Goal: Task Accomplishment & Management: Use online tool/utility

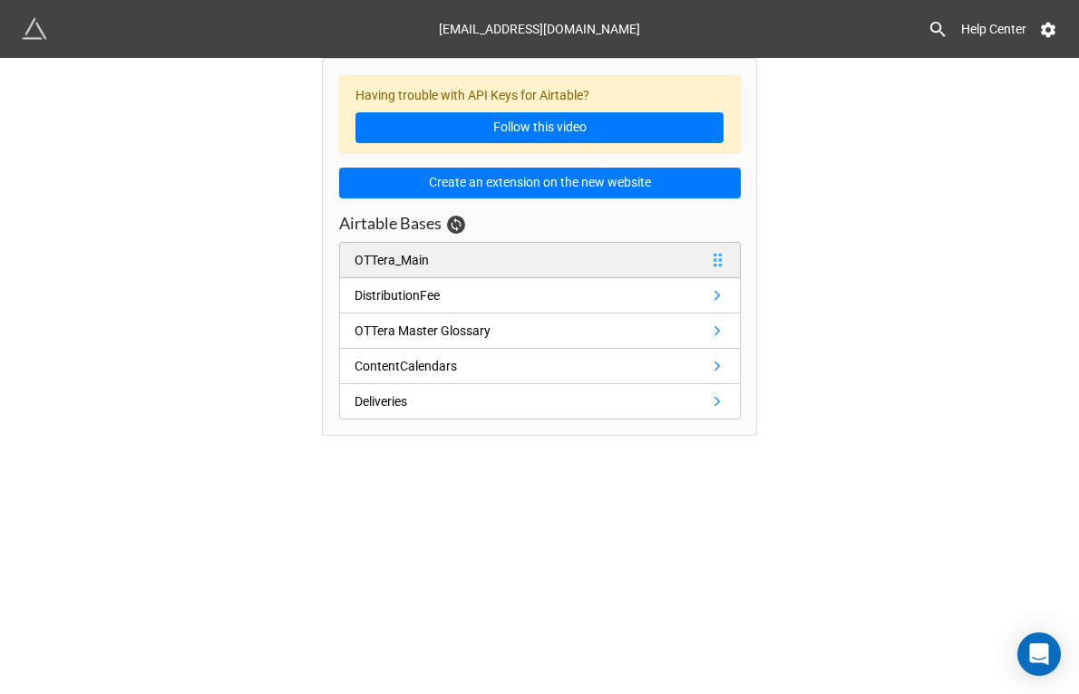
click at [470, 265] on link "OTTera_Main" at bounding box center [540, 260] width 402 height 36
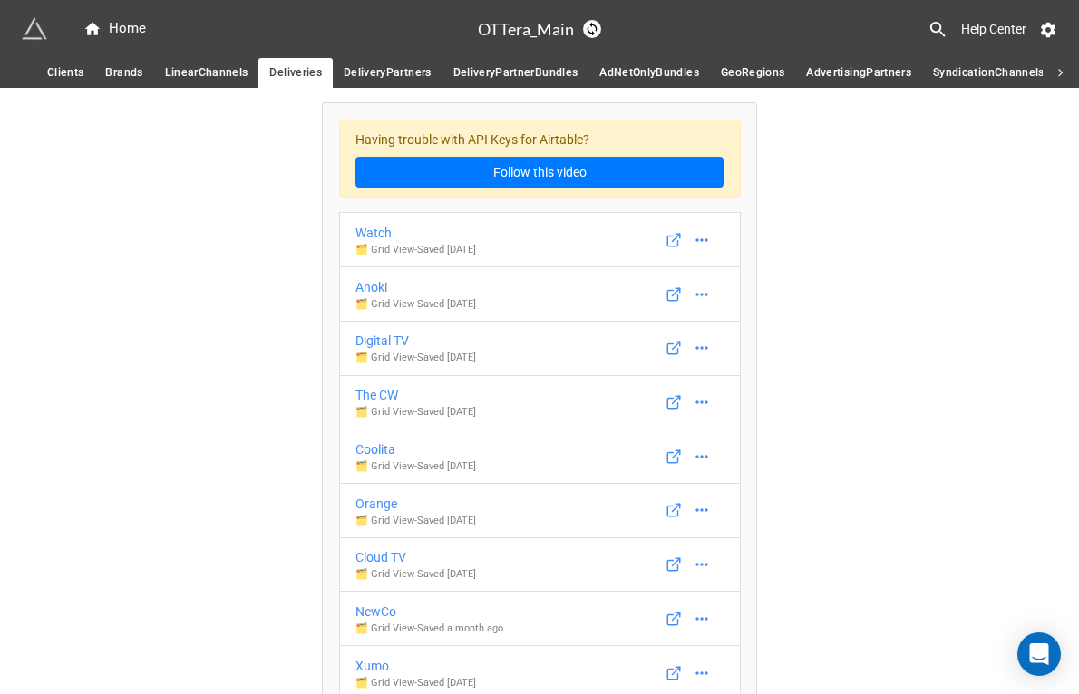
click at [67, 73] on span "Clients" at bounding box center [65, 72] width 36 height 19
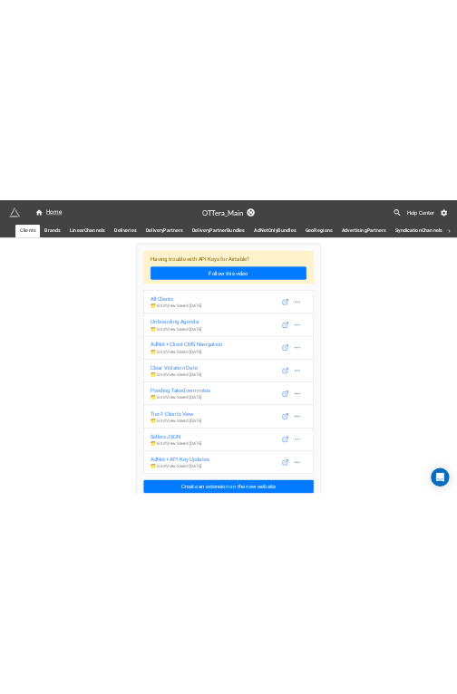
scroll to position [14, 0]
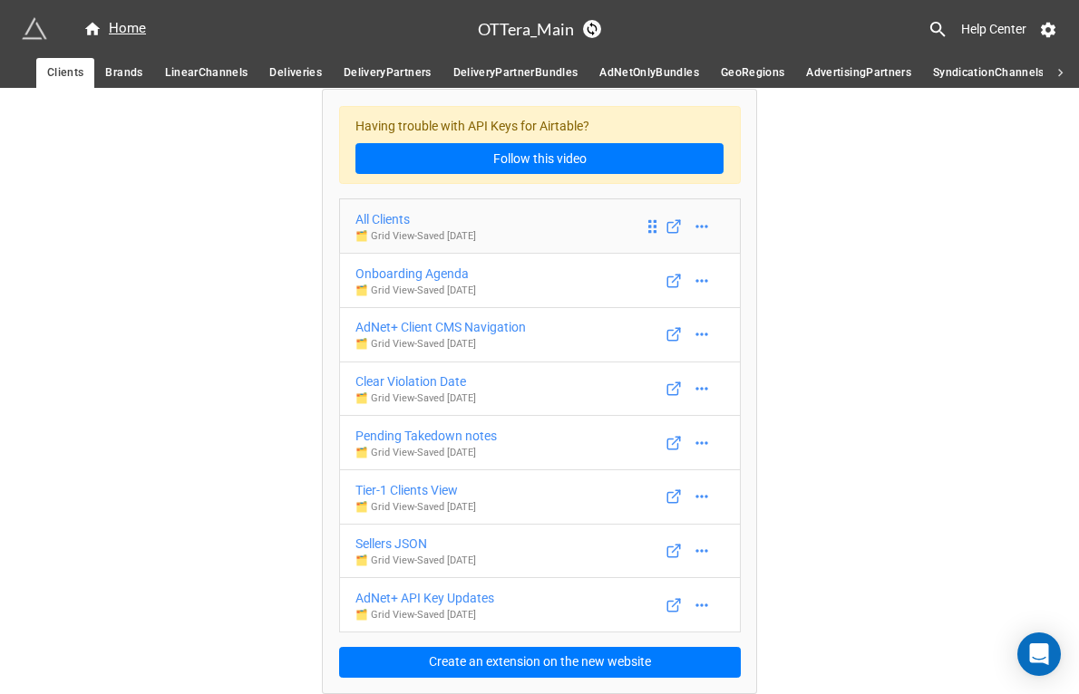
click at [375, 218] on div "All Clients" at bounding box center [415, 219] width 121 height 20
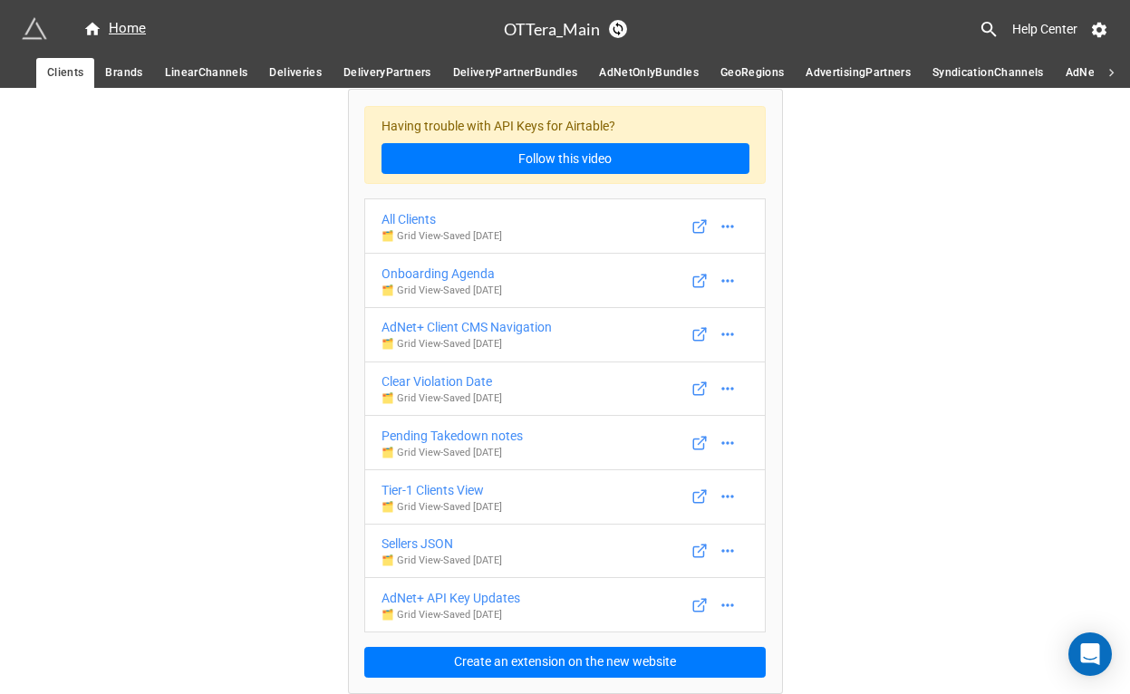
click at [116, 74] on span "Brands" at bounding box center [123, 72] width 37 height 19
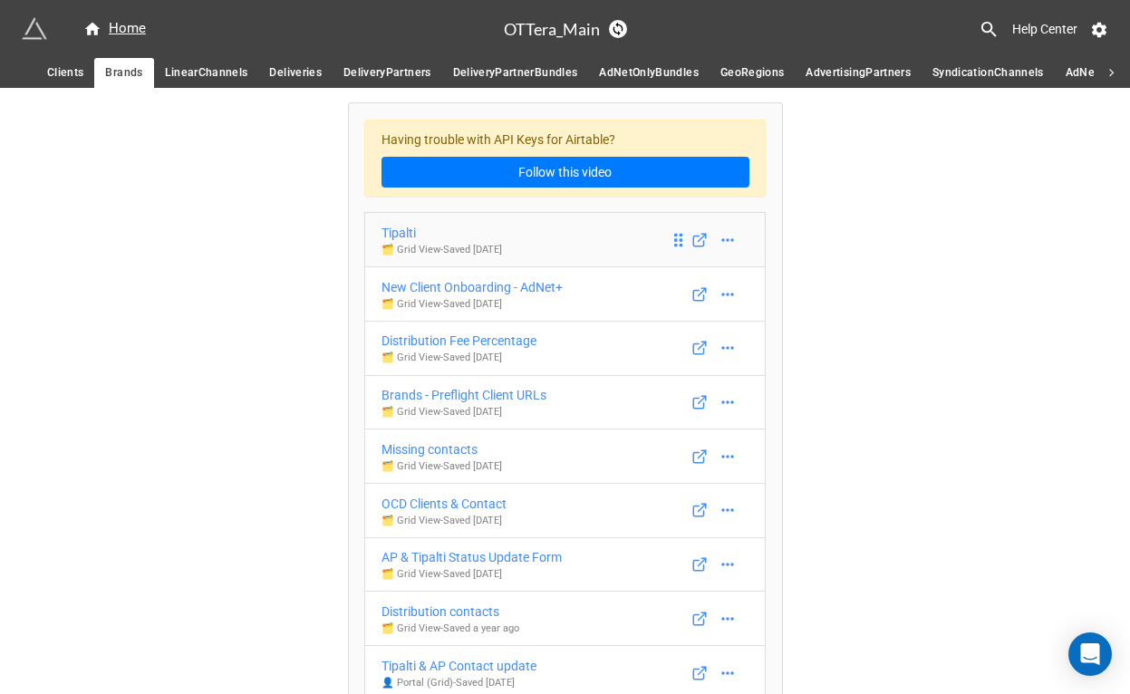
click at [395, 230] on div "Tipalti" at bounding box center [442, 233] width 121 height 20
click at [420, 283] on div "New Client Onboarding - AdNet+" at bounding box center [472, 287] width 181 height 20
click at [427, 343] on div "Distribution Fee Percentage" at bounding box center [459, 341] width 155 height 20
click at [432, 396] on div "Brands - Preflight Client URLs" at bounding box center [464, 395] width 165 height 20
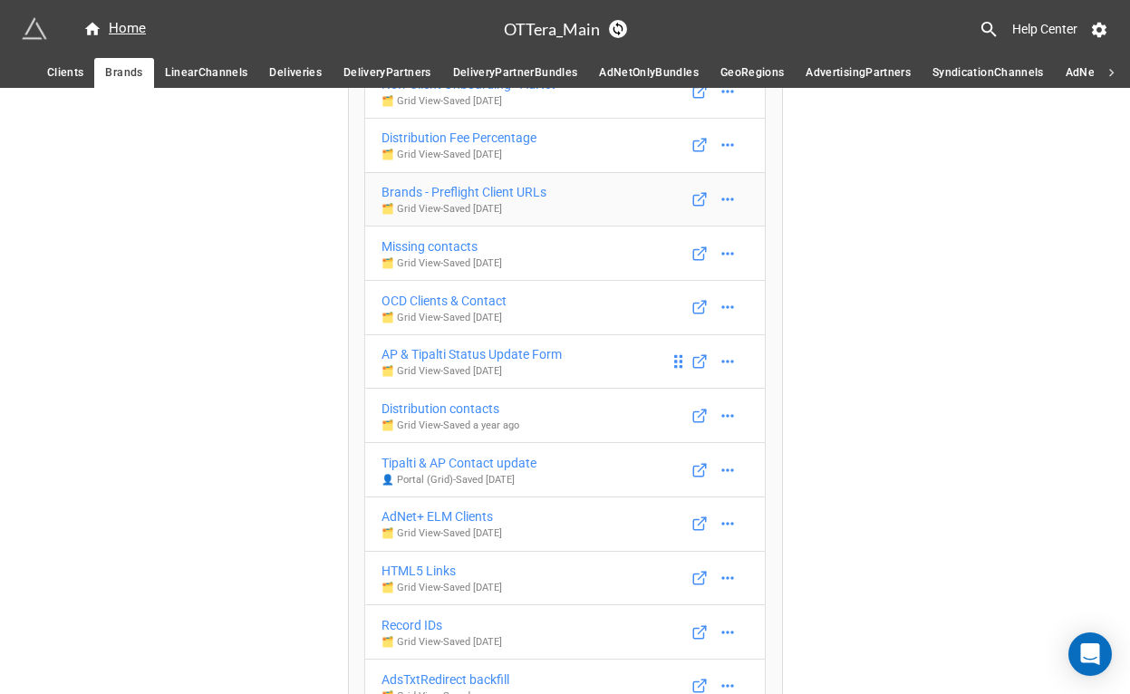
scroll to position [224, 0]
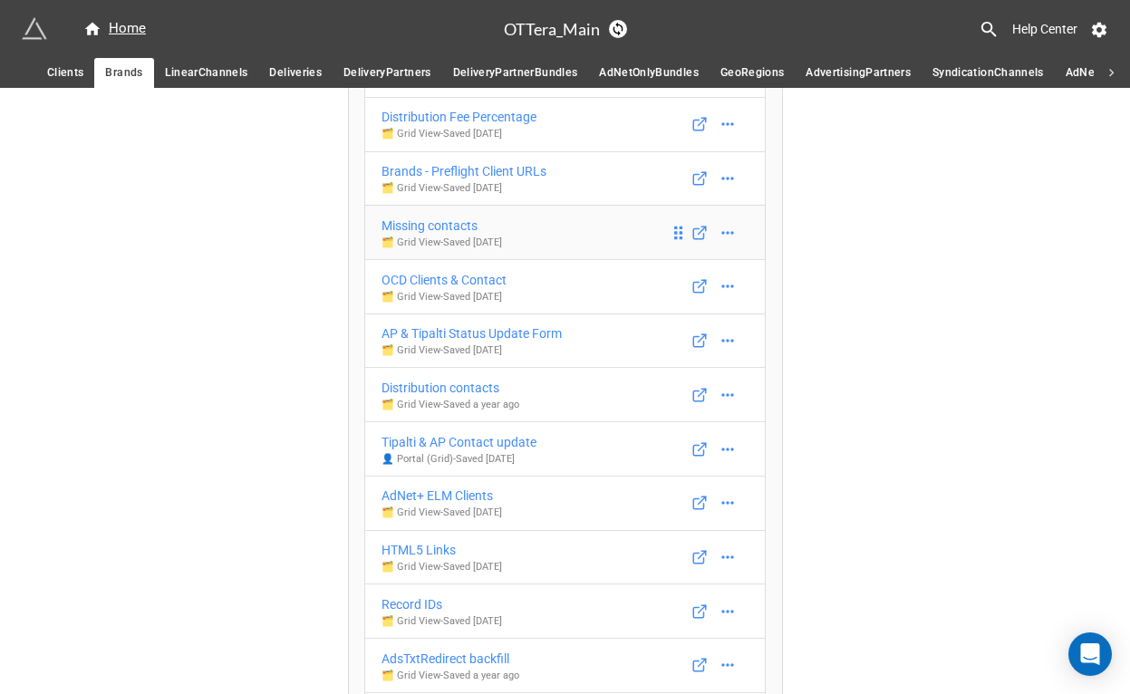
click at [442, 227] on div "Missing contacts" at bounding box center [442, 226] width 121 height 20
click at [448, 280] on div "OCD Clients & Contact" at bounding box center [444, 280] width 125 height 20
click at [451, 338] on div "AP & Tipalti Status Update Form" at bounding box center [472, 334] width 180 height 20
click at [446, 386] on div "Distribution contacts" at bounding box center [451, 388] width 138 height 20
click at [451, 438] on div "Tipalti & AP Contact update" at bounding box center [459, 442] width 155 height 20
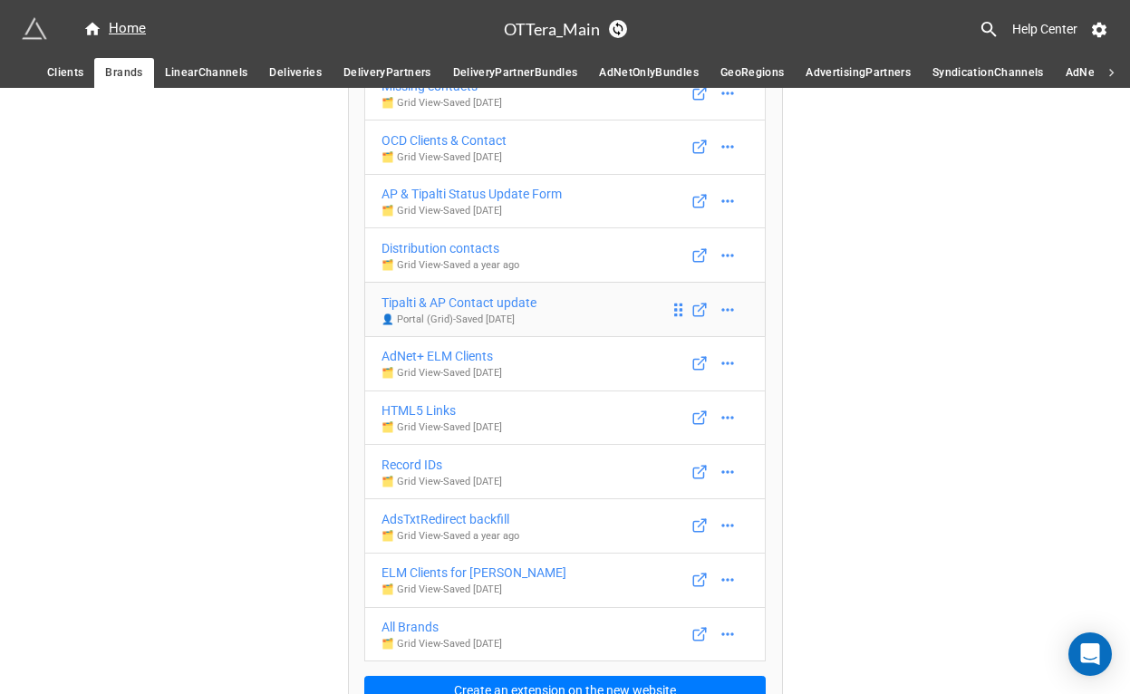
scroll to position [381, 0]
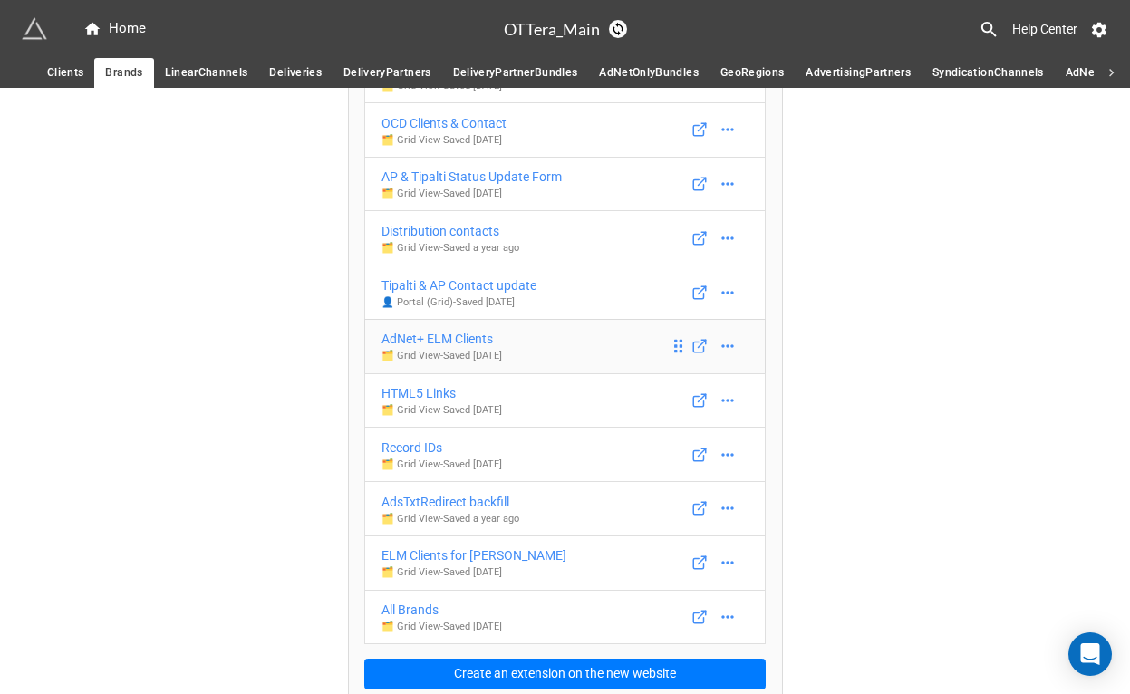
click at [437, 338] on div "AdNet+ ELM Clients" at bounding box center [442, 339] width 121 height 20
click at [415, 390] on div "HTML5 Links" at bounding box center [442, 393] width 121 height 20
click at [412, 447] on div "Record IDs" at bounding box center [442, 448] width 121 height 20
click at [422, 496] on div "AdsTxtRedirect backfill" at bounding box center [451, 502] width 138 height 20
click at [428, 556] on div "ELM Clients for Adela" at bounding box center [474, 556] width 185 height 20
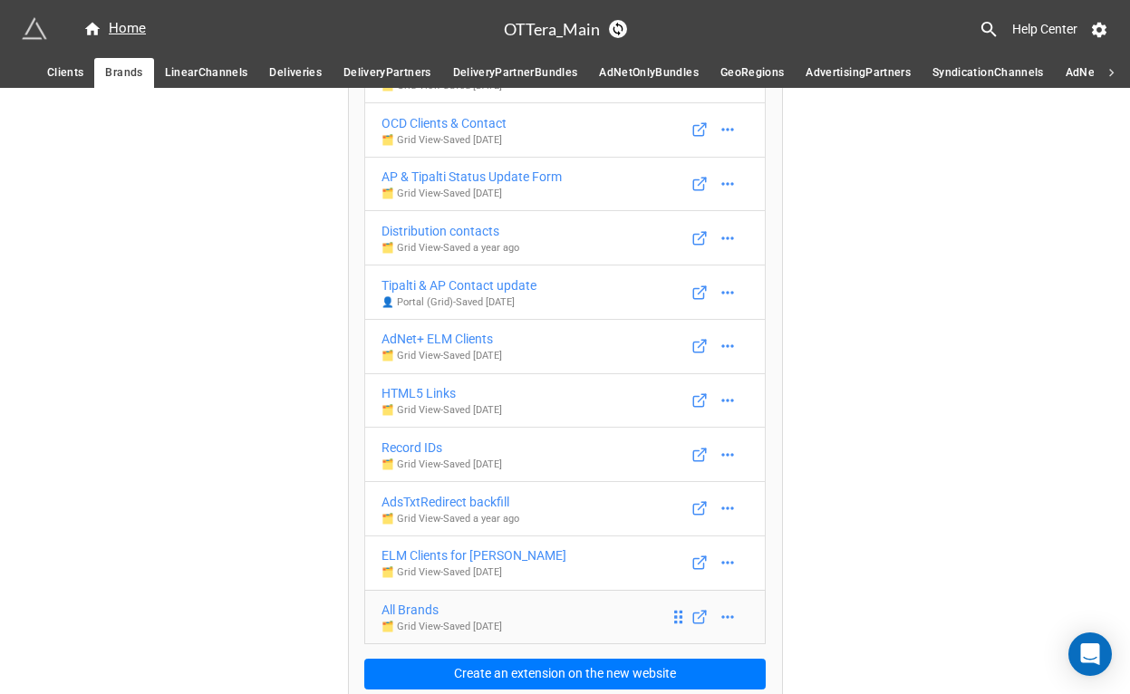
click at [414, 606] on div "All Brands" at bounding box center [442, 610] width 121 height 20
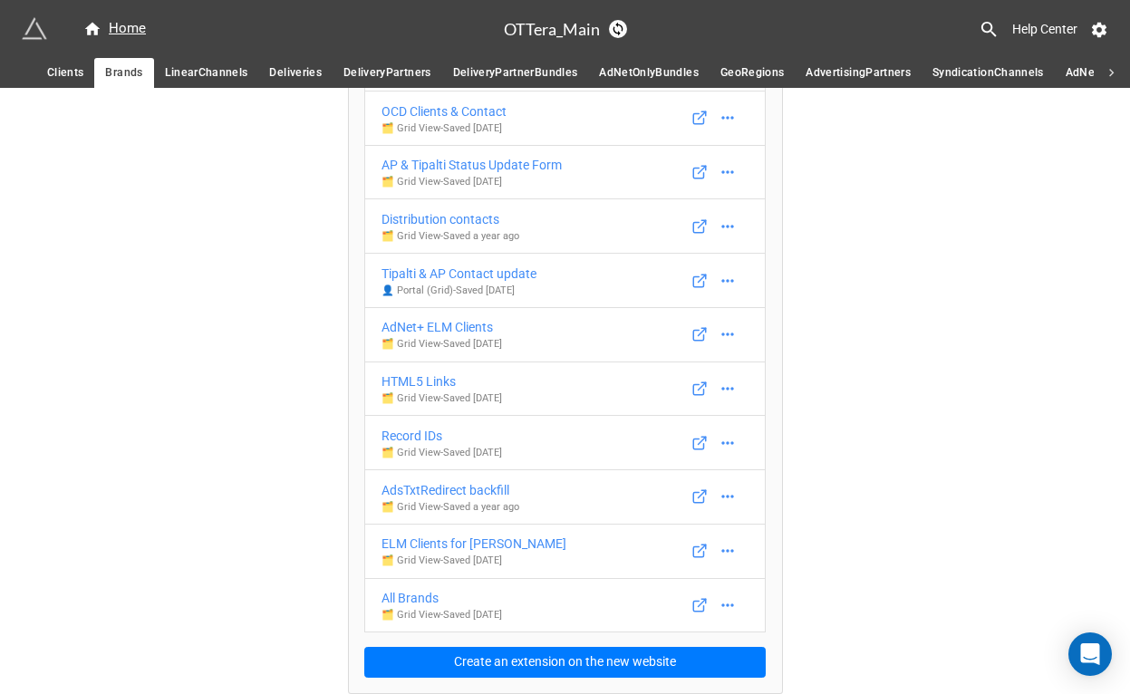
click at [190, 64] on span "LinearChannels" at bounding box center [206, 72] width 83 height 19
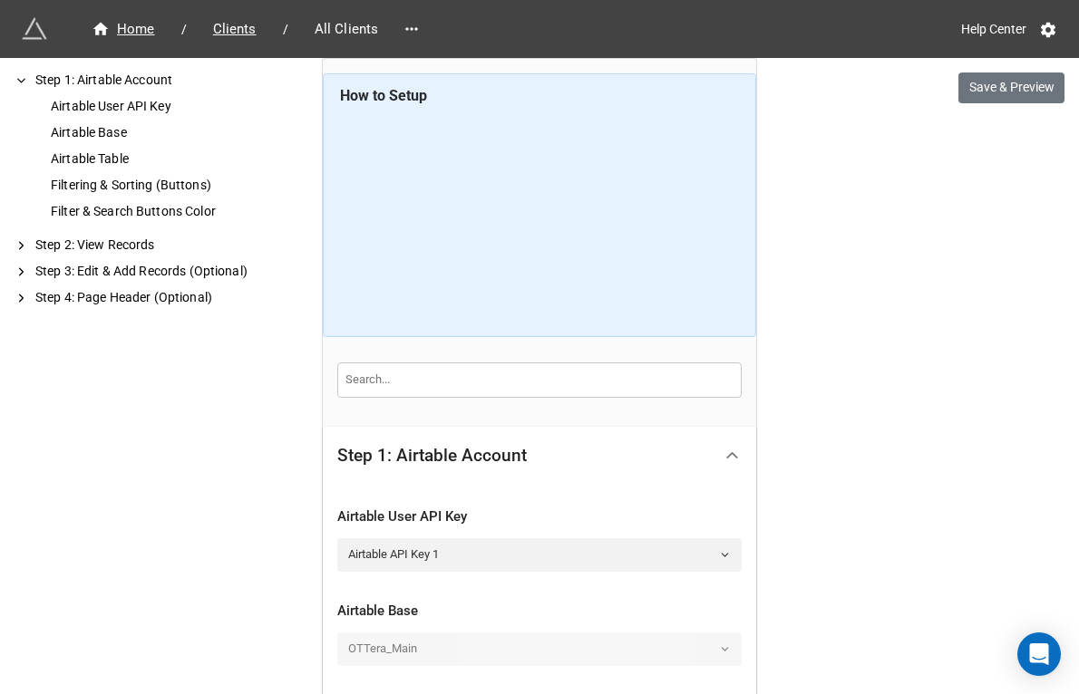
scroll to position [808, 0]
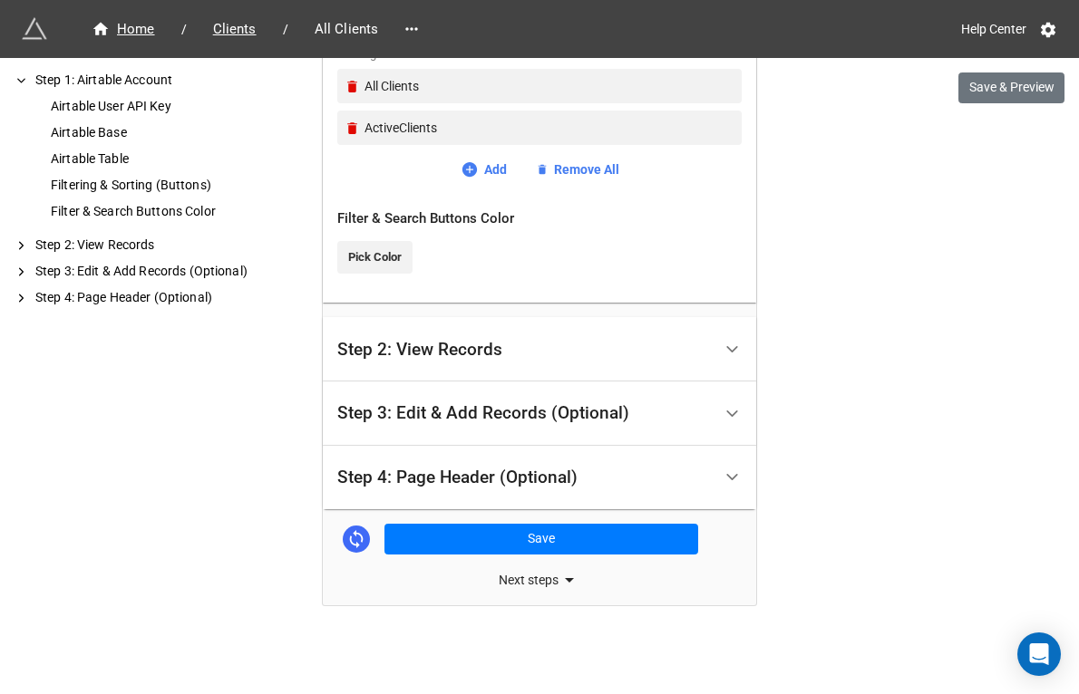
click at [528, 501] on div "Step 4: Page Header (Optional)" at bounding box center [539, 478] width 433 height 64
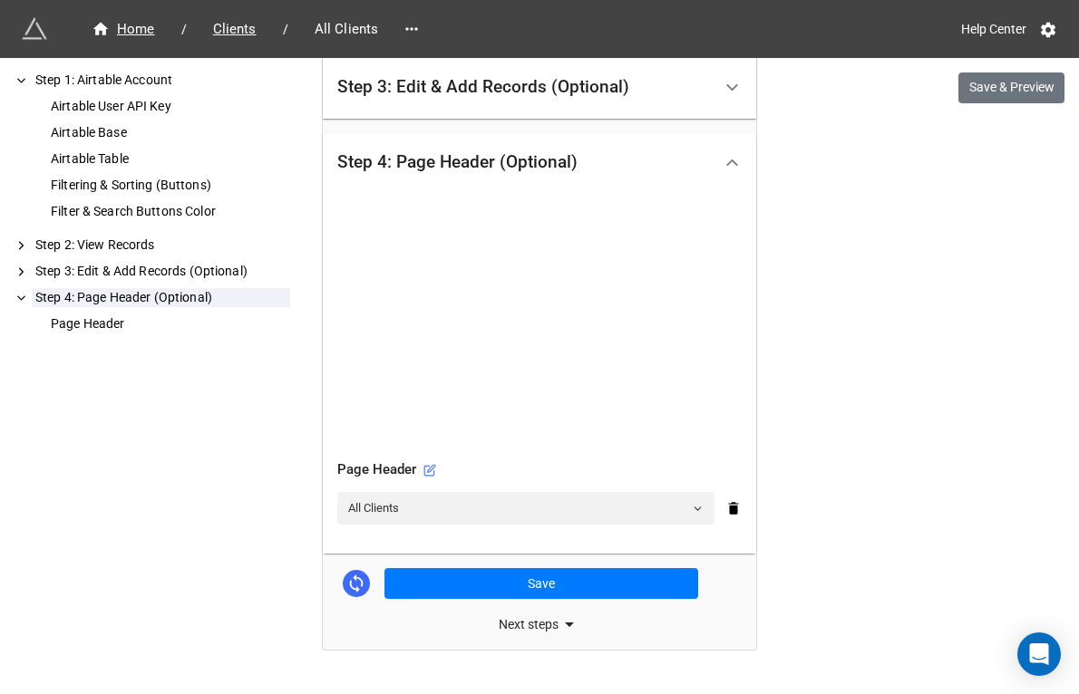
scroll to position [530, 0]
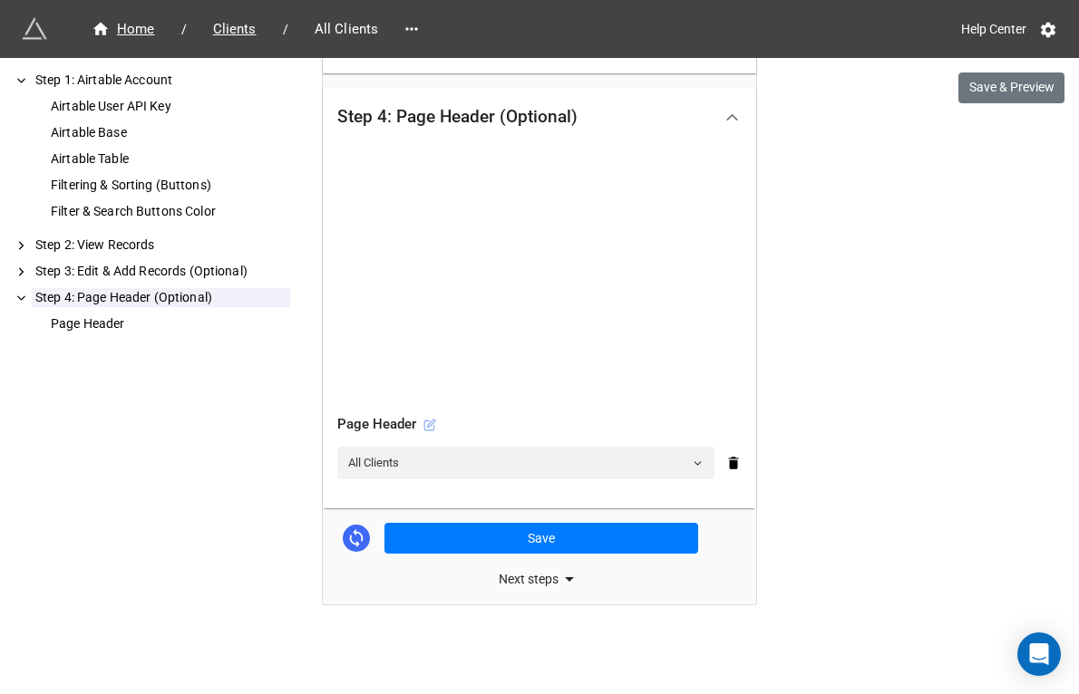
click at [423, 422] on icon at bounding box center [429, 425] width 13 height 13
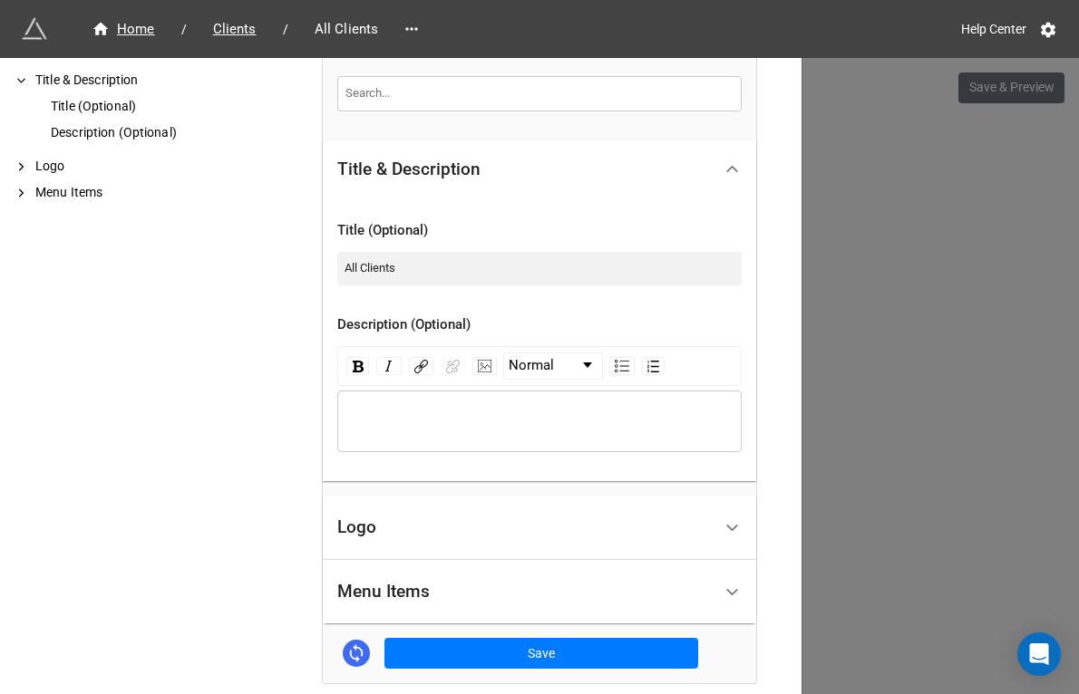
scroll to position [439, 0]
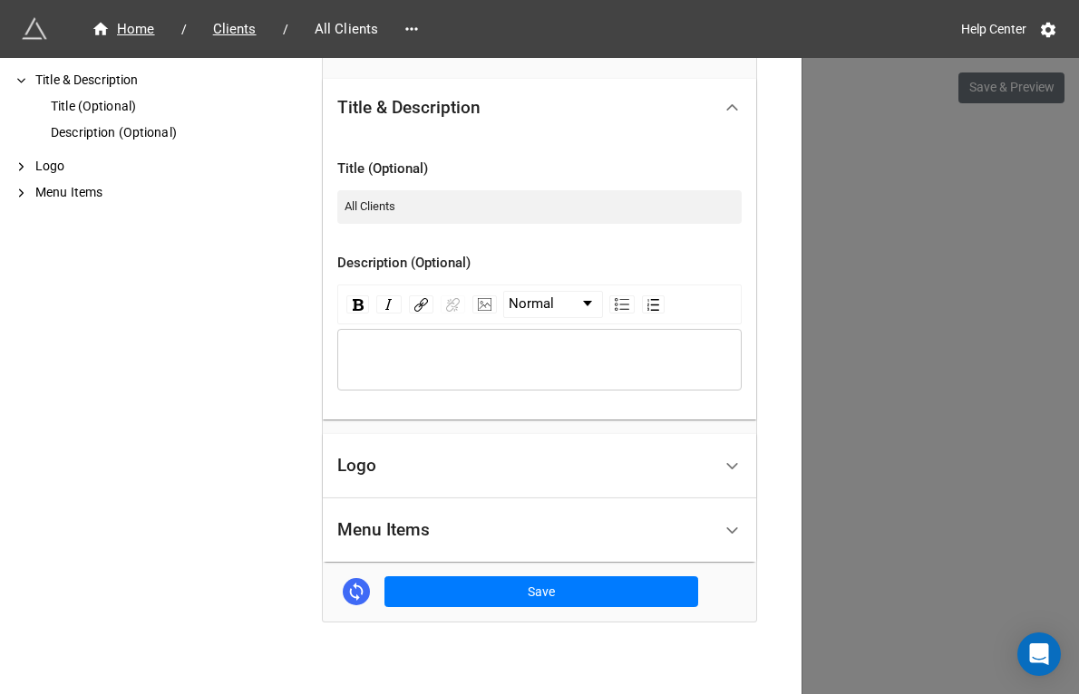
click at [365, 480] on div "Logo" at bounding box center [524, 466] width 374 height 43
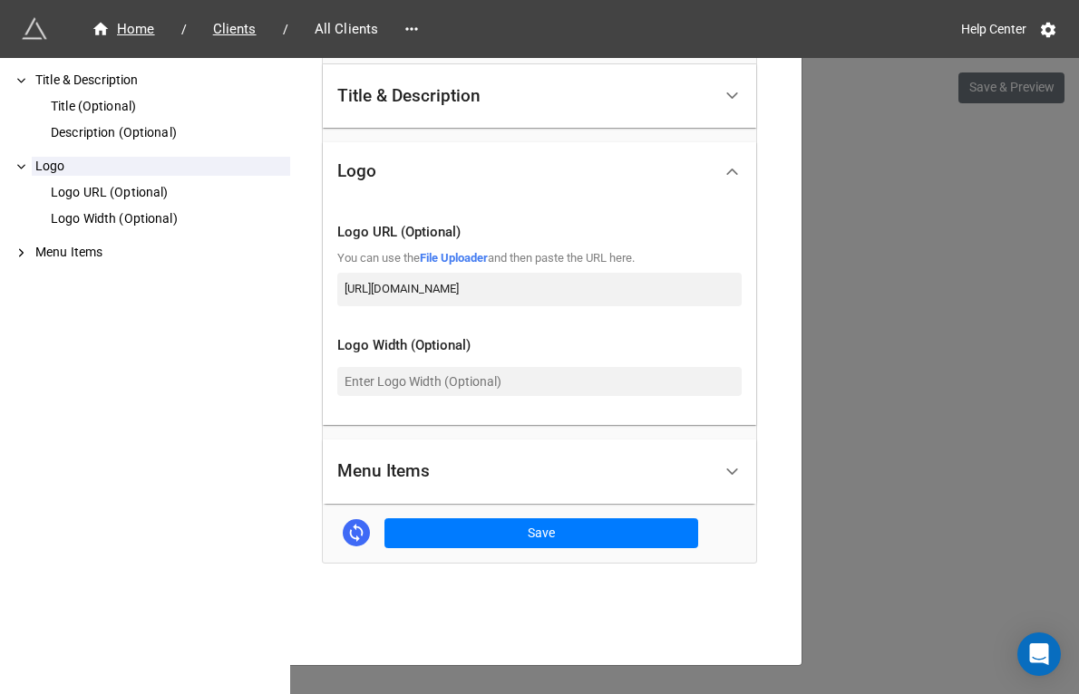
scroll to position [465, 0]
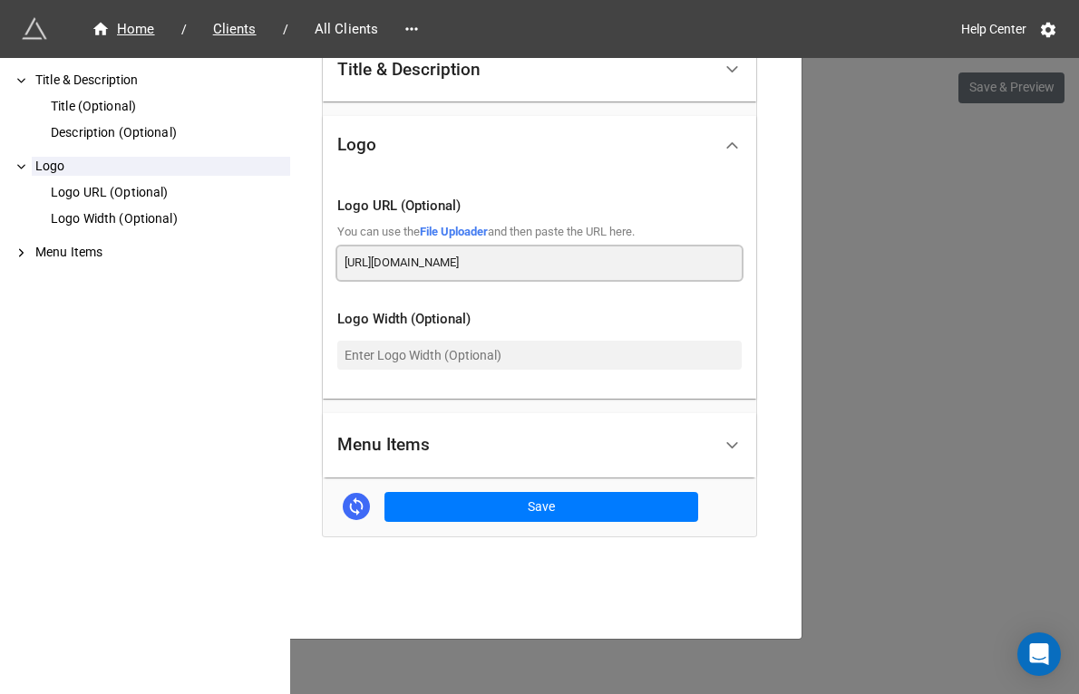
click at [470, 267] on input "[URL][DOMAIN_NAME]" at bounding box center [539, 263] width 404 height 33
paste input "[DOMAIN_NAME]"
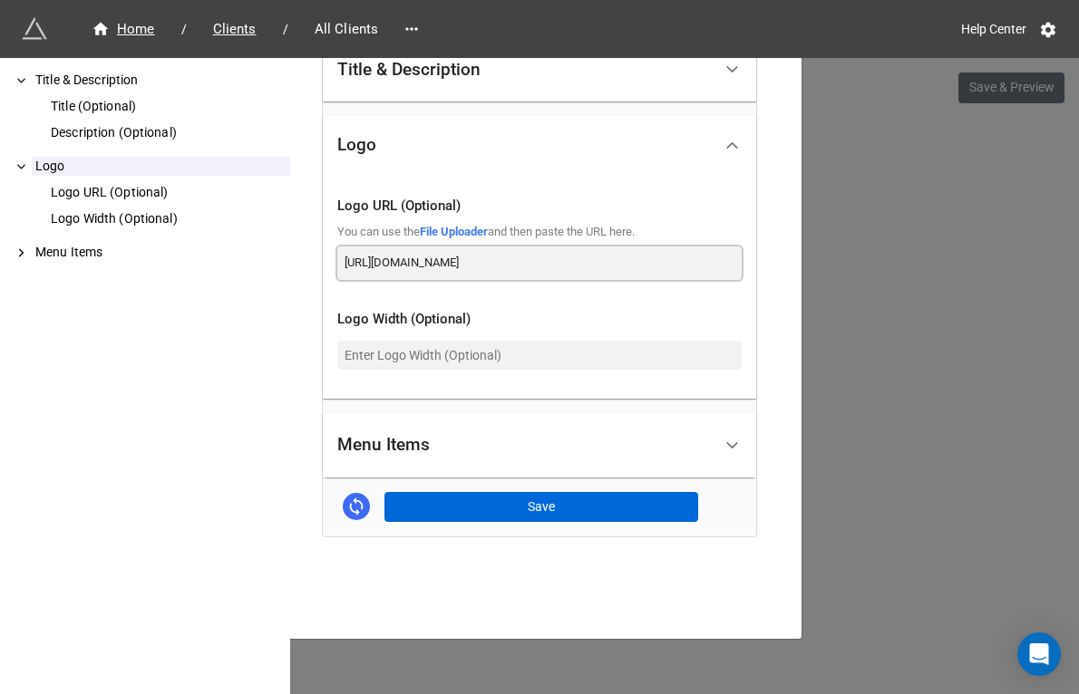
type input "[URL][DOMAIN_NAME]"
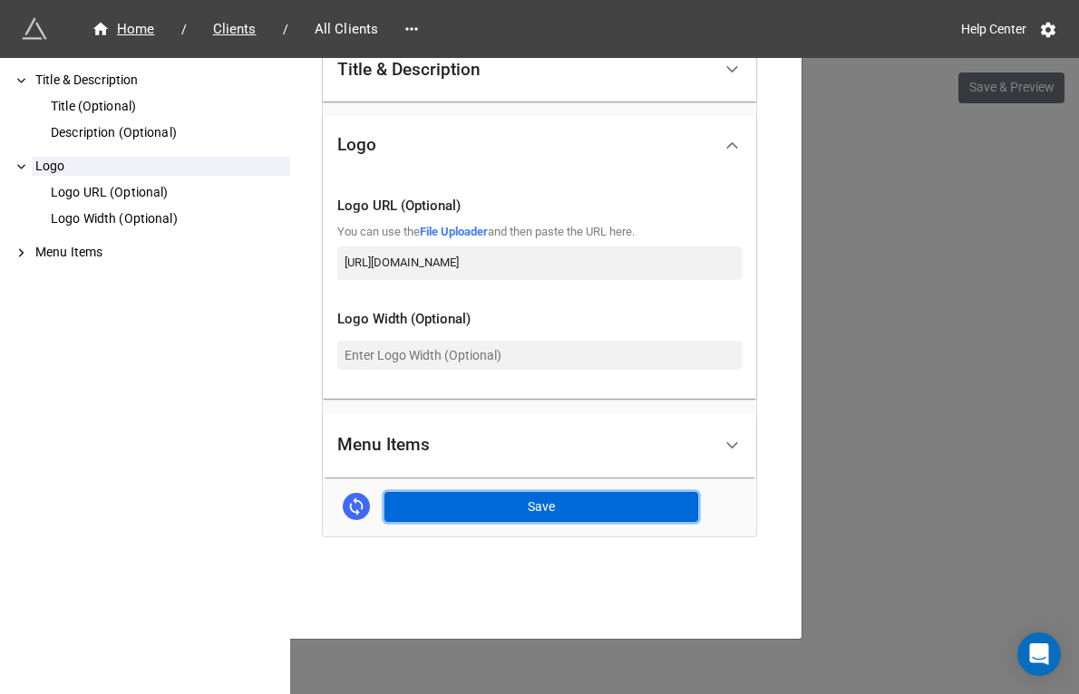
click at [509, 500] on button "Save" at bounding box center [541, 507] width 314 height 31
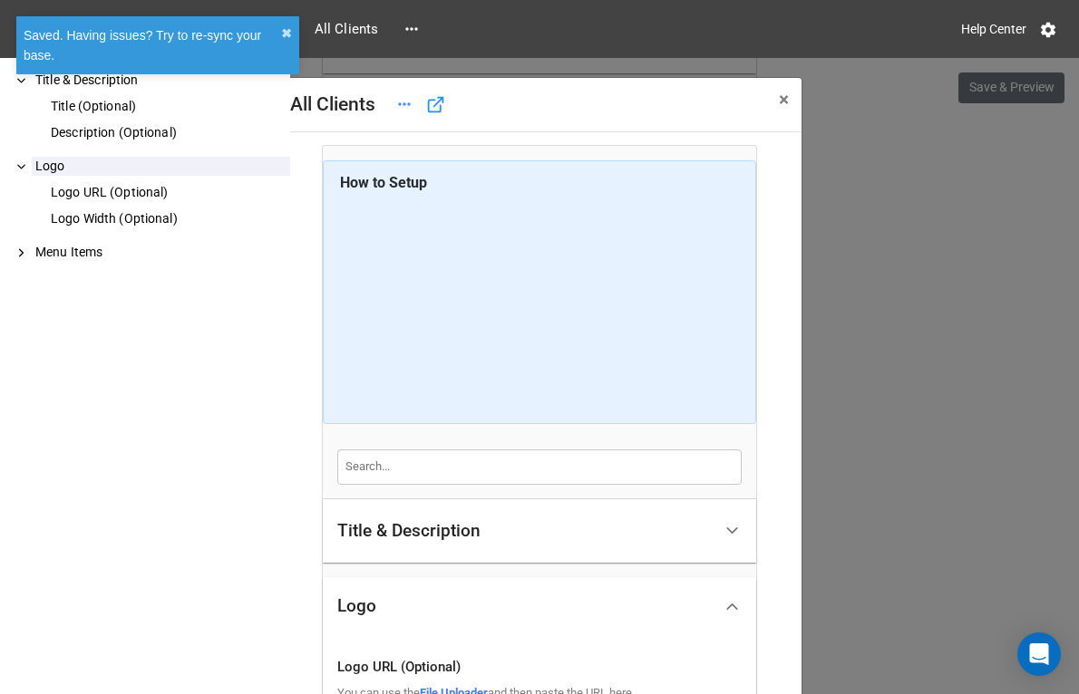
scroll to position [0, 0]
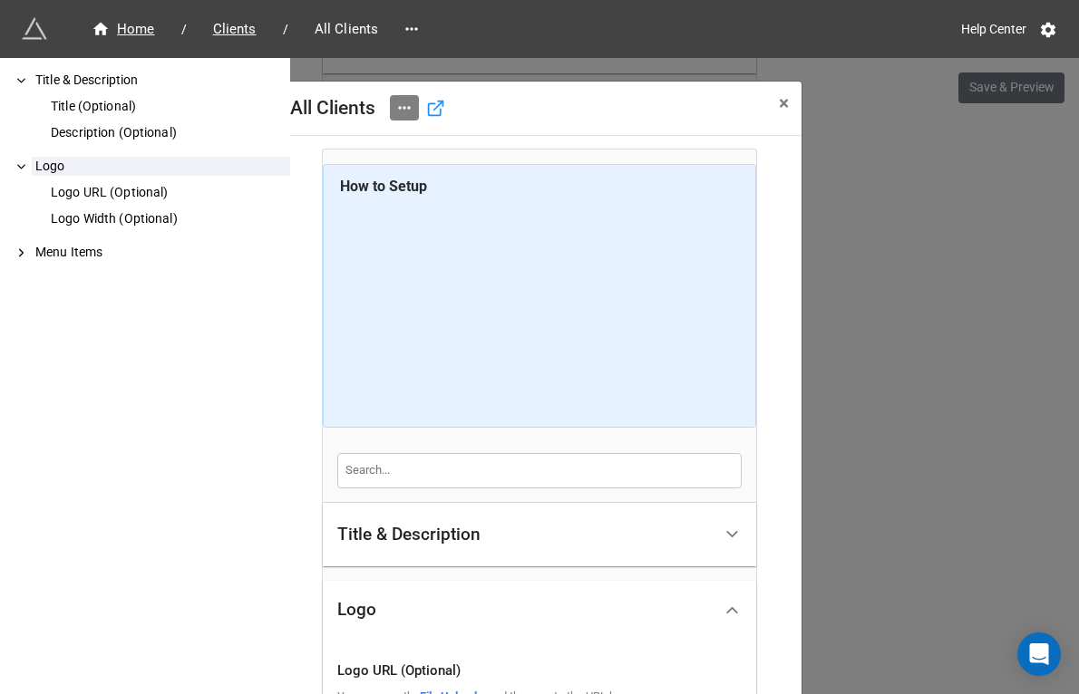
click at [401, 108] on icon at bounding box center [404, 108] width 18 height 18
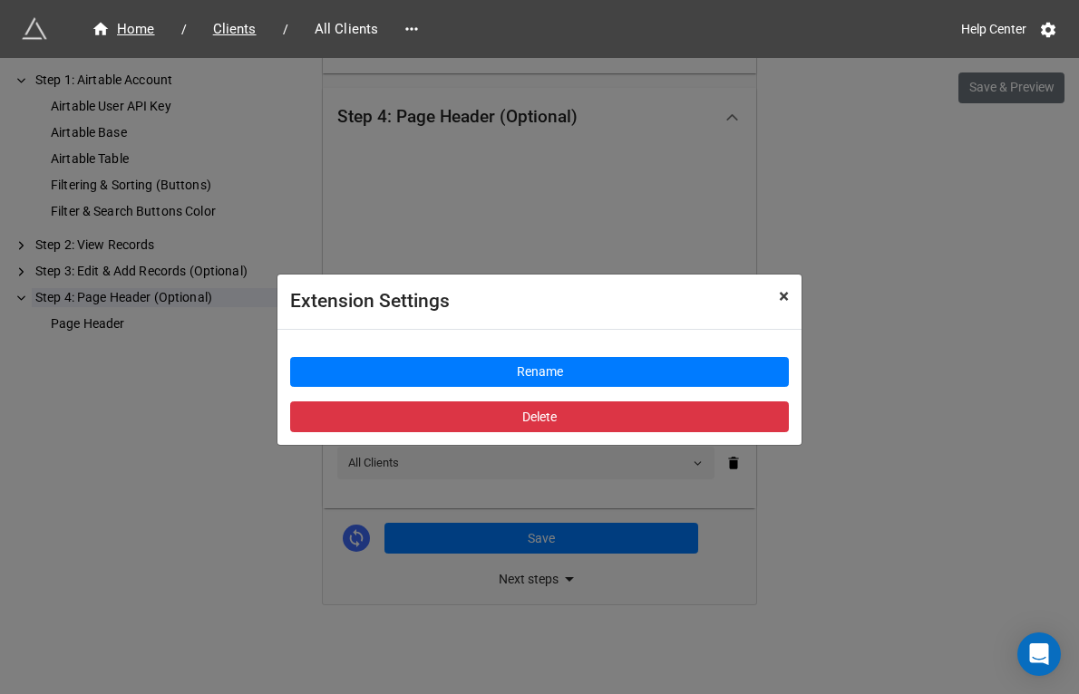
click at [779, 289] on span "×" at bounding box center [784, 297] width 10 height 22
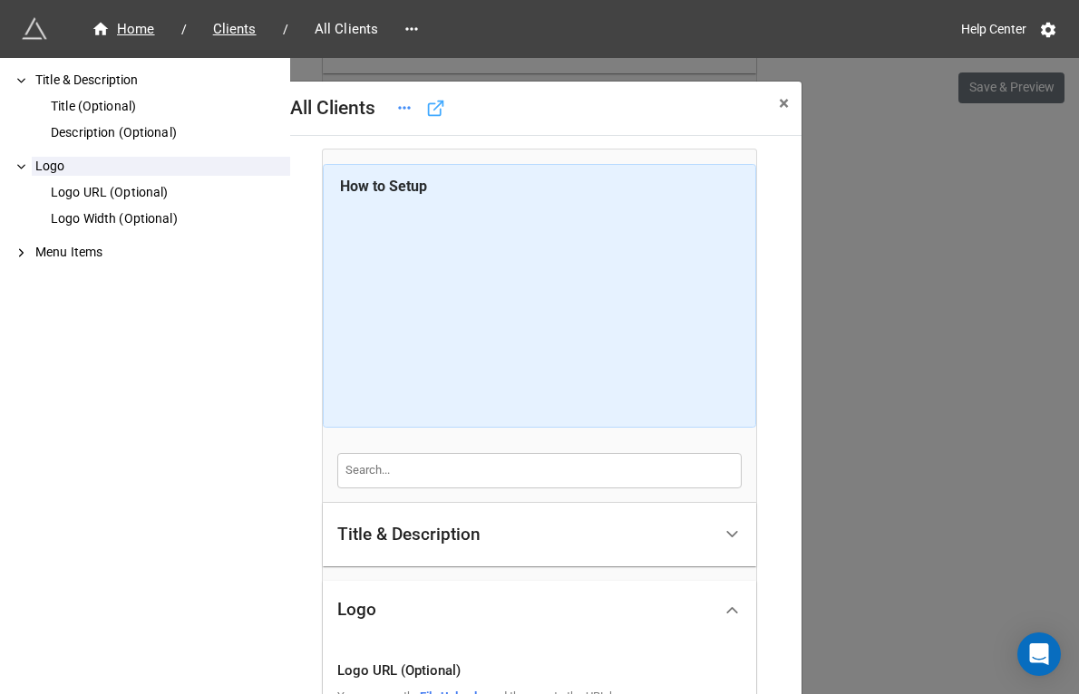
click at [433, 110] on icon at bounding box center [435, 108] width 19 height 19
click at [236, 31] on span "Clients" at bounding box center [234, 29] width 65 height 21
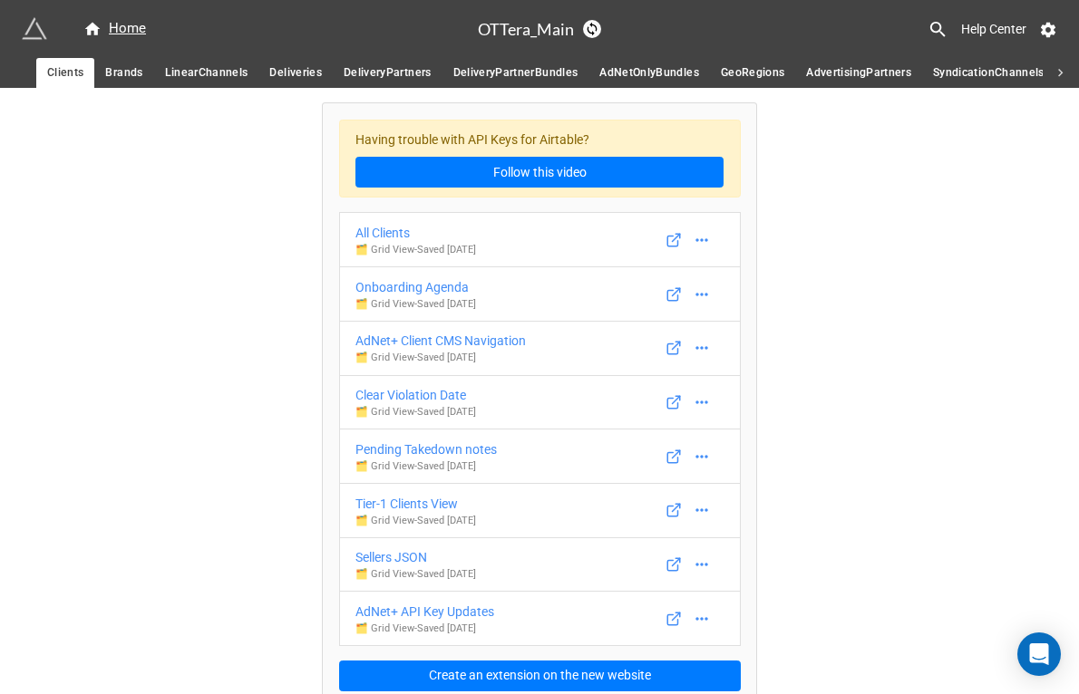
scroll to position [14, 0]
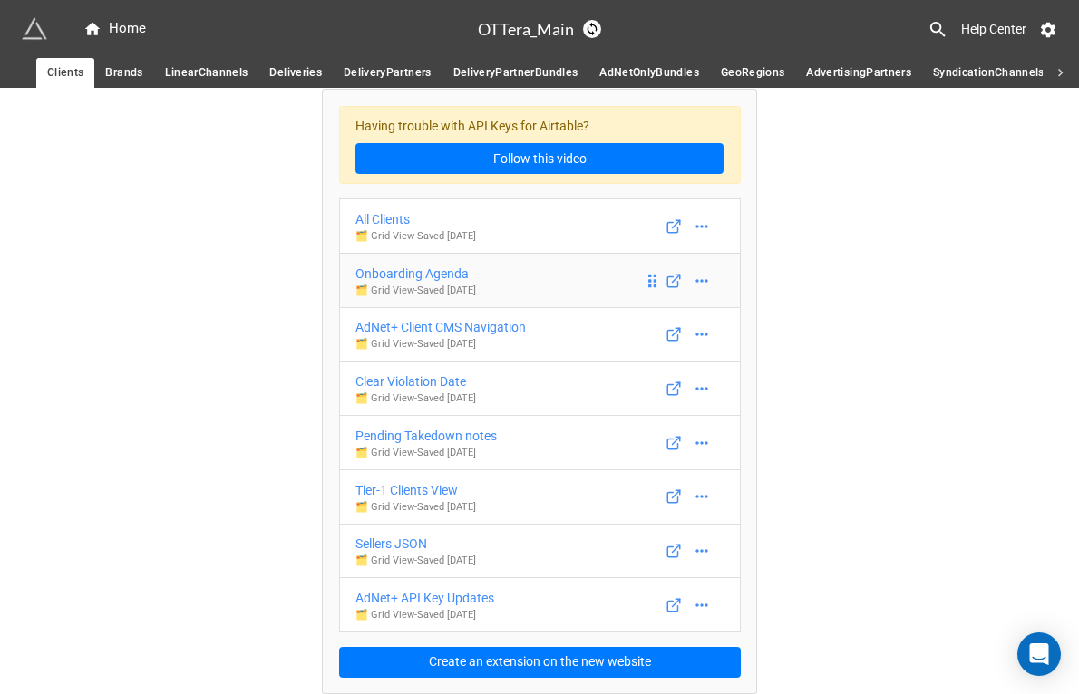
click at [402, 274] on div "Onboarding Agenda" at bounding box center [415, 274] width 121 height 20
click at [414, 322] on div "AdNet+ Client CMS Navigation" at bounding box center [440, 327] width 170 height 20
click at [412, 383] on div "Clear Violation Date" at bounding box center [415, 382] width 121 height 20
click at [416, 434] on div "Pending Takedown notes" at bounding box center [425, 436] width 141 height 20
click at [415, 495] on div "Tier-1 Clients View" at bounding box center [415, 490] width 121 height 20
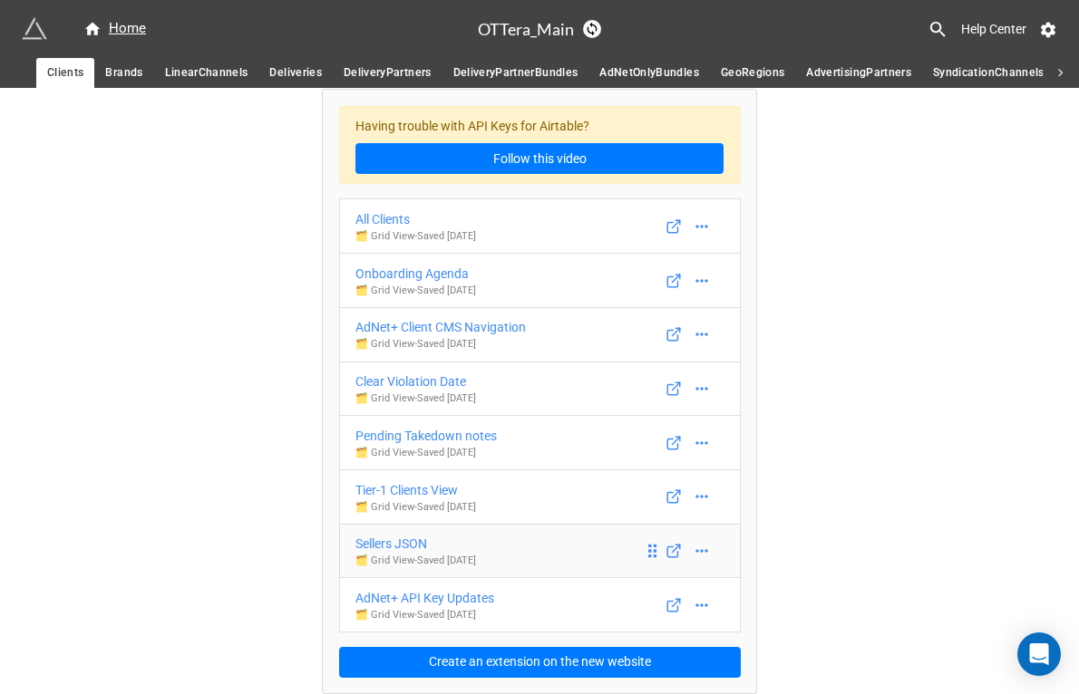
click at [399, 547] on div "Sellers JSON" at bounding box center [415, 544] width 121 height 20
click at [412, 596] on div "AdNet+ API Key Updates" at bounding box center [424, 598] width 139 height 20
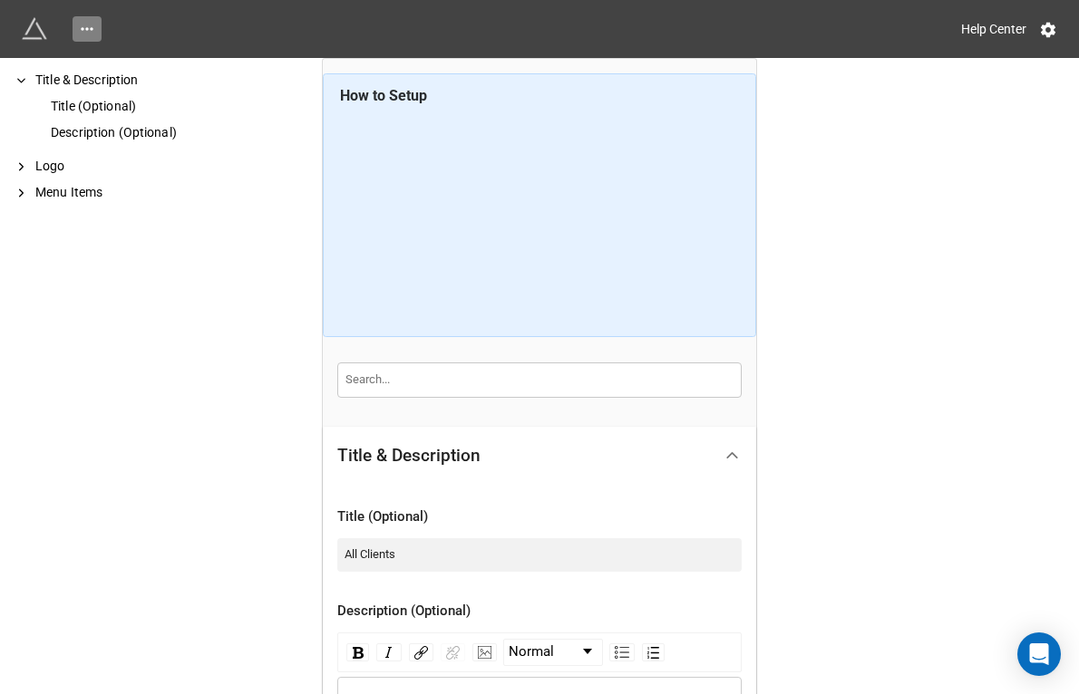
click at [83, 30] on icon at bounding box center [87, 29] width 18 height 18
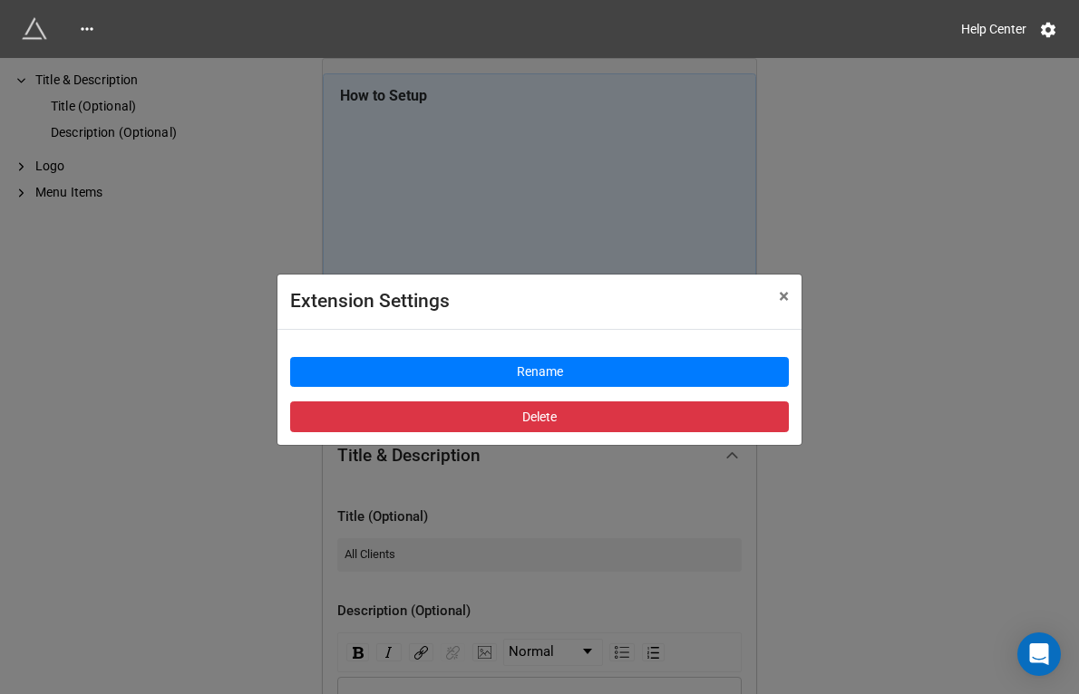
click at [166, 309] on div "Extension Settings × Close Rename Delete" at bounding box center [539, 405] width 1079 height 694
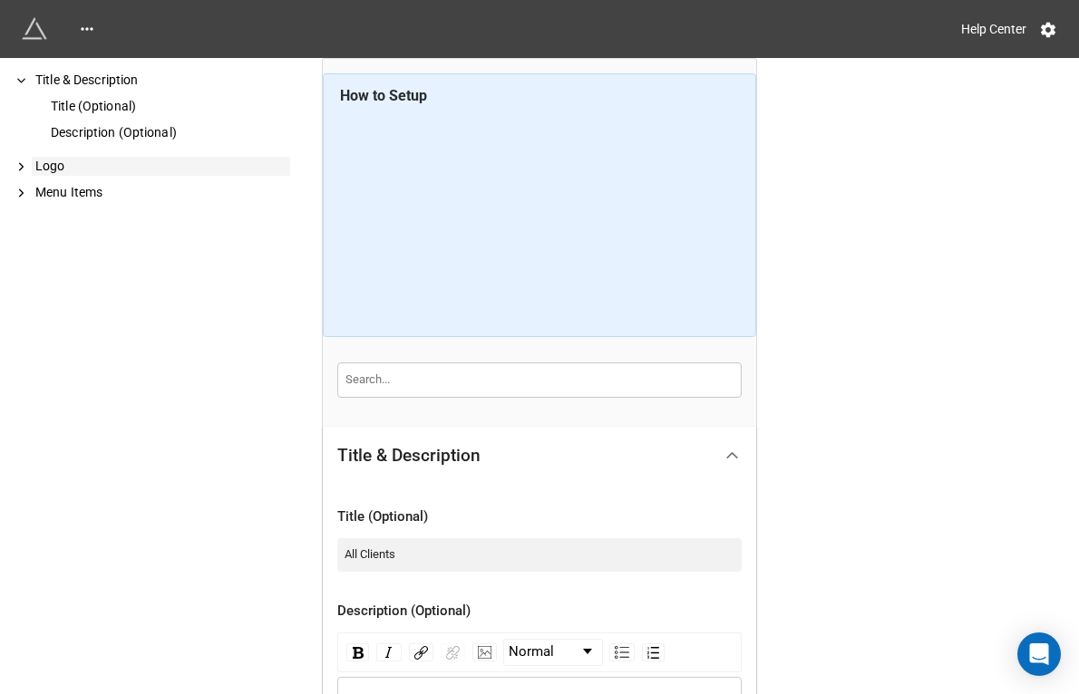
click at [56, 163] on div "Logo" at bounding box center [161, 166] width 258 height 19
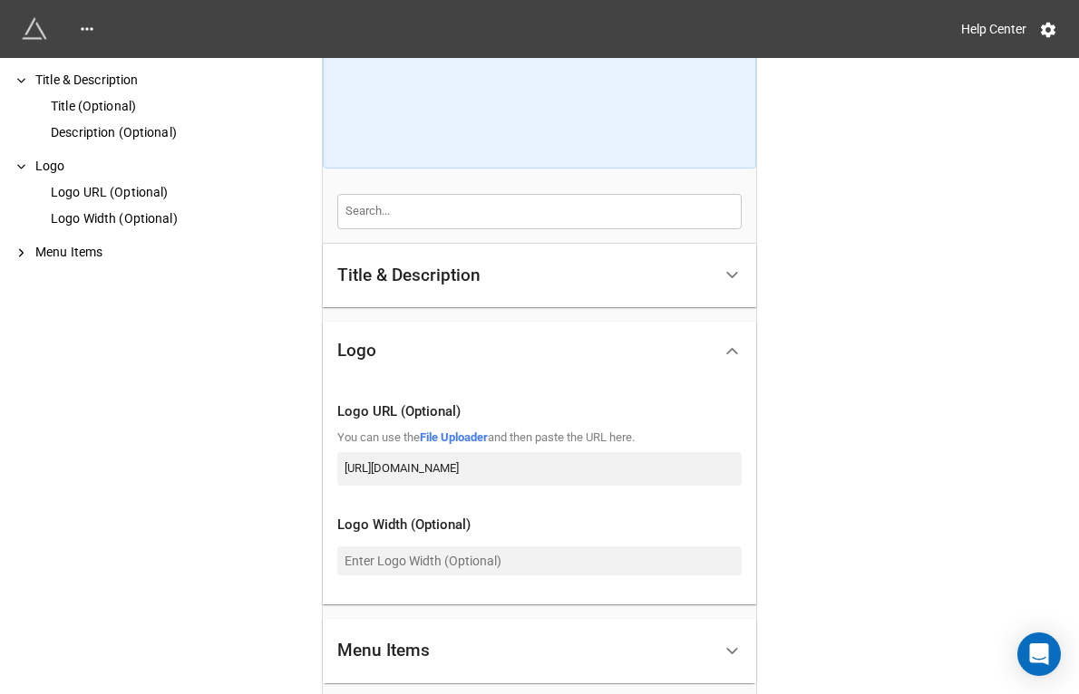
scroll to position [172, 0]
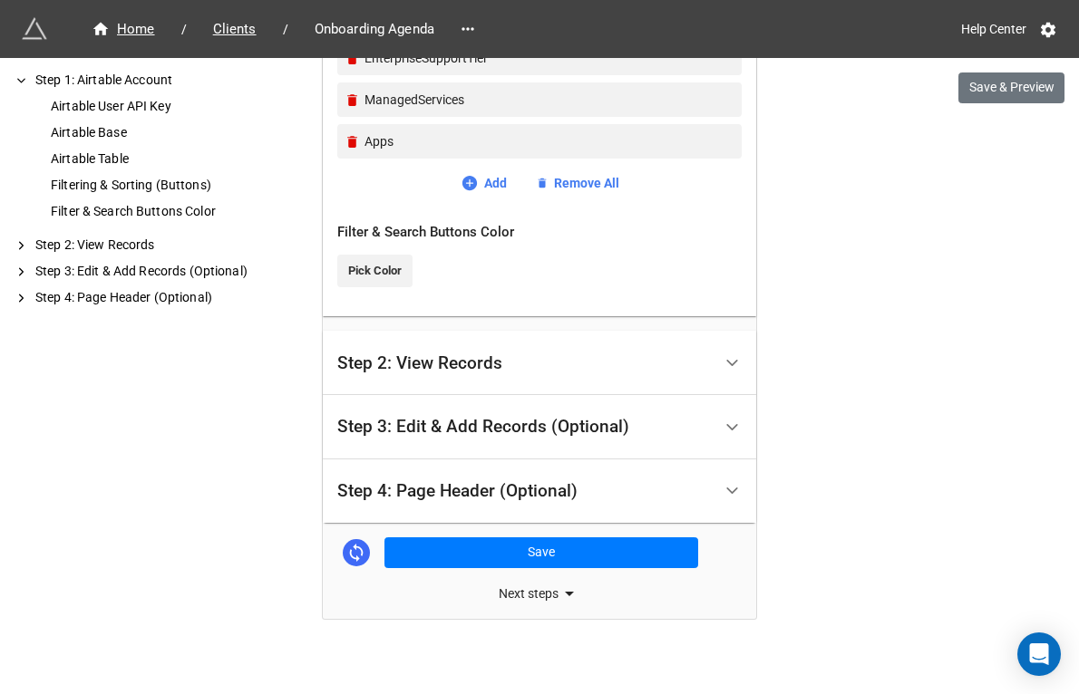
scroll to position [933, 0]
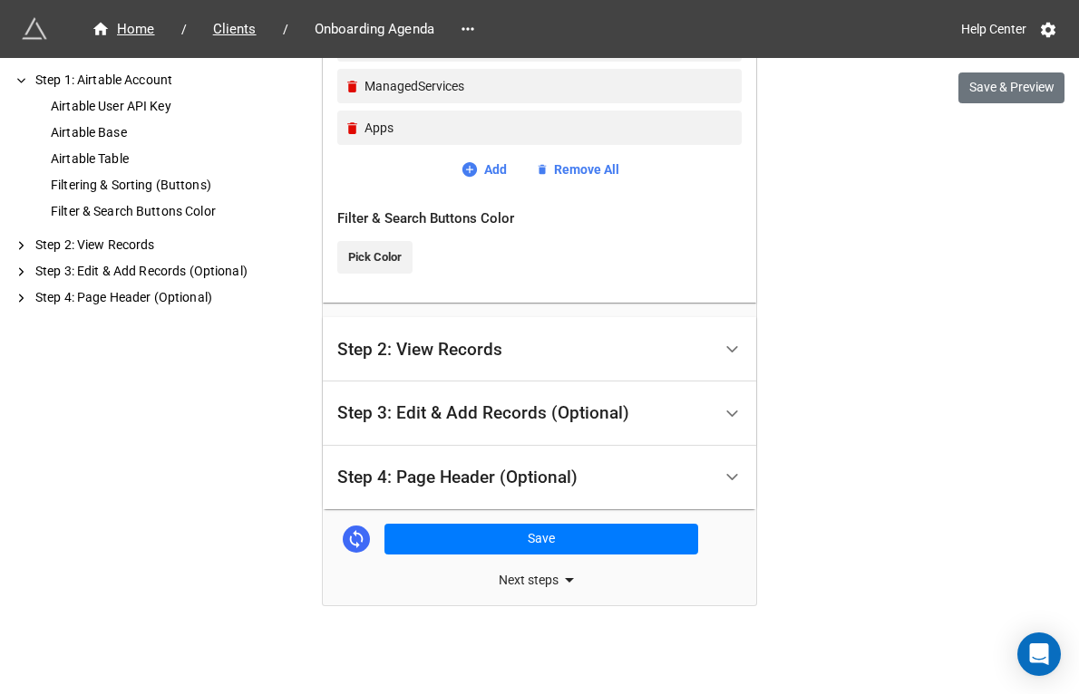
click at [477, 483] on div "Step 4: Page Header (Optional)" at bounding box center [457, 478] width 240 height 18
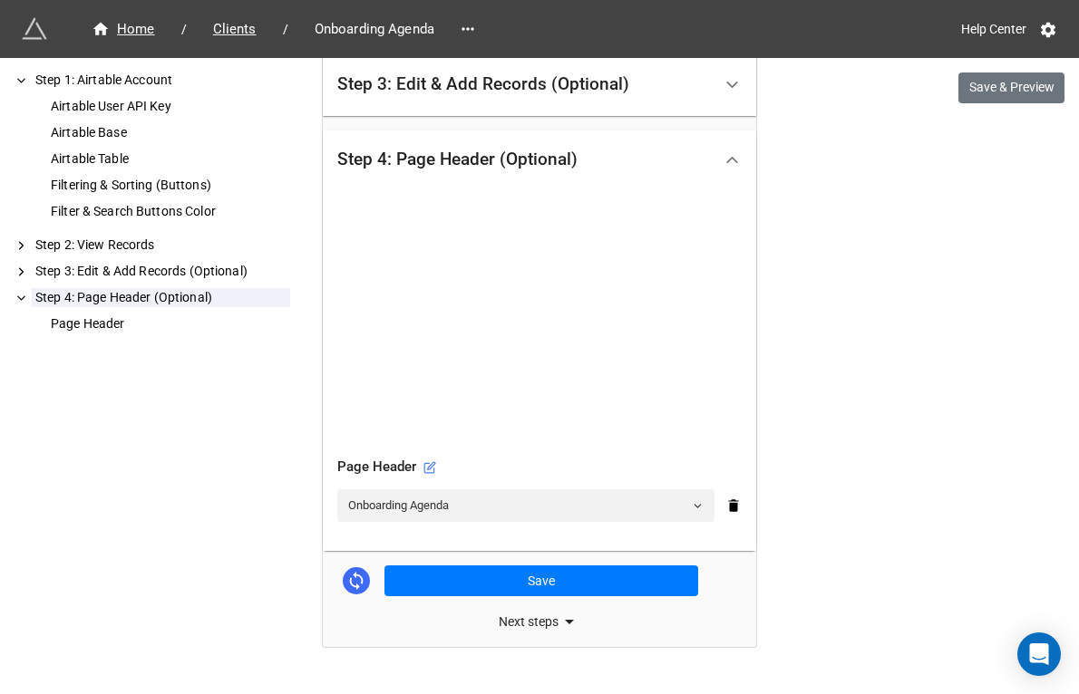
scroll to position [530, 0]
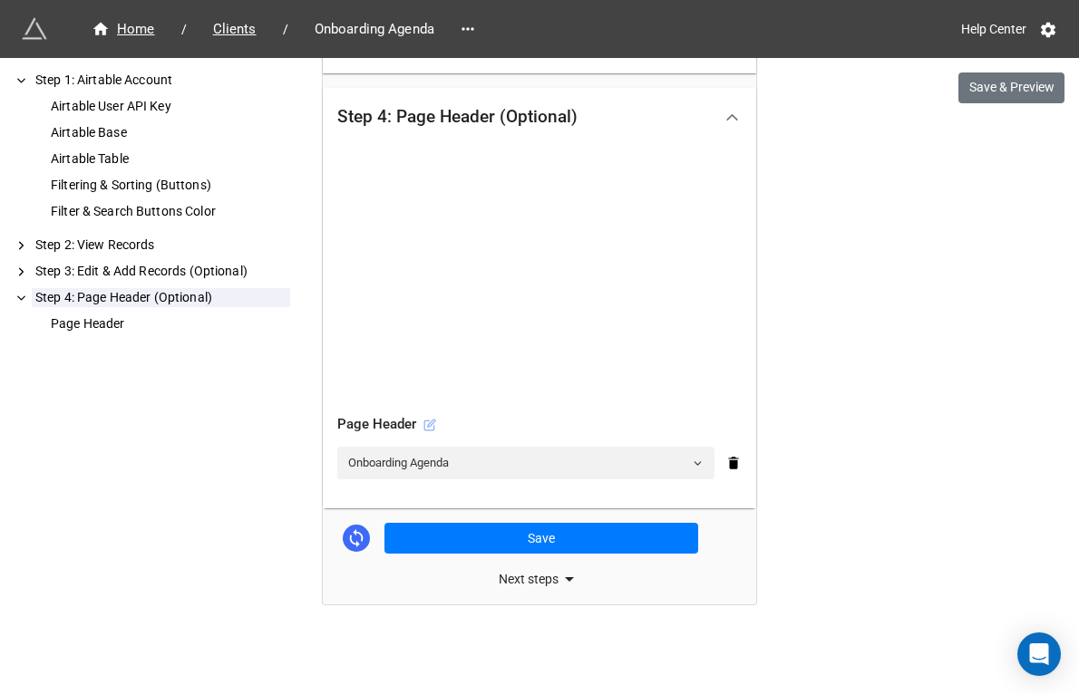
click at [430, 428] on icon at bounding box center [429, 425] width 13 height 13
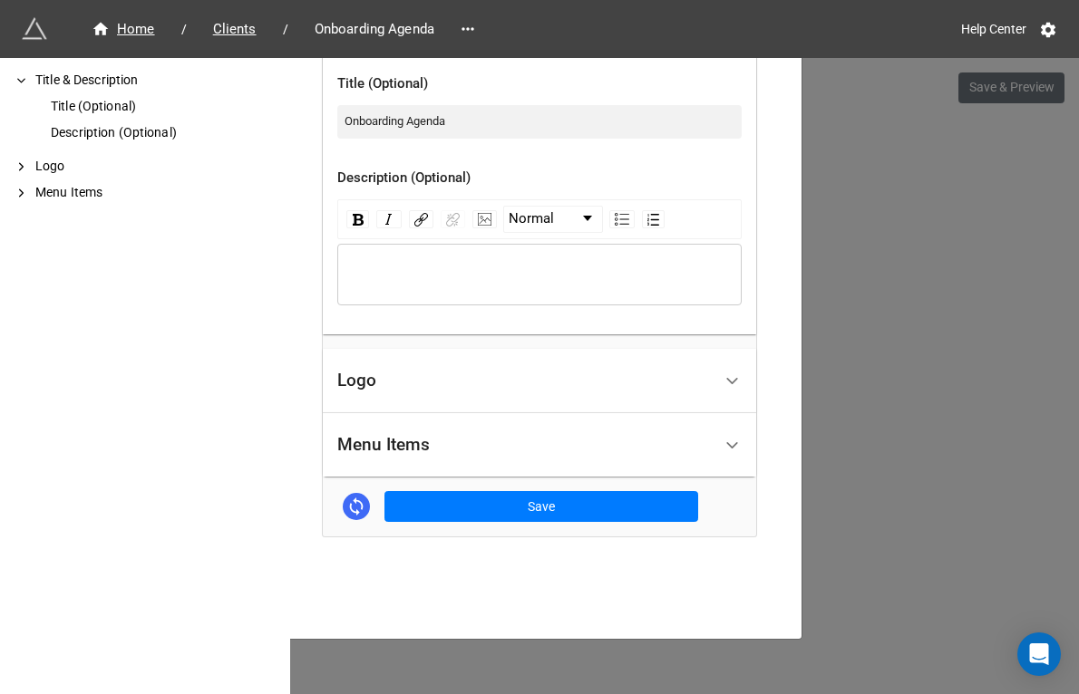
click at [428, 391] on div "Logo" at bounding box center [524, 381] width 374 height 43
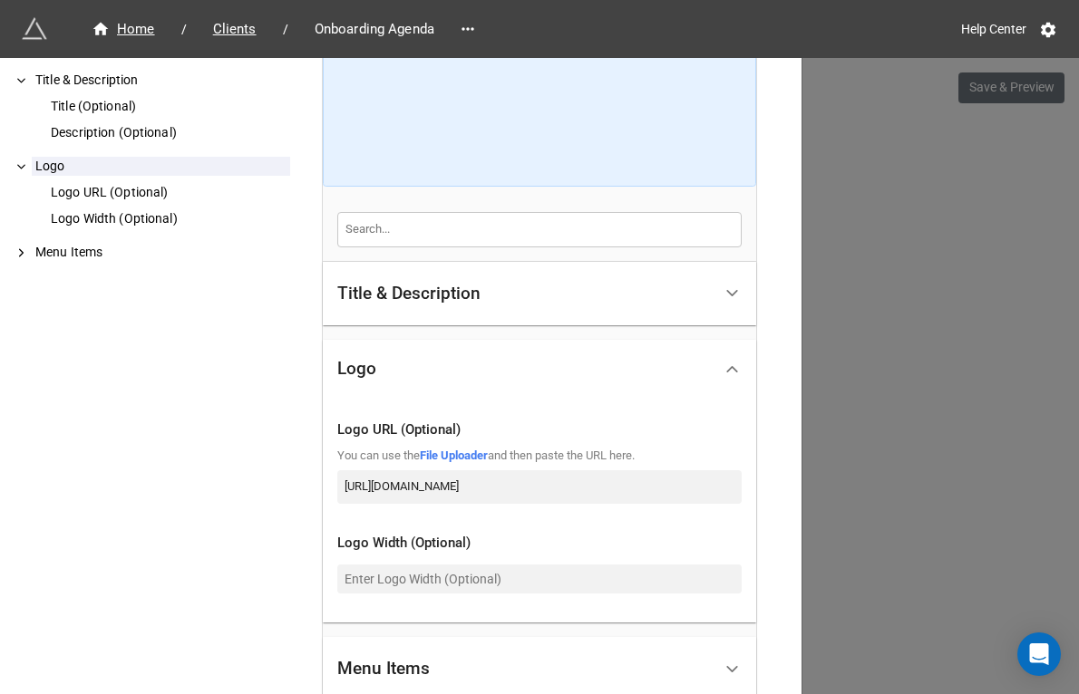
scroll to position [295, 0]
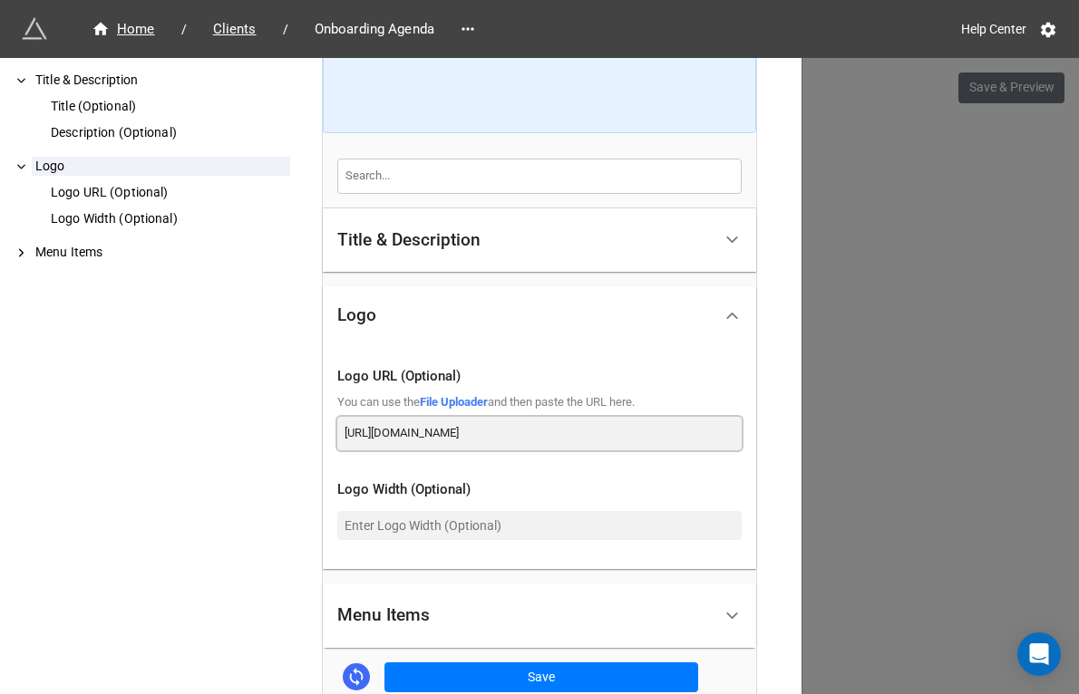
click at [456, 432] on input "[URL][DOMAIN_NAME]" at bounding box center [539, 433] width 404 height 33
drag, startPoint x: 624, startPoint y: 437, endPoint x: 879, endPoint y: 409, distance: 257.2
click at [879, 420] on div "Onboarding Agenda × Close How to Setup Title & Description Title (Optional) Des…" at bounding box center [539, 405] width 1079 height 694
click at [724, 424] on input "[URL][DOMAIN_NAME]" at bounding box center [539, 433] width 404 height 33
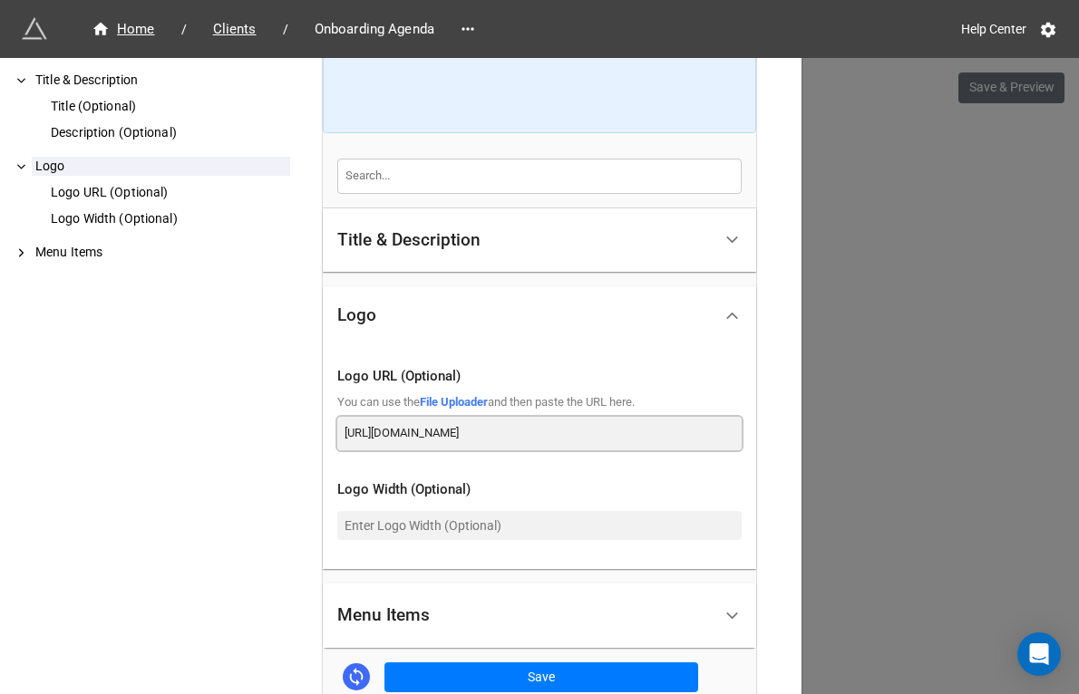
paste input "[DOMAIN_NAME]"
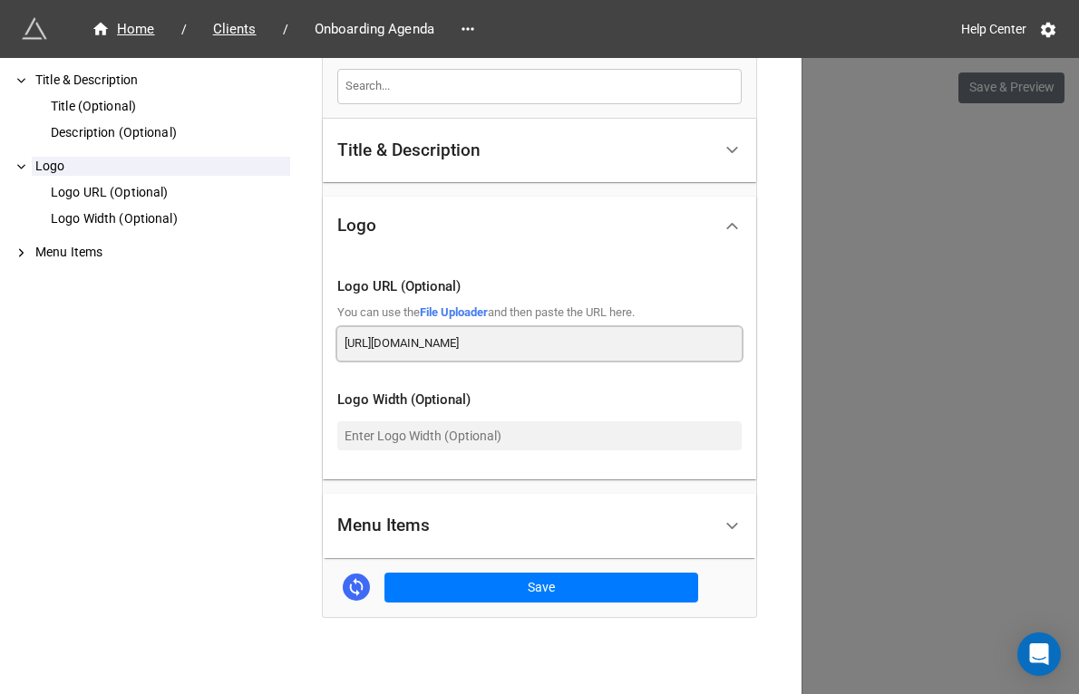
scroll to position [383, 0]
type input "[URL][DOMAIN_NAME]"
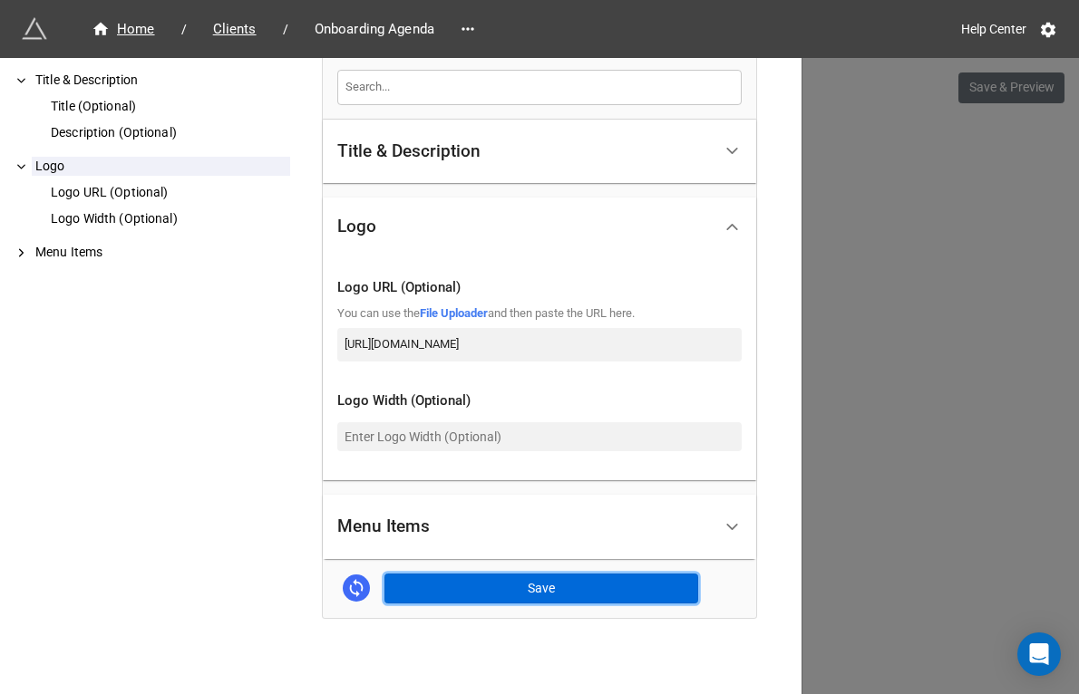
click at [566, 598] on button "Save" at bounding box center [541, 589] width 314 height 31
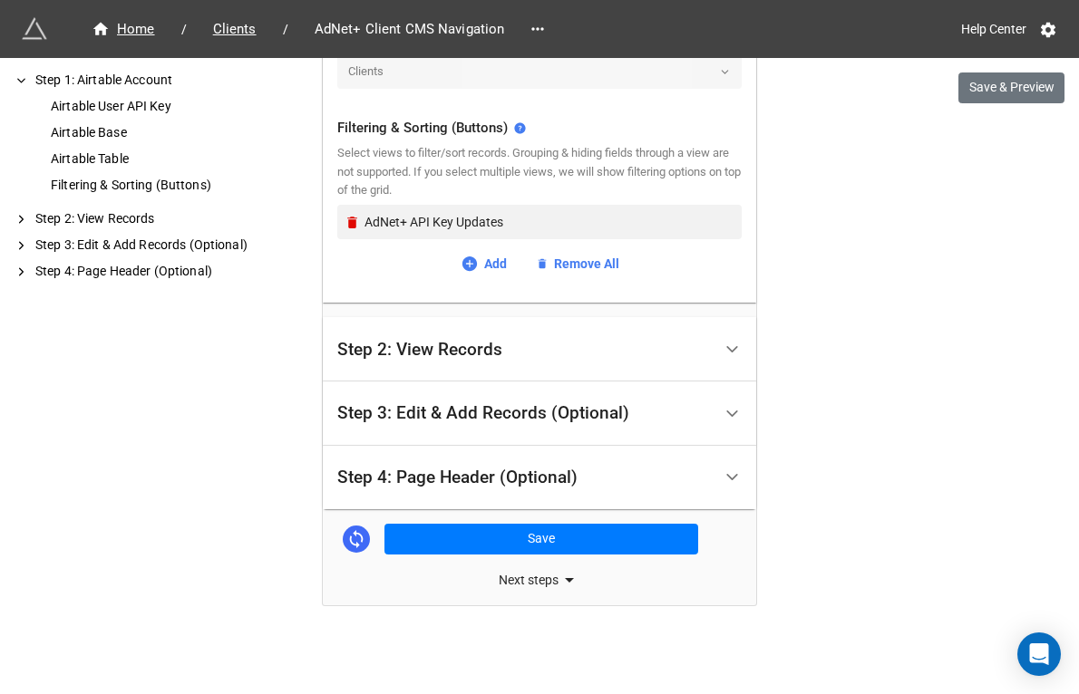
click at [451, 478] on div "Step 4: Page Header (Optional)" at bounding box center [457, 478] width 240 height 18
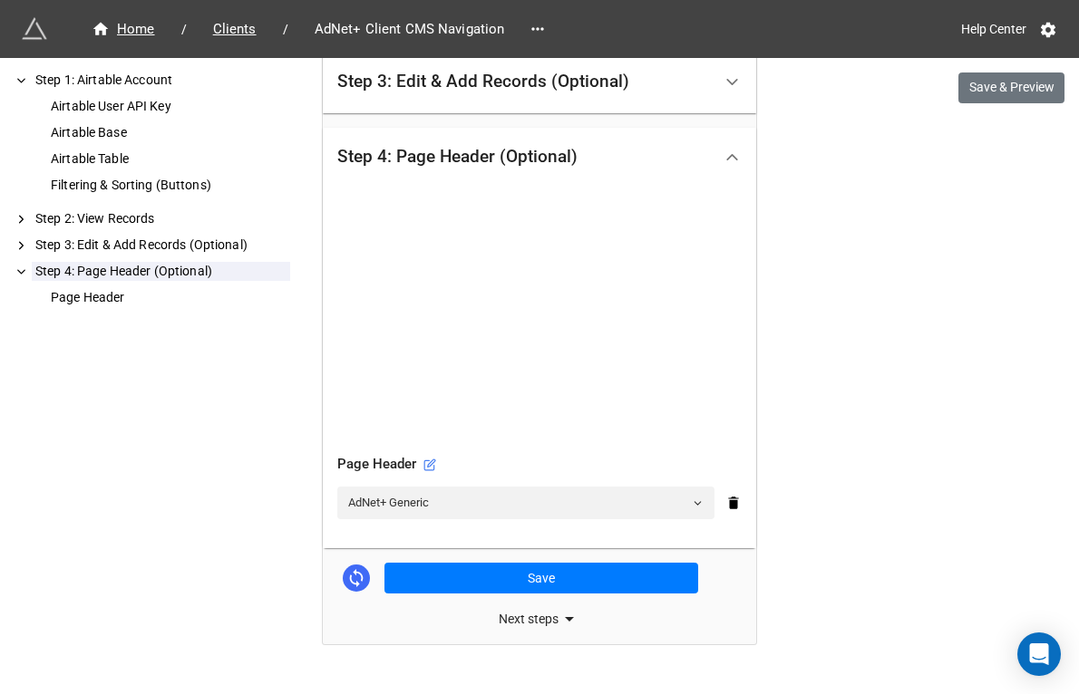
scroll to position [530, 0]
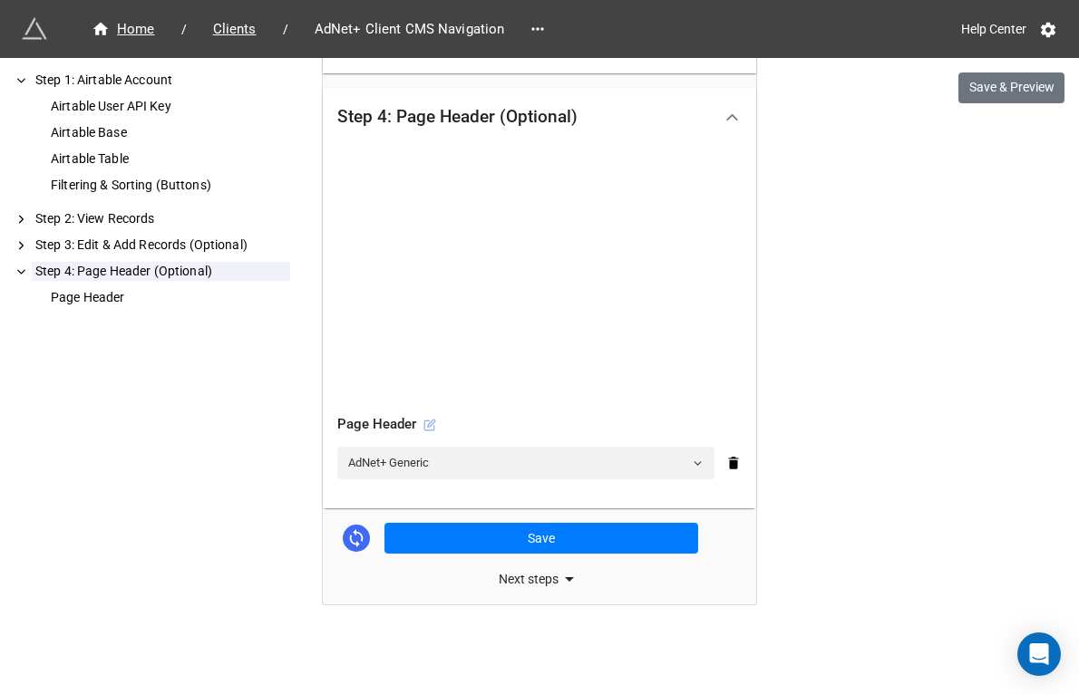
click at [431, 426] on icon at bounding box center [429, 425] width 13 height 13
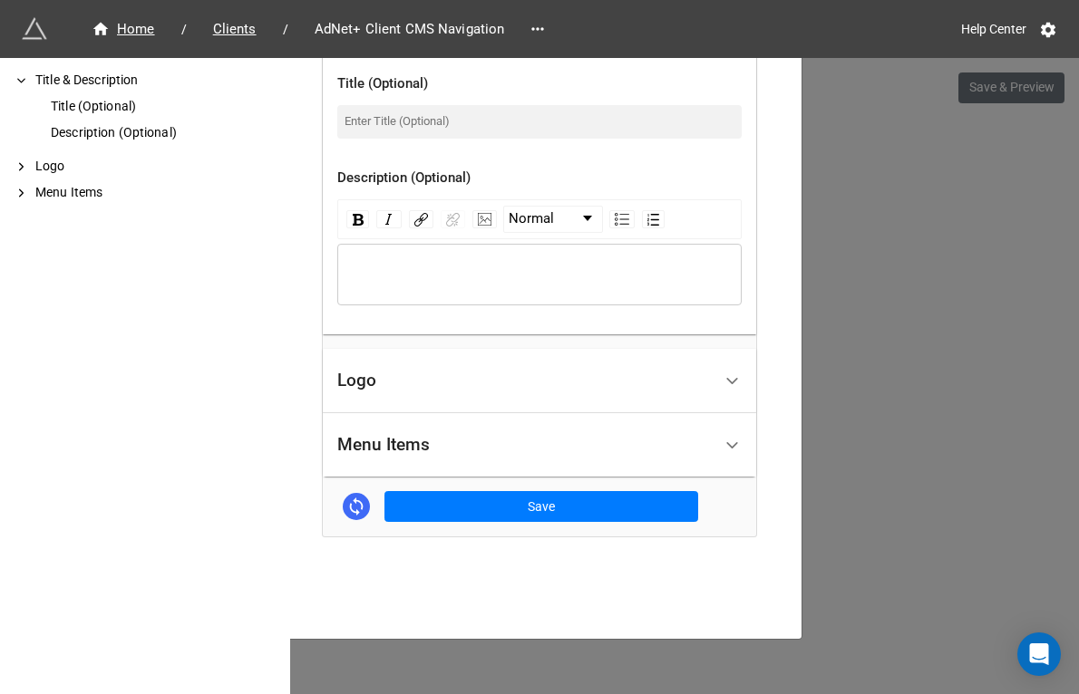
click at [480, 387] on div "Logo" at bounding box center [524, 381] width 374 height 43
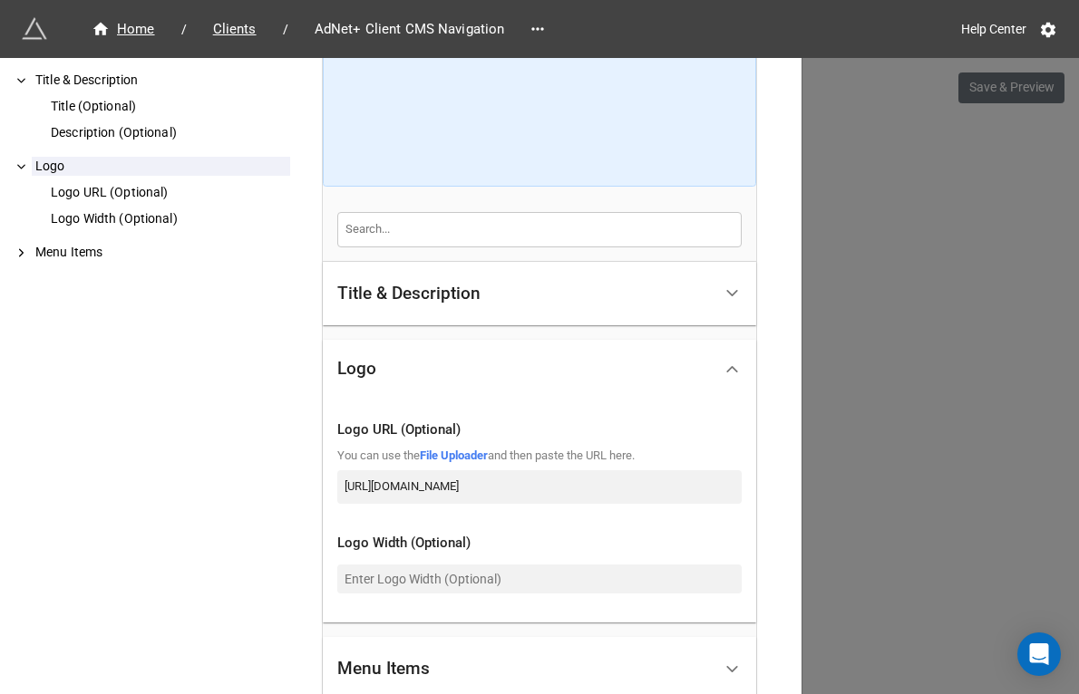
scroll to position [0, 85]
click at [548, 489] on input "[URL][DOMAIN_NAME]" at bounding box center [539, 486] width 404 height 33
paste input "[DOMAIN_NAME]"
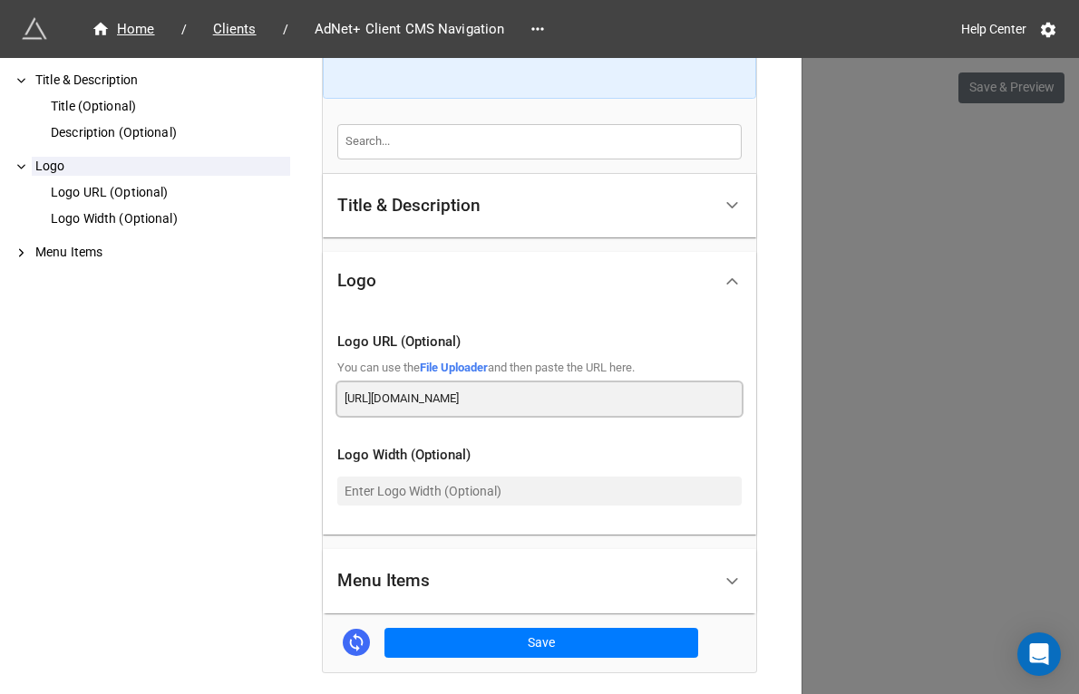
scroll to position [465, 0]
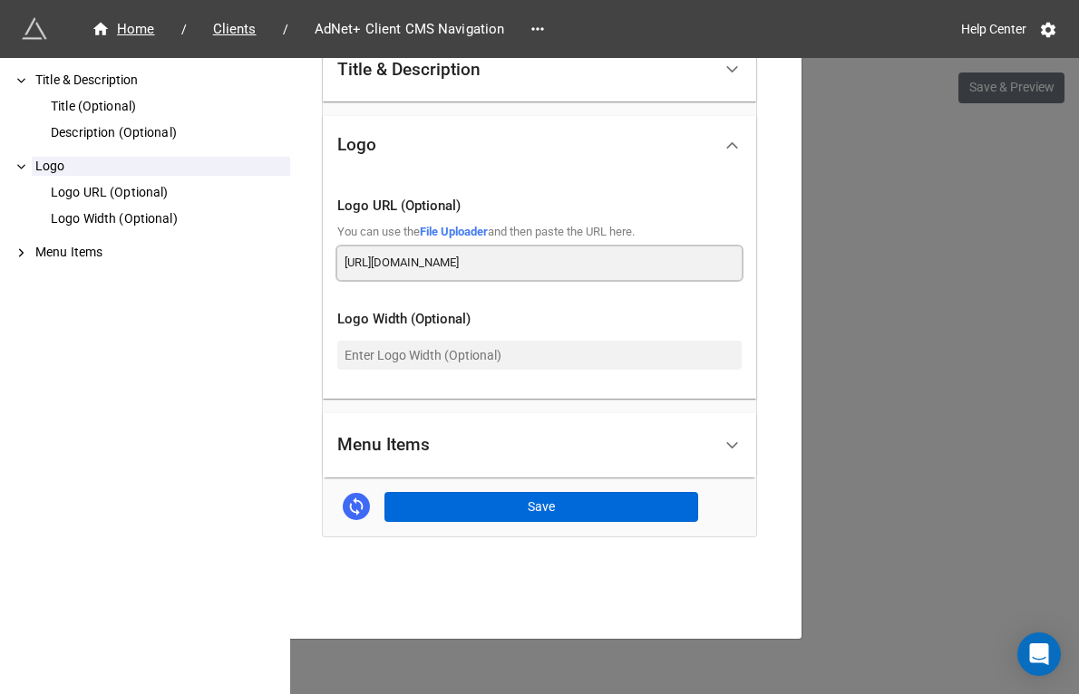
type input "[URL][DOMAIN_NAME]"
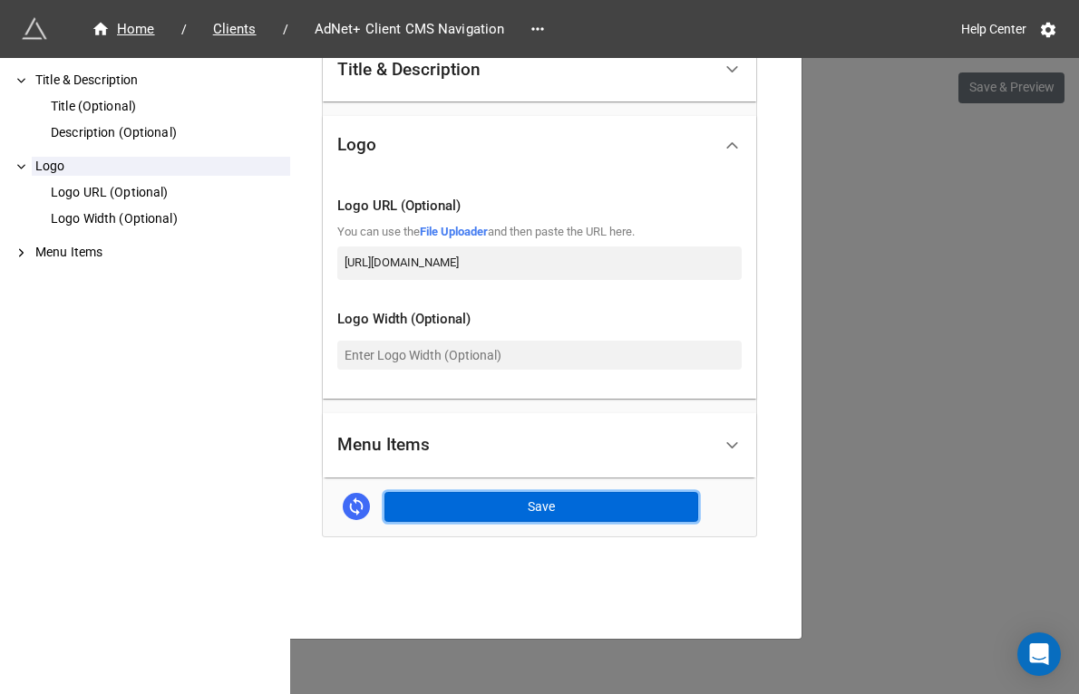
scroll to position [0, 0]
click at [492, 502] on button "Save" at bounding box center [541, 507] width 314 height 31
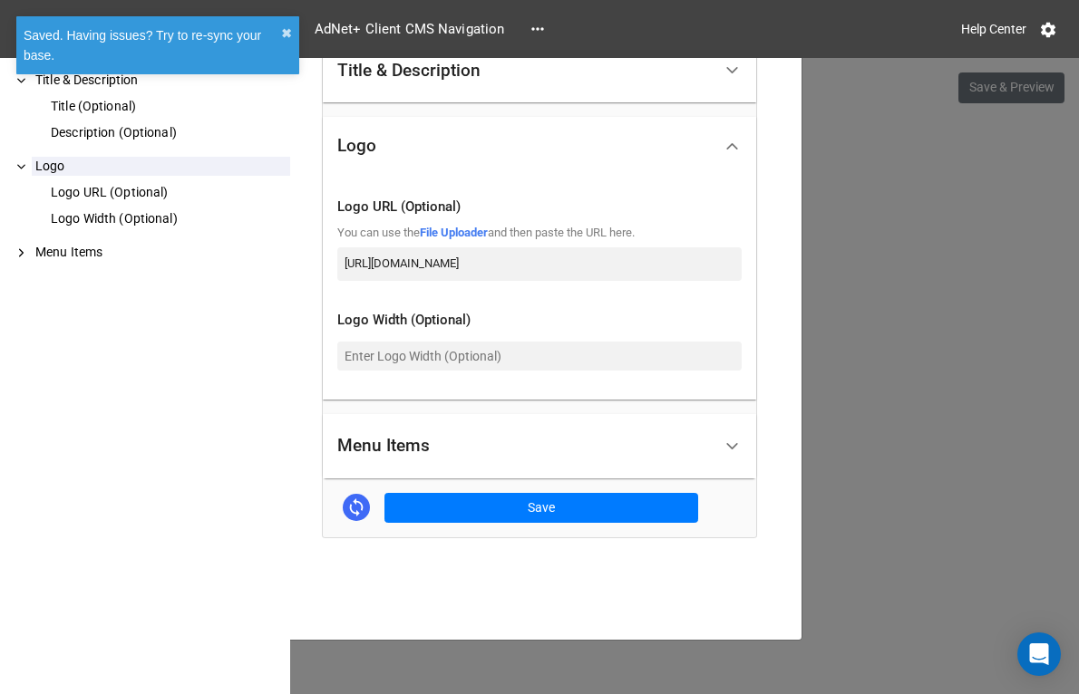
scroll to position [465, 0]
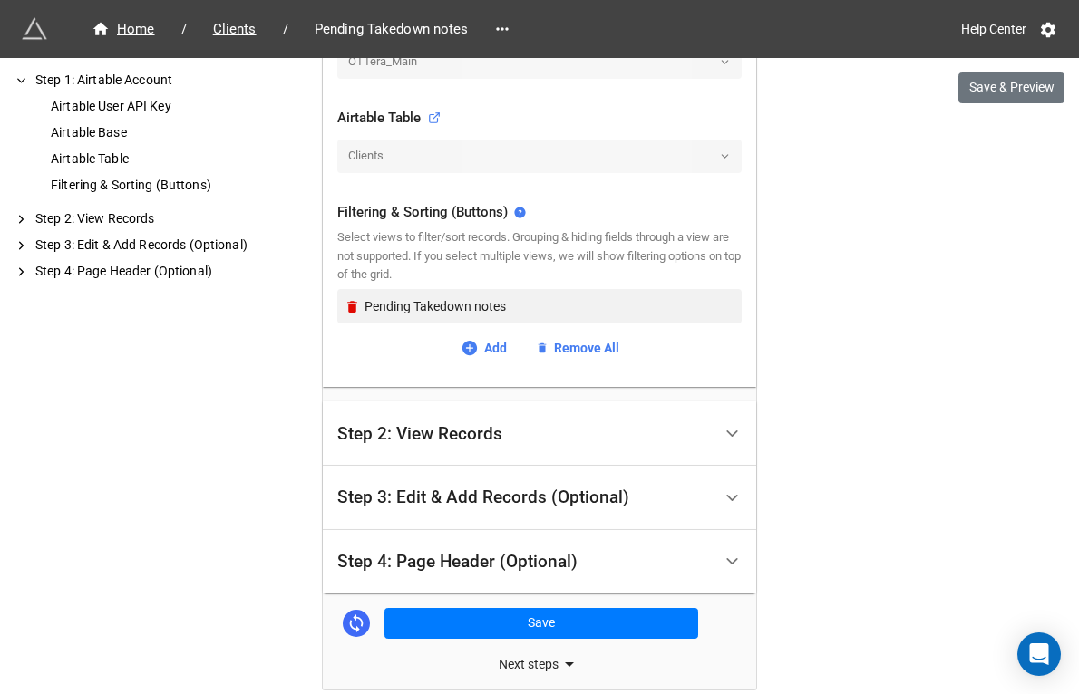
scroll to position [672, 0]
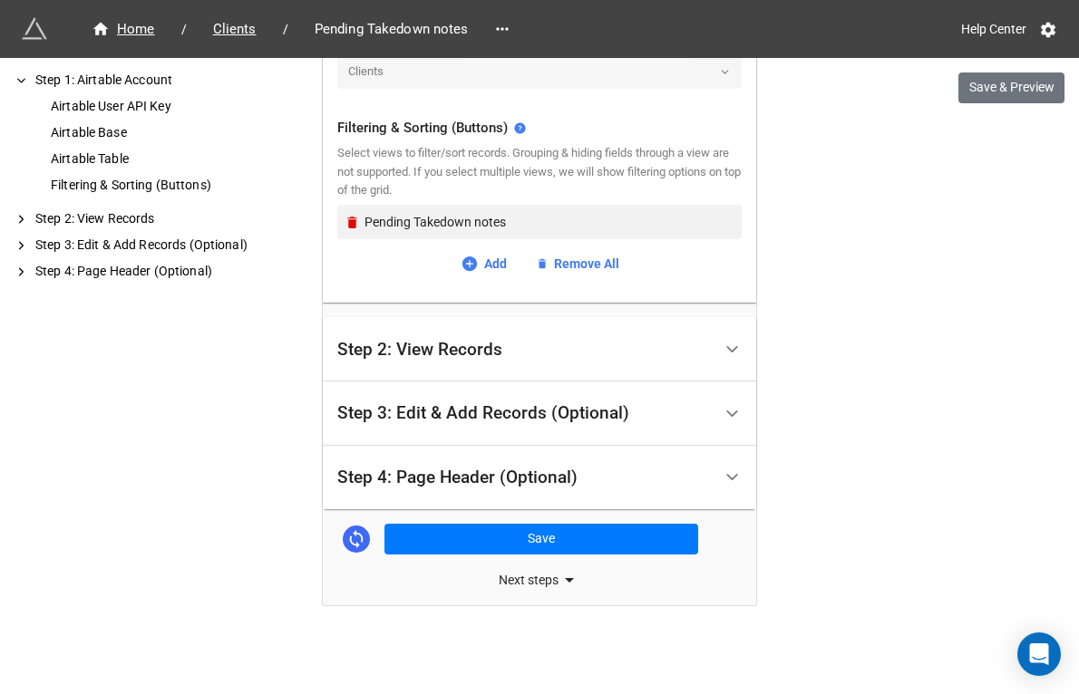
click at [457, 473] on div "Step 4: Page Header (Optional)" at bounding box center [457, 478] width 240 height 18
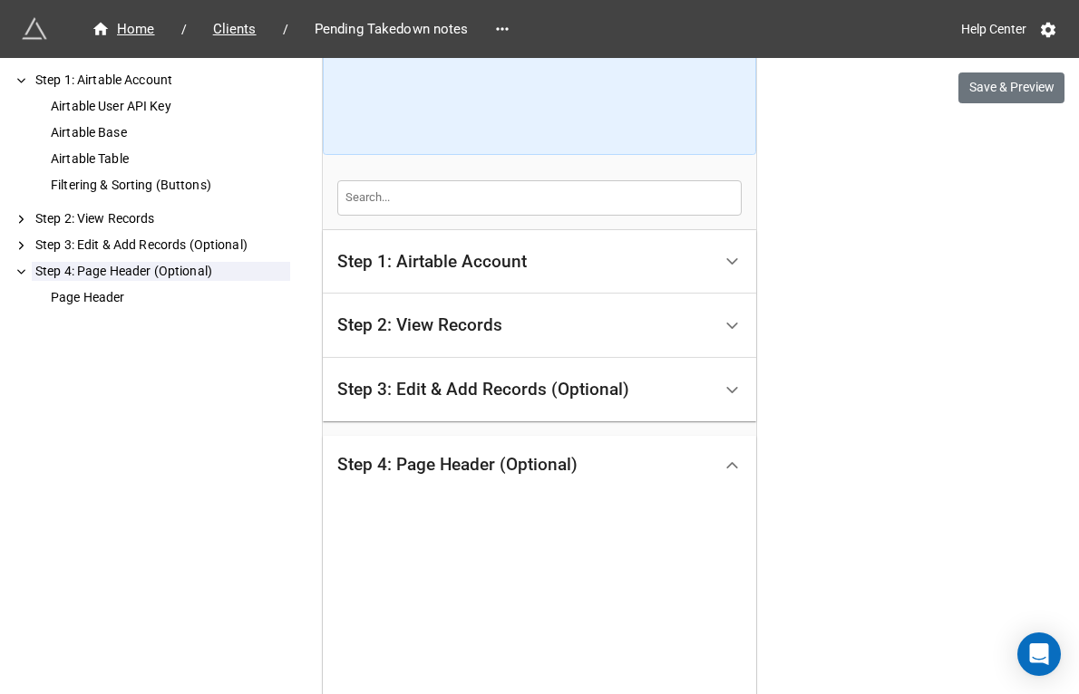
scroll to position [530, 0]
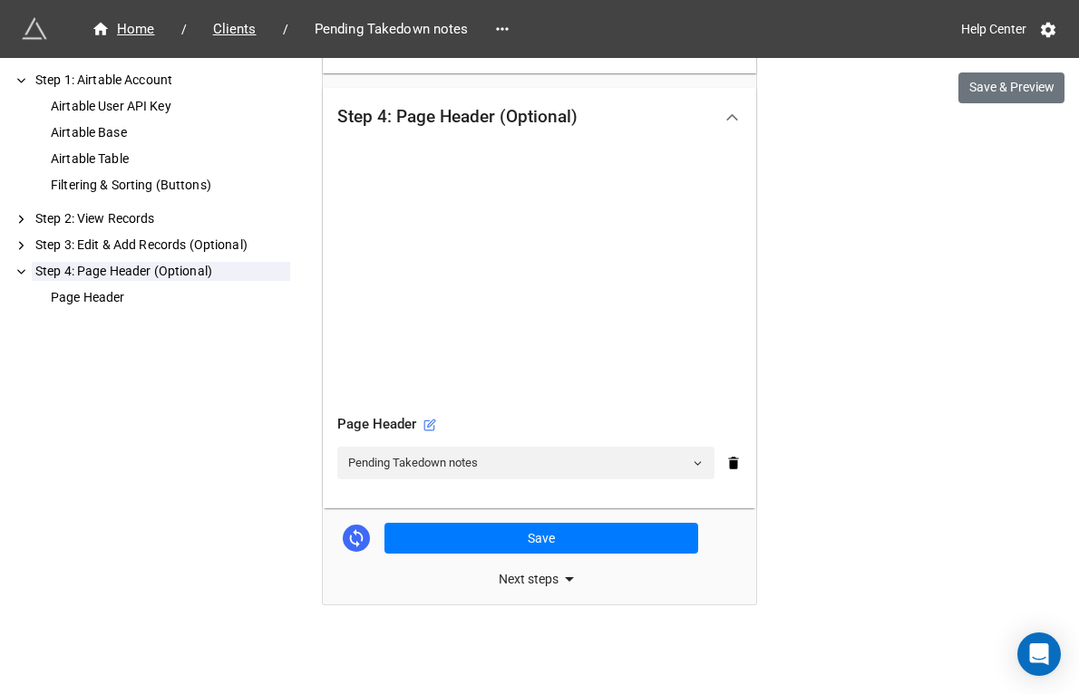
click at [421, 416] on div "Page Header" at bounding box center [539, 425] width 404 height 22
click at [425, 422] on icon at bounding box center [429, 425] width 13 height 13
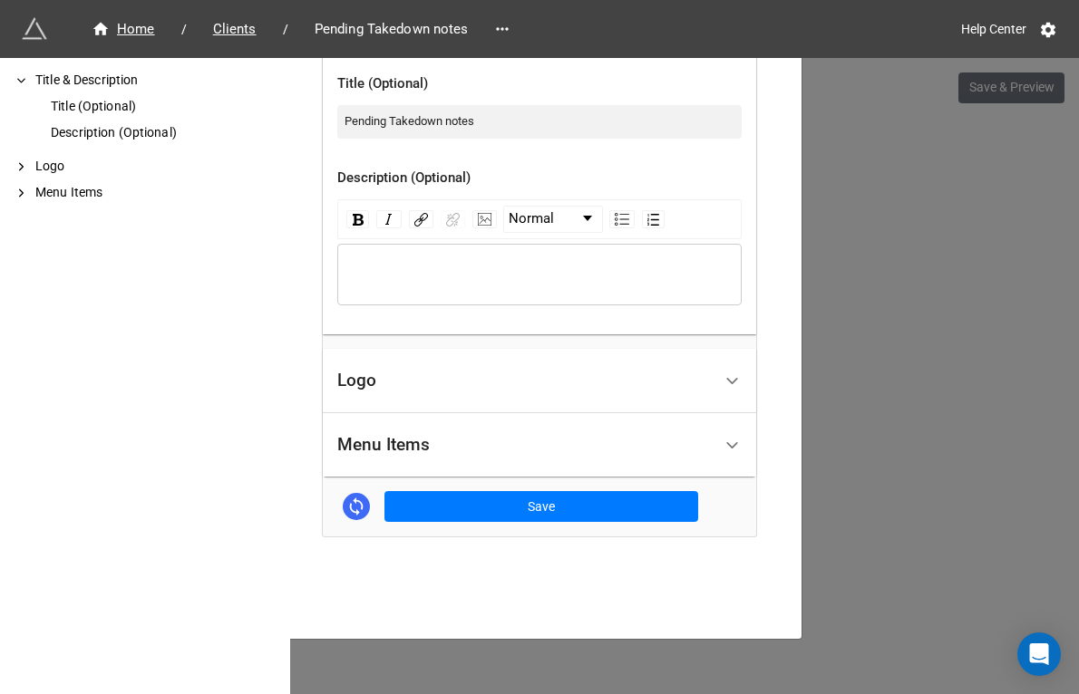
click at [428, 389] on div "Logo" at bounding box center [524, 381] width 374 height 43
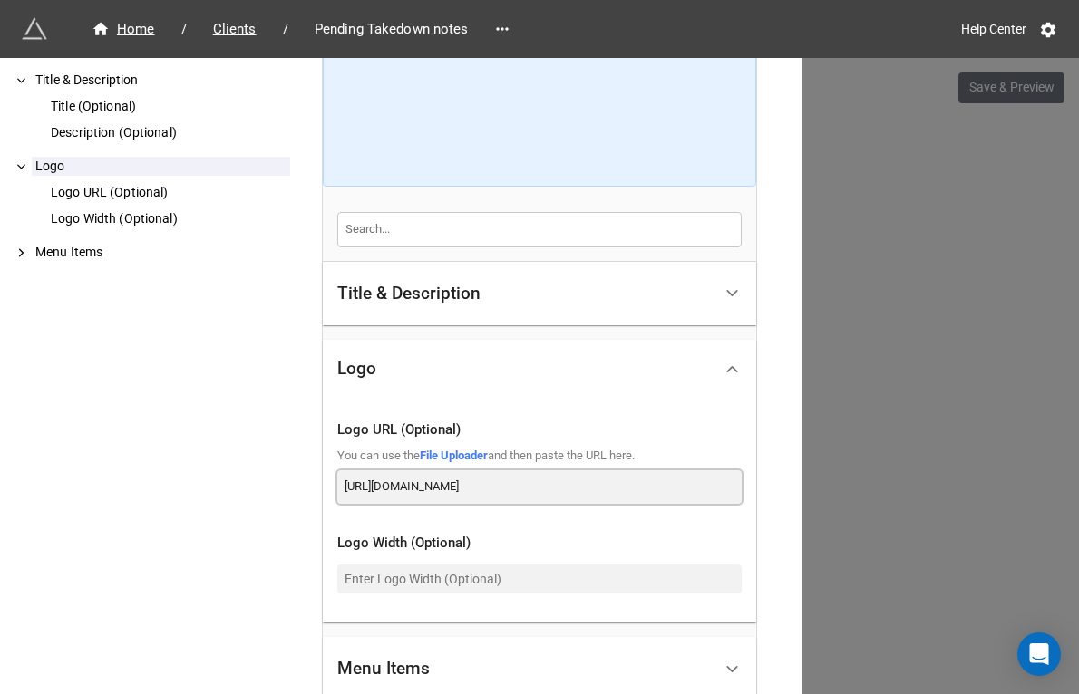
scroll to position [0, 85]
click at [471, 490] on input "[URL][DOMAIN_NAME]" at bounding box center [539, 486] width 404 height 33
paste input "[DOMAIN_NAME]"
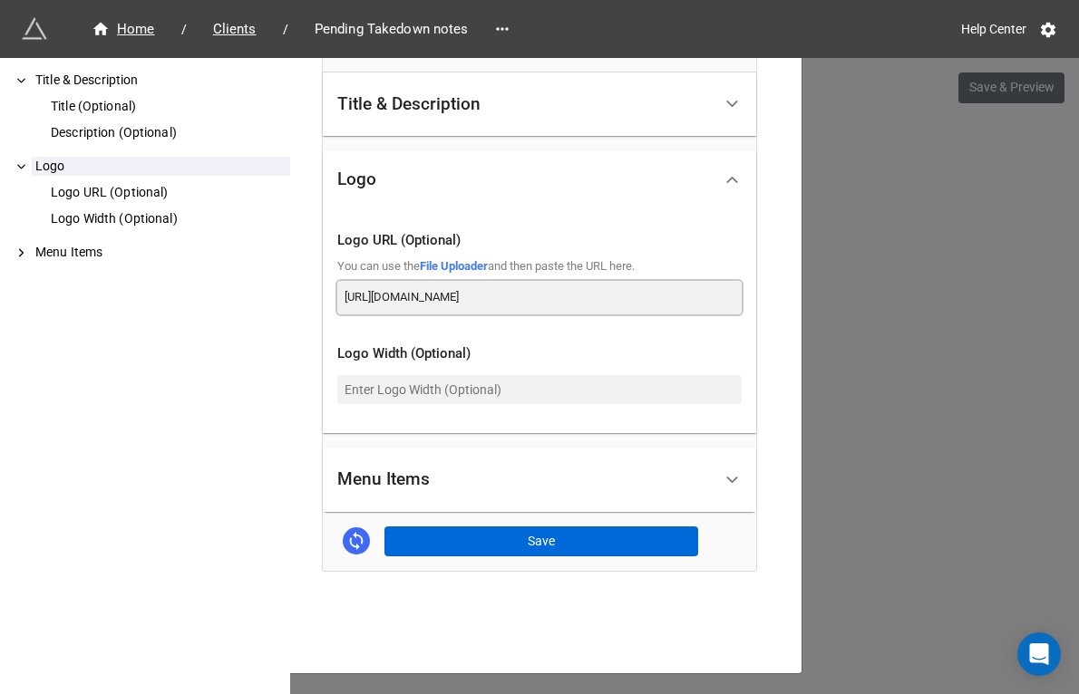
type input "[URL][DOMAIN_NAME]"
click at [495, 538] on button "Save" at bounding box center [541, 542] width 314 height 31
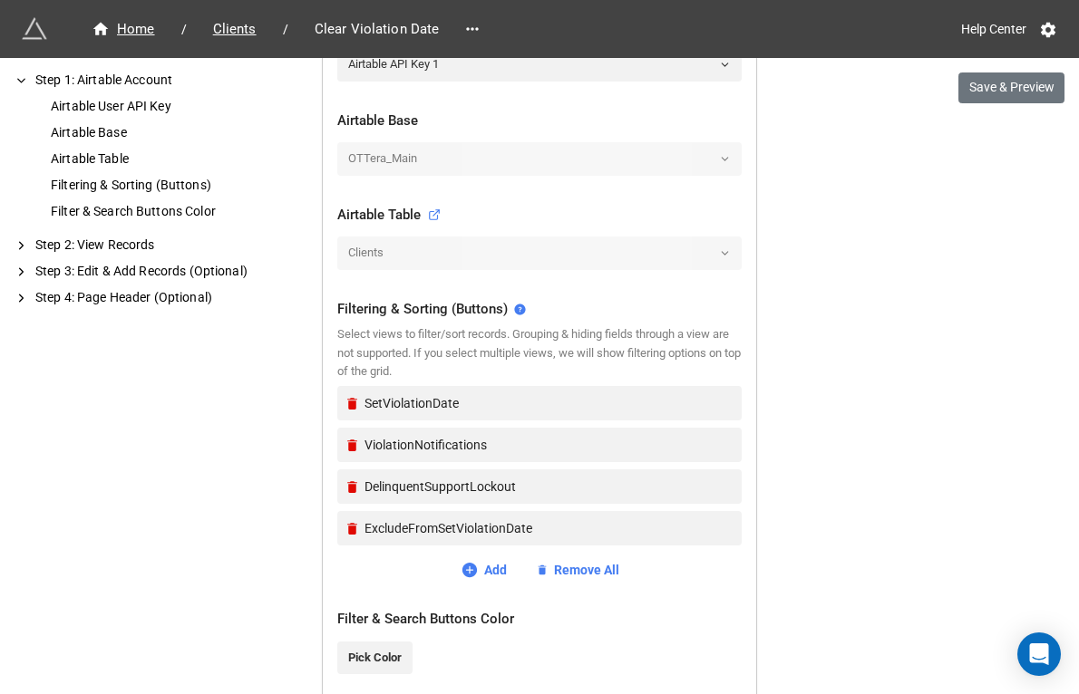
scroll to position [891, 0]
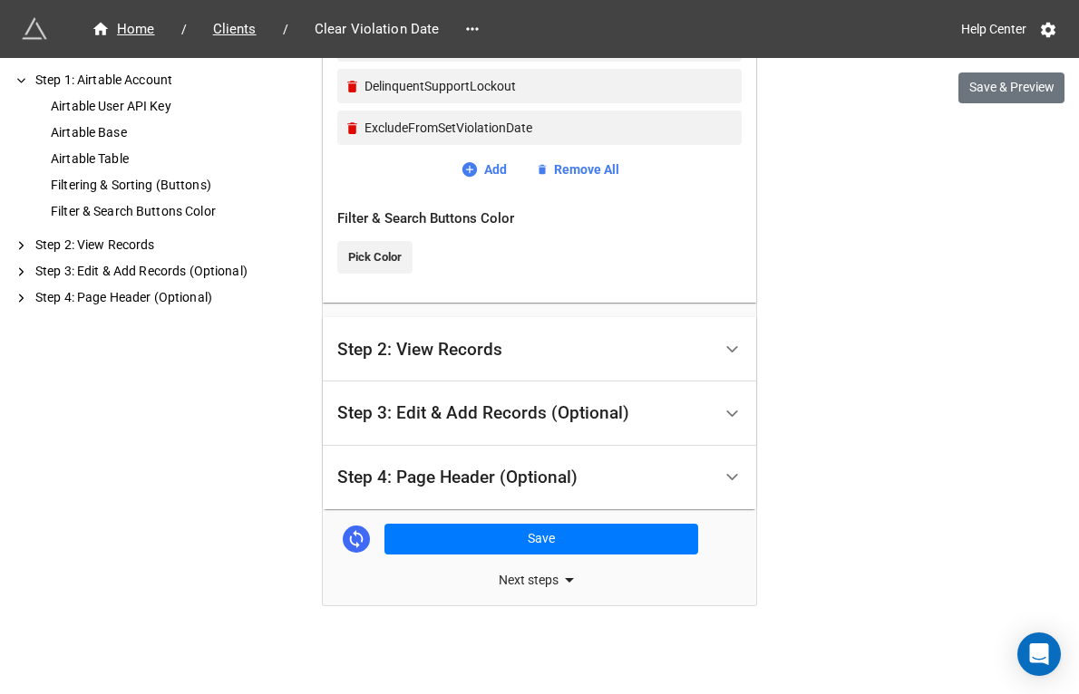
click at [483, 475] on div "Step 4: Page Header (Optional)" at bounding box center [457, 478] width 240 height 18
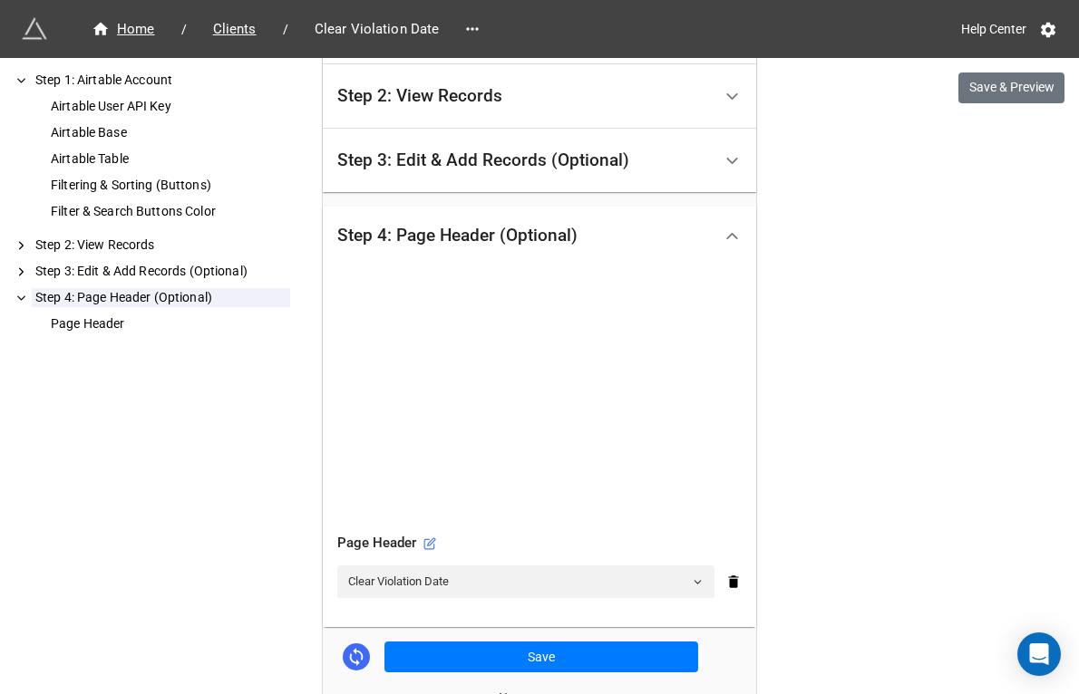
scroll to position [530, 0]
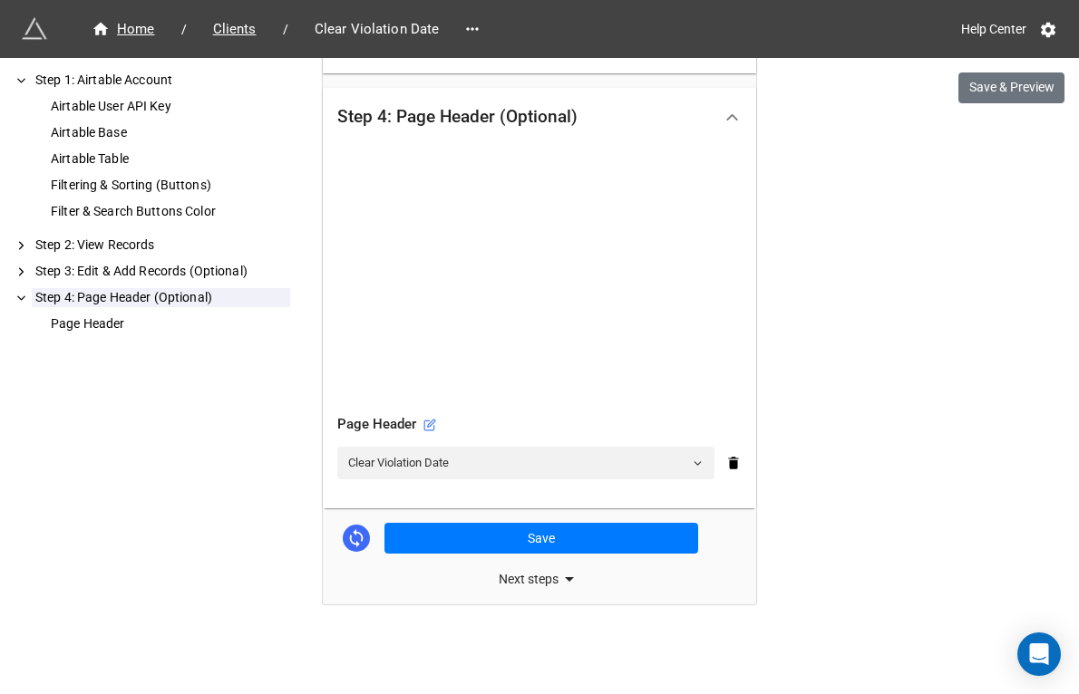
click at [420, 422] on div "Page Header" at bounding box center [539, 425] width 404 height 22
click at [428, 423] on icon at bounding box center [431, 423] width 7 height 7
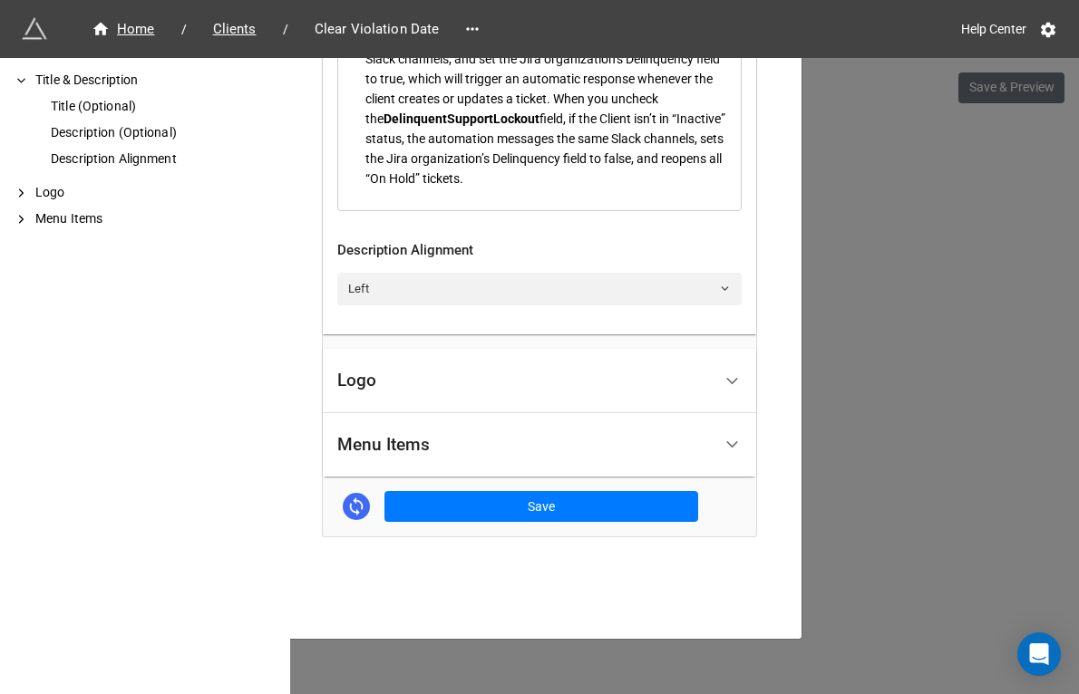
click at [431, 393] on div "Logo" at bounding box center [524, 381] width 374 height 43
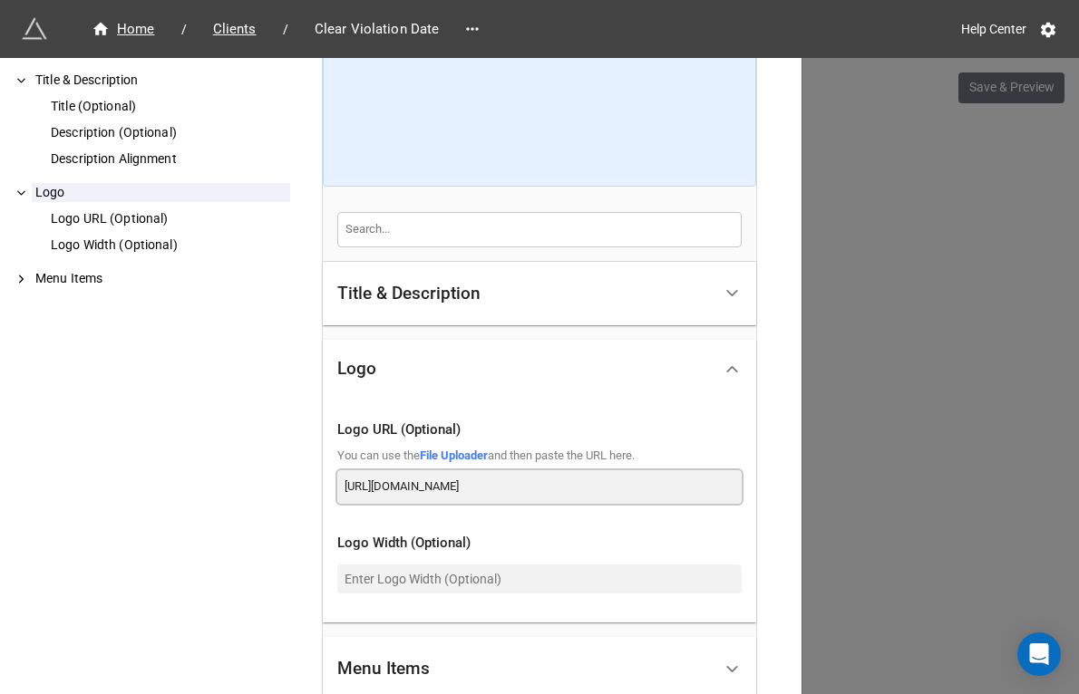
click at [525, 477] on input "[URL][DOMAIN_NAME]" at bounding box center [539, 486] width 404 height 33
drag, startPoint x: 578, startPoint y: 485, endPoint x: 848, endPoint y: 479, distance: 269.3
click at [848, 480] on div "Clear Violation Date × Close How to Setup Title & Description Title (Optional) …" at bounding box center [539, 405] width 1079 height 694
paste input "[DOMAIN_NAME]"
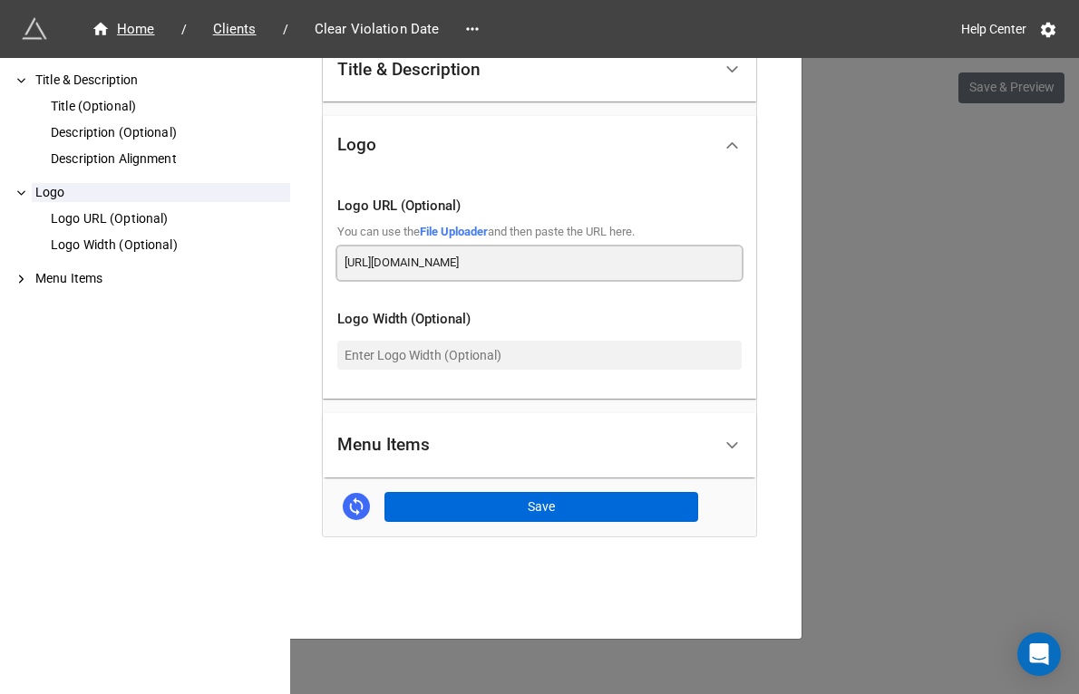
type input "[URL][DOMAIN_NAME]"
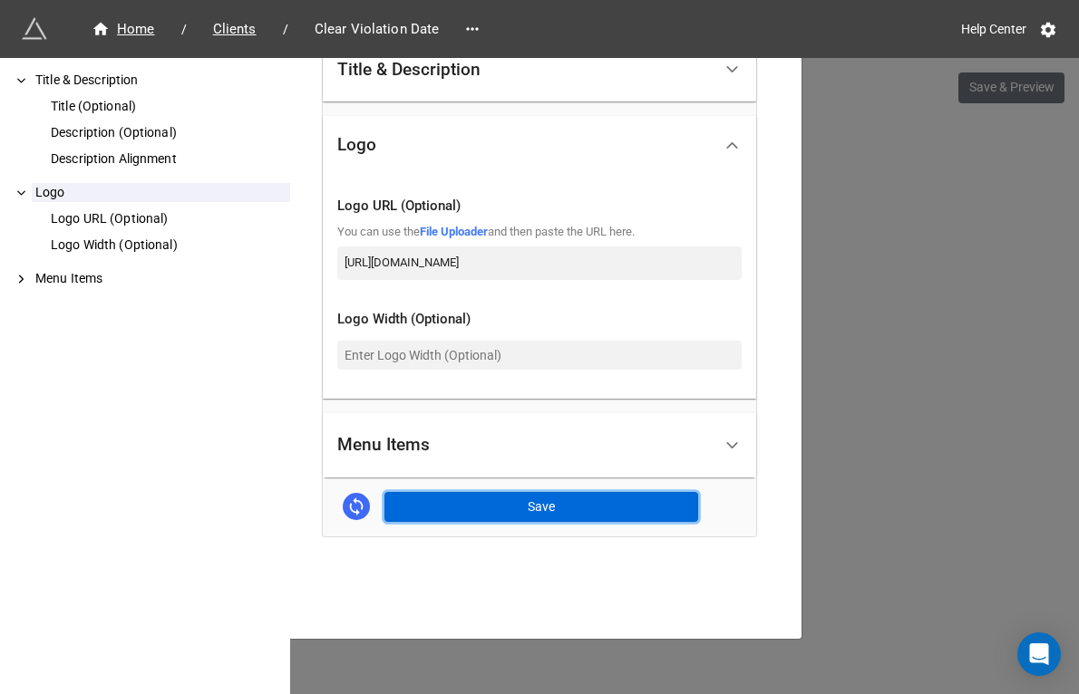
click at [584, 512] on button "Save" at bounding box center [541, 507] width 314 height 31
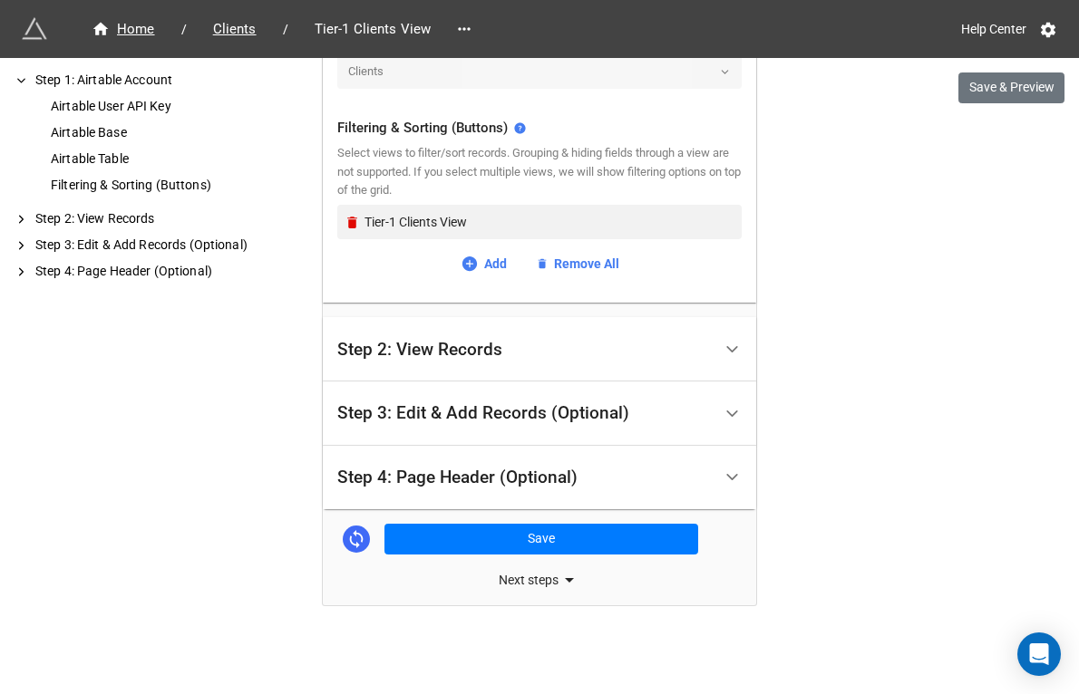
click at [444, 463] on div "Step 4: Page Header (Optional)" at bounding box center [524, 478] width 374 height 43
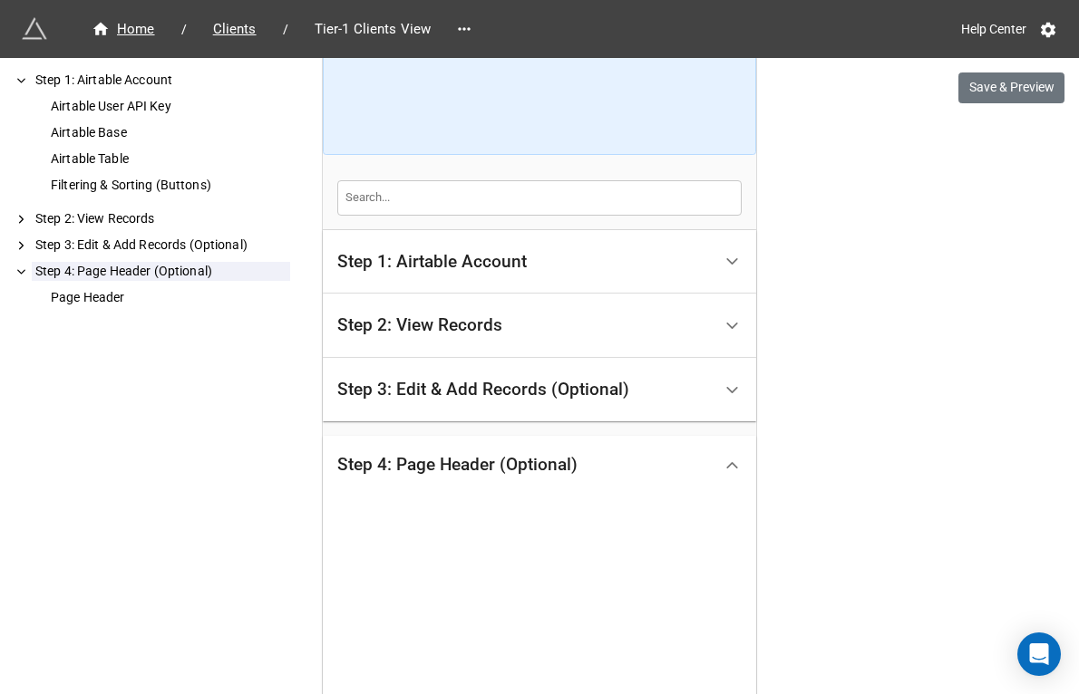
scroll to position [530, 0]
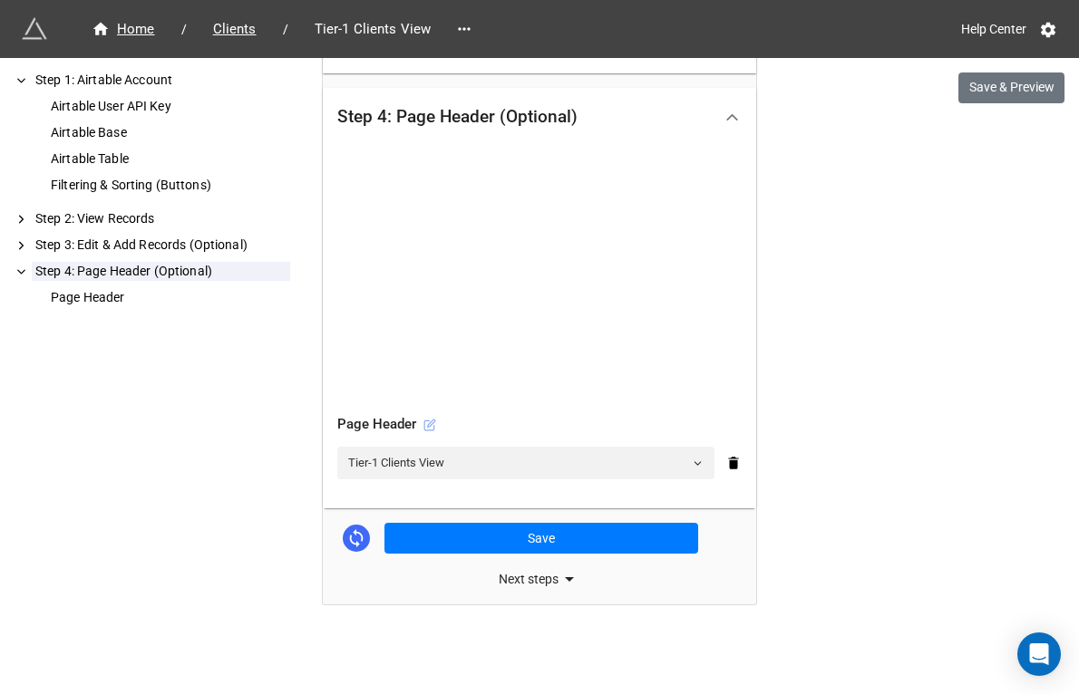
click at [432, 426] on icon at bounding box center [429, 425] width 13 height 13
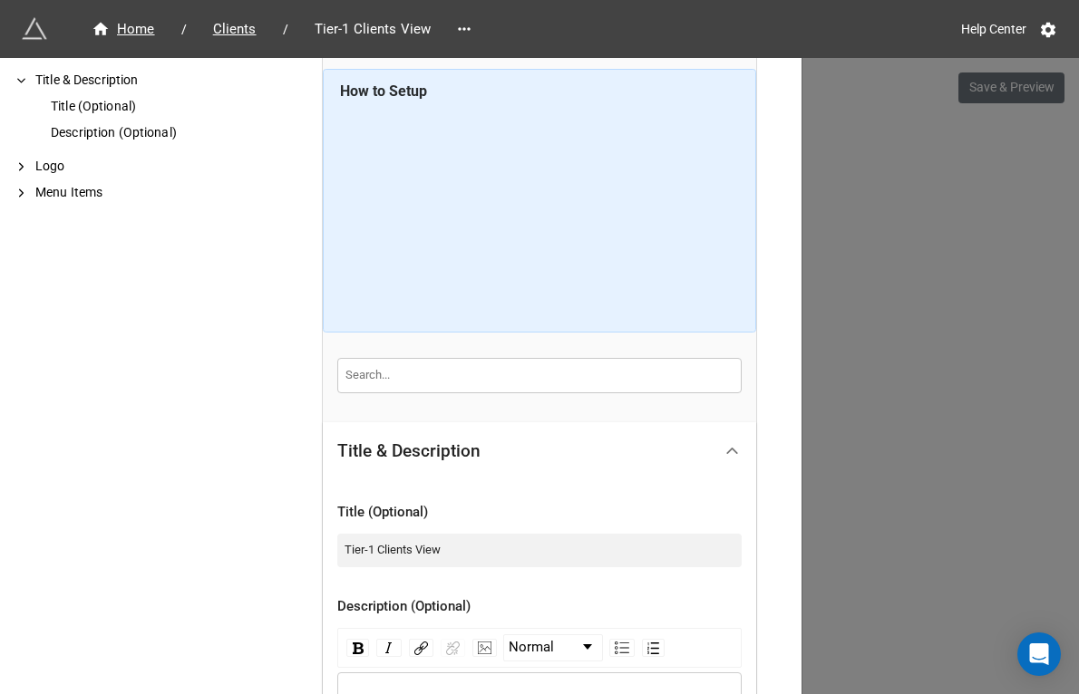
scroll to position [383, 0]
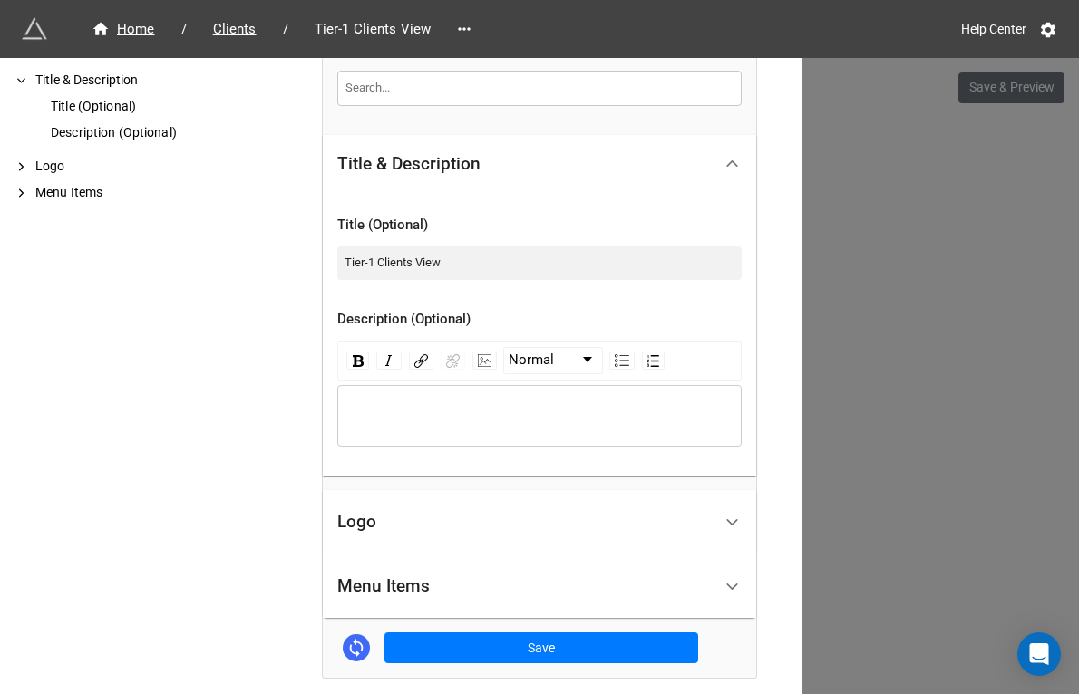
click at [427, 546] on div "Logo" at bounding box center [539, 522] width 433 height 64
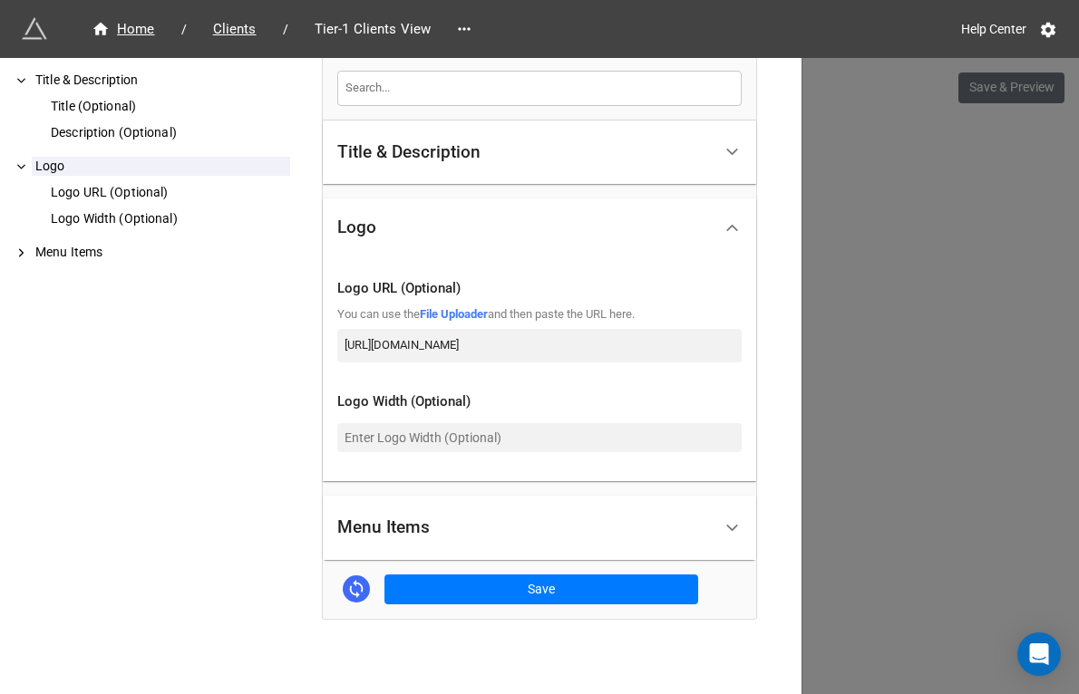
scroll to position [465, 0]
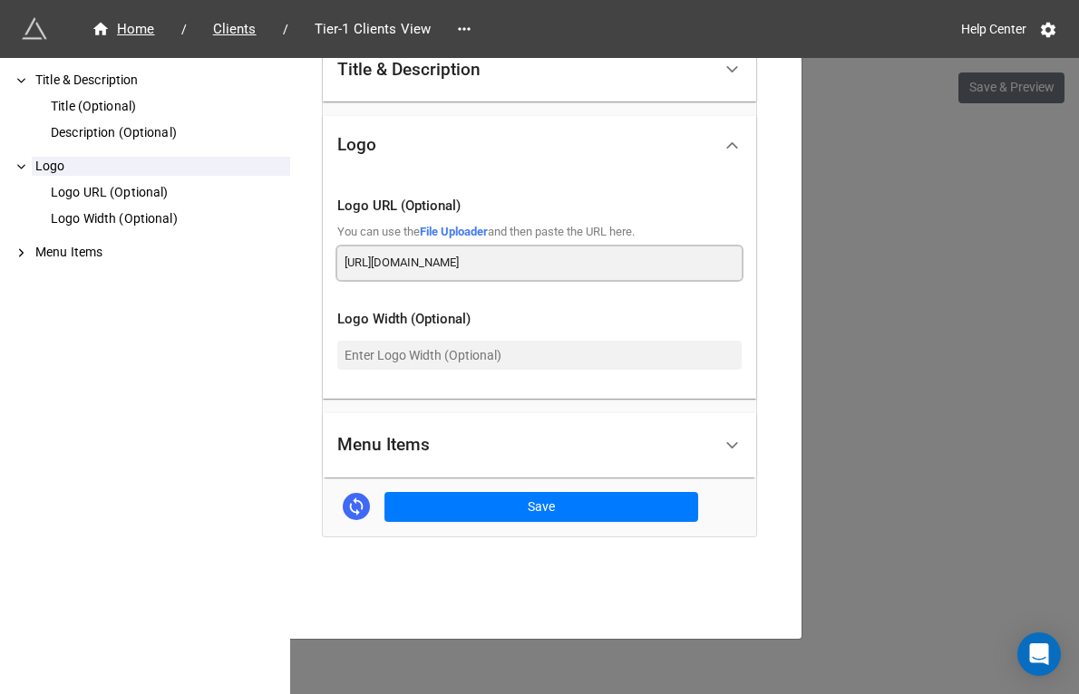
click at [509, 259] on input "[URL][DOMAIN_NAME]" at bounding box center [539, 263] width 404 height 33
click at [530, 260] on input "[URL][DOMAIN_NAME]" at bounding box center [539, 263] width 404 height 33
paste input "[DOMAIN_NAME]"
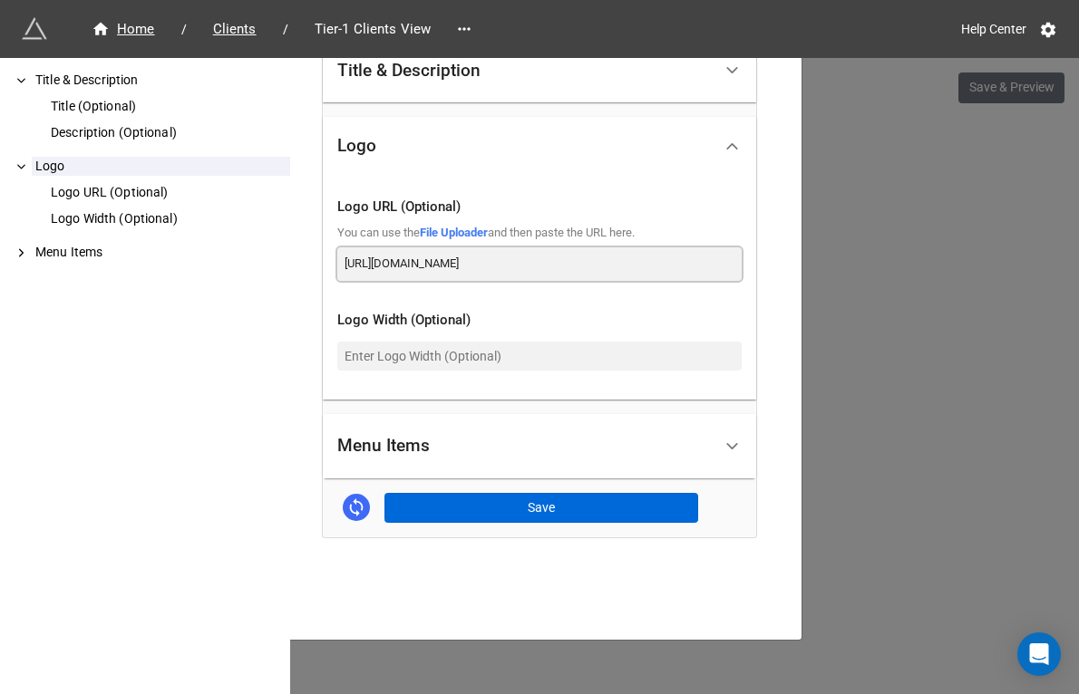
type input "[URL][DOMAIN_NAME]"
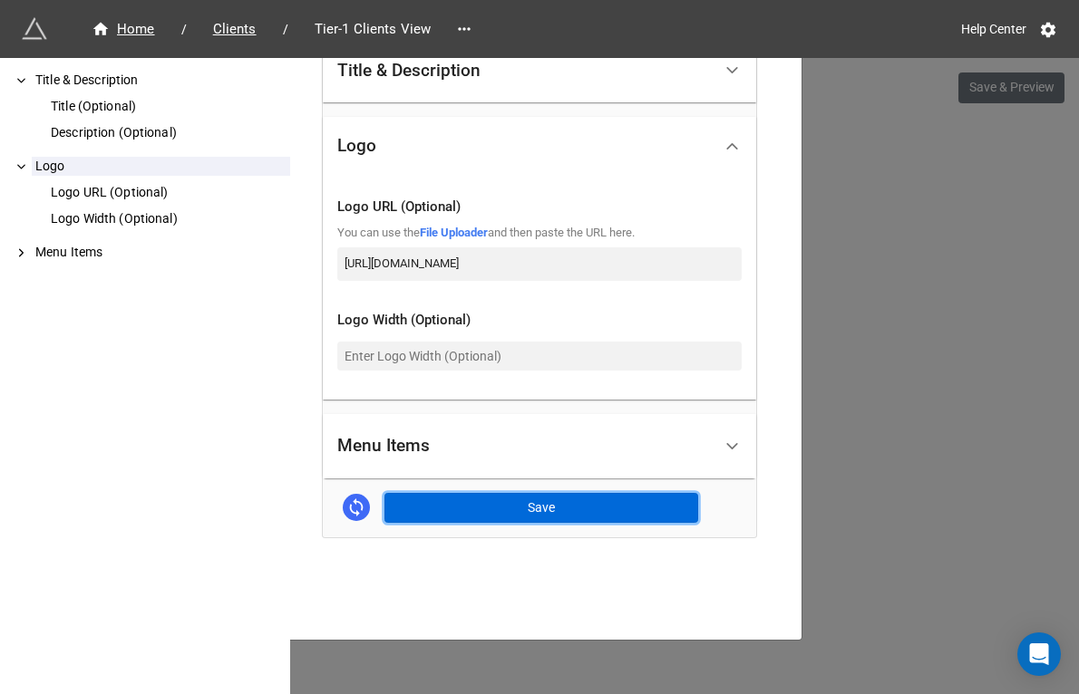
scroll to position [0, 0]
click at [517, 513] on button "Save" at bounding box center [541, 508] width 314 height 31
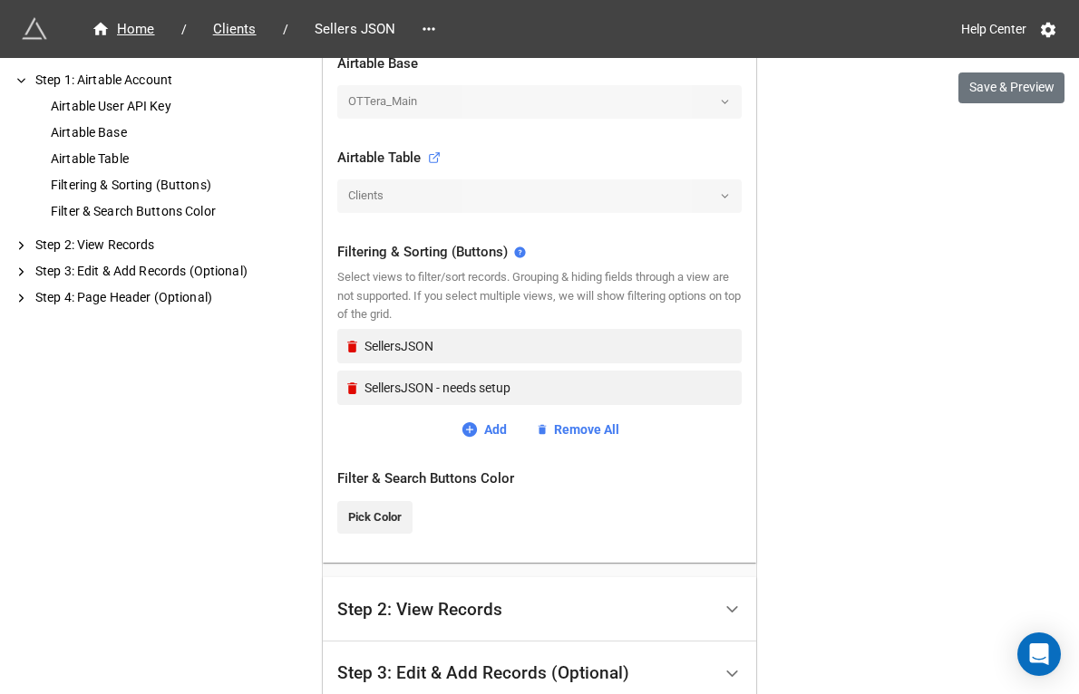
scroll to position [808, 0]
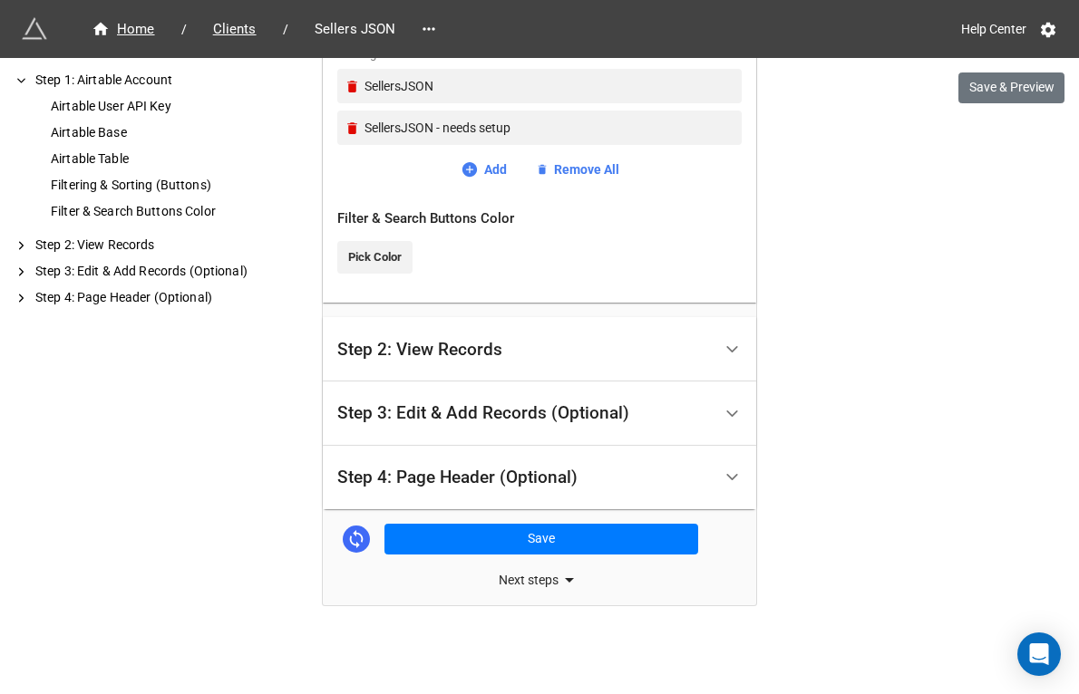
click at [471, 470] on div "Step 4: Page Header (Optional)" at bounding box center [457, 478] width 240 height 18
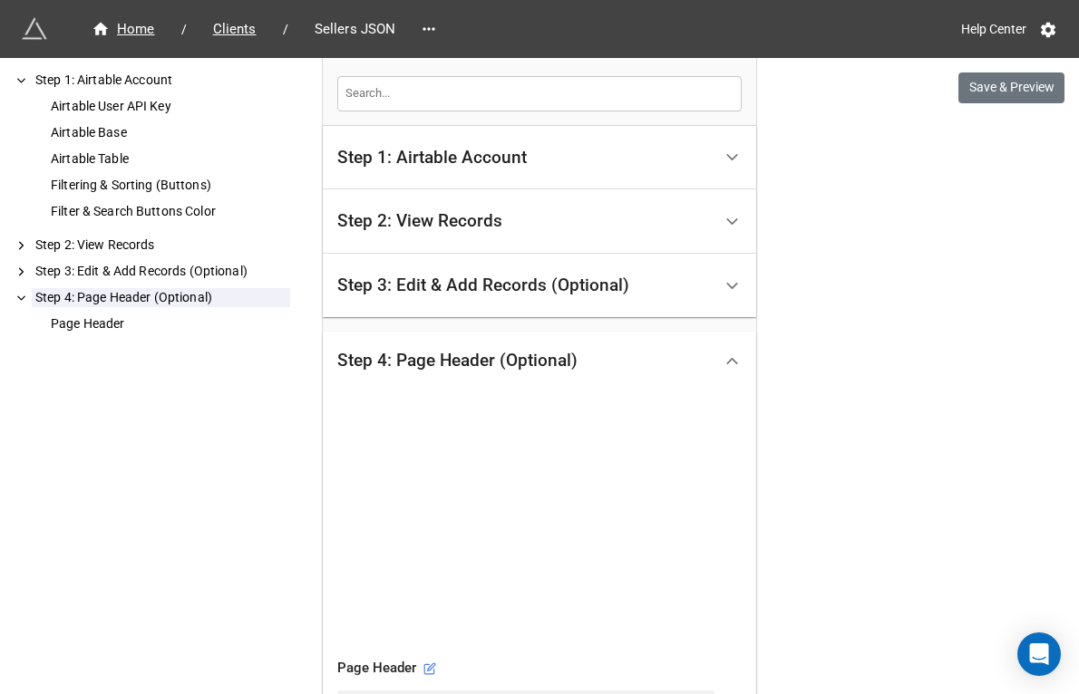
scroll to position [530, 0]
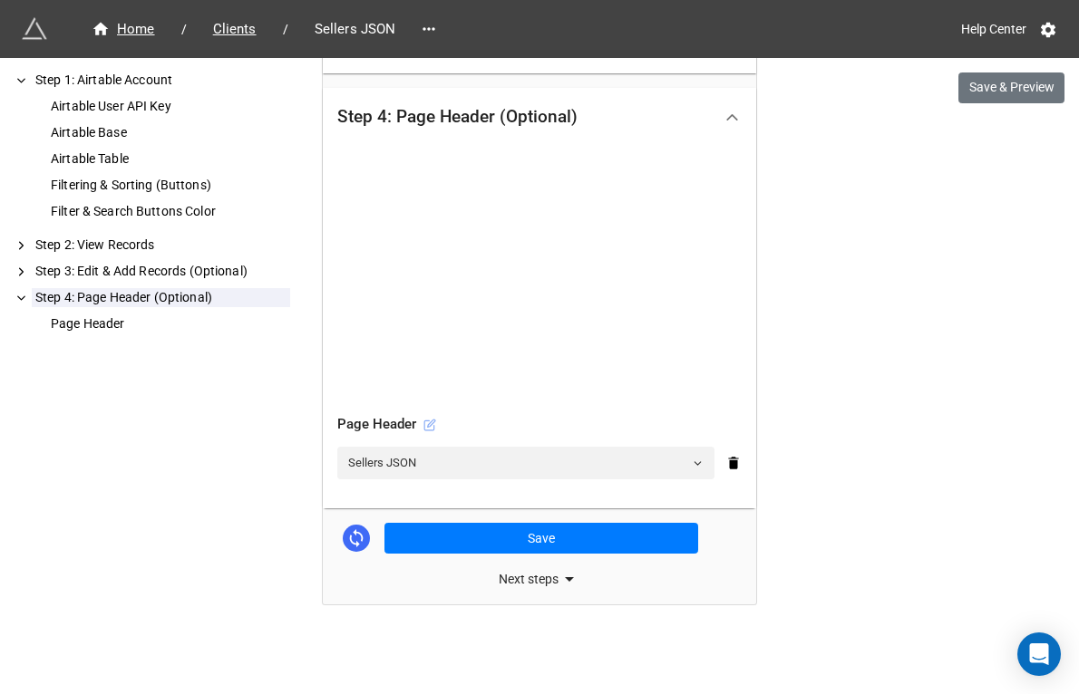
click at [428, 424] on icon at bounding box center [431, 423] width 7 height 7
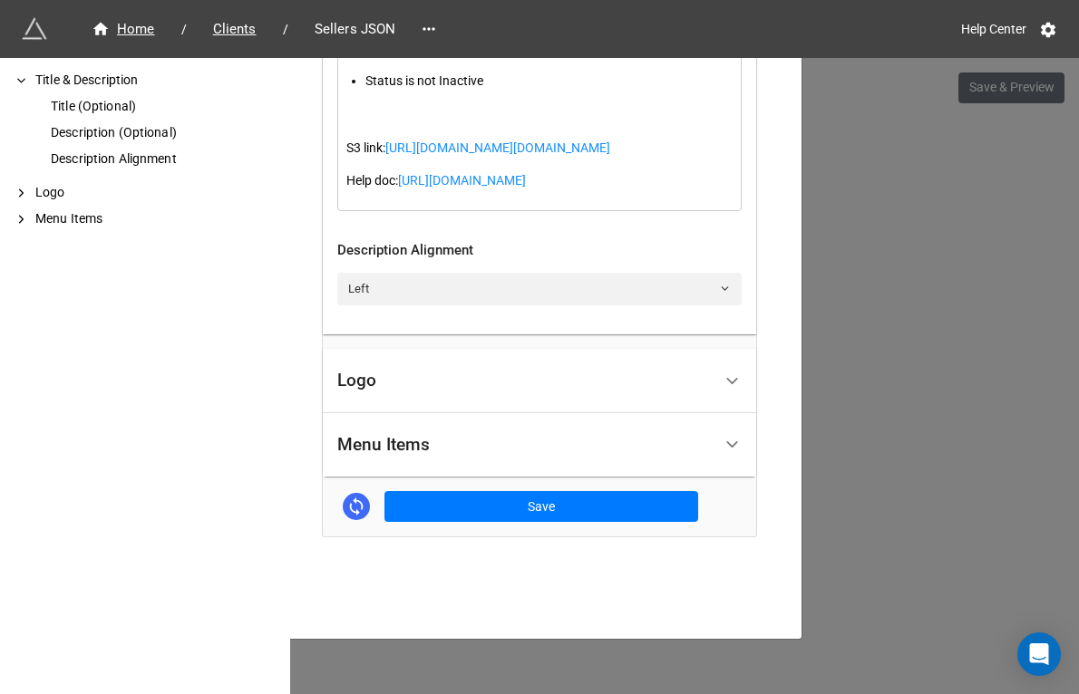
click at [458, 380] on div "Logo" at bounding box center [524, 381] width 374 height 43
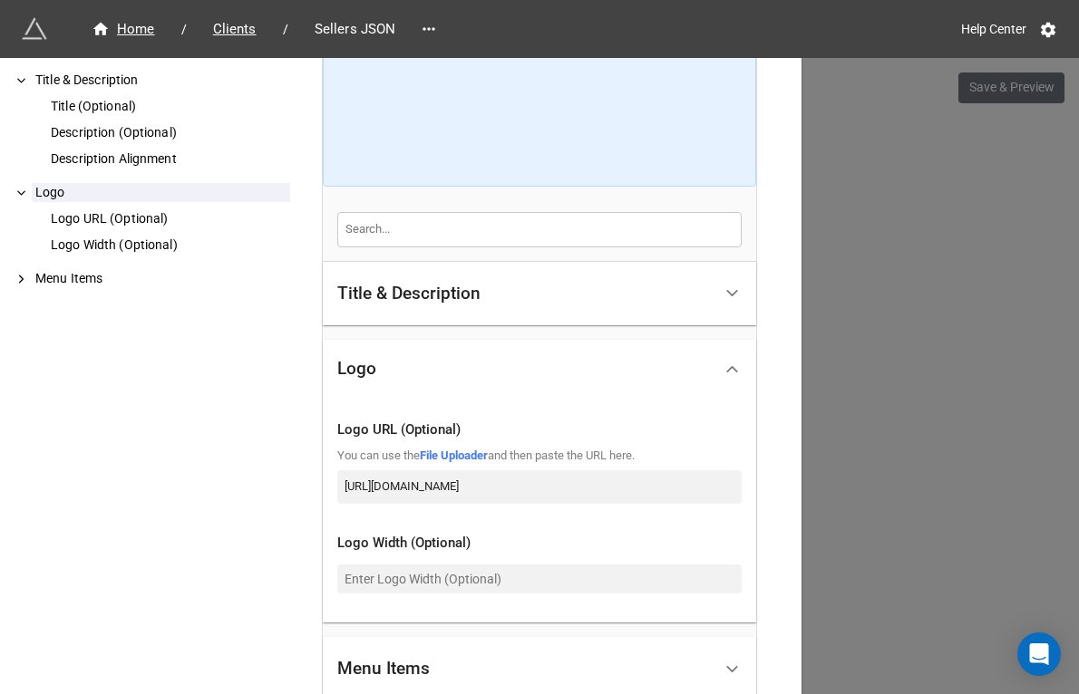
scroll to position [0, 85]
click at [503, 491] on input "[URL][DOMAIN_NAME]" at bounding box center [539, 486] width 404 height 33
paste input "[DOMAIN_NAME]"
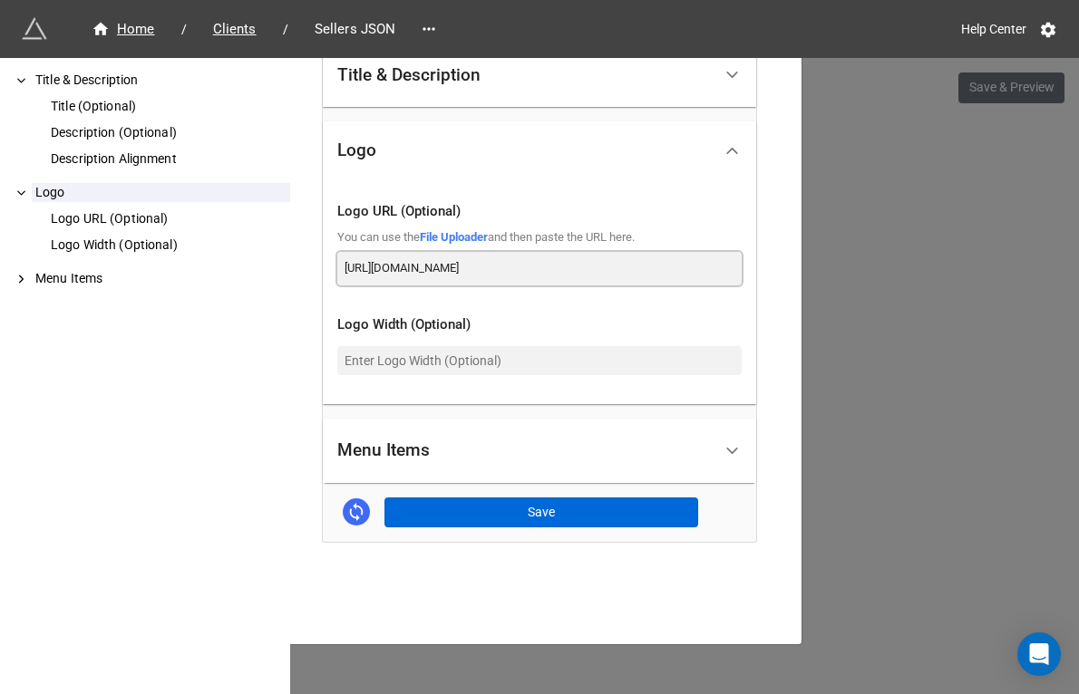
type input "https://dde6k395qc1nd.cloudfront.net/ottera/image/logo-5878x3307.png"
click at [504, 511] on button "Save" at bounding box center [541, 513] width 314 height 31
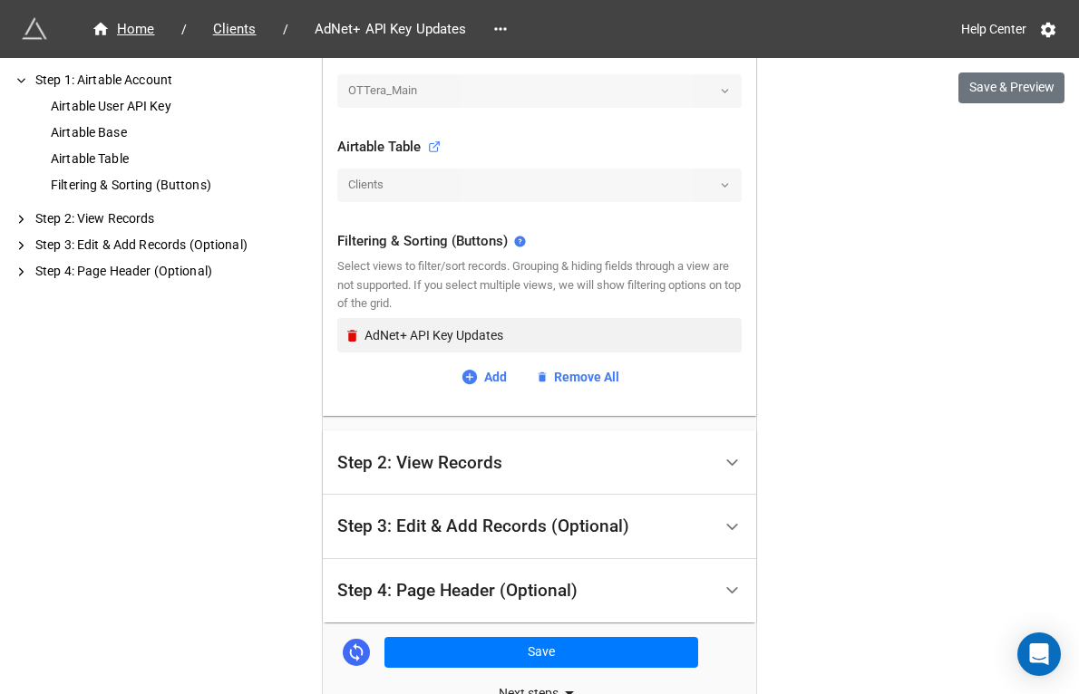
scroll to position [672, 0]
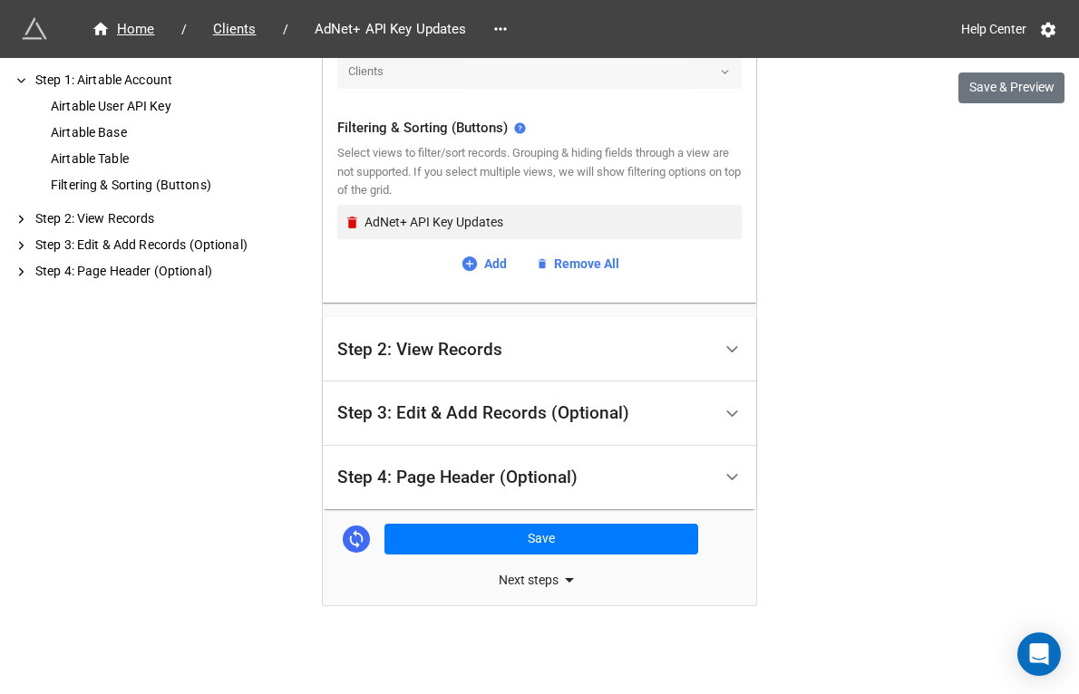
click at [434, 496] on div "Step 4: Page Header (Optional)" at bounding box center [524, 478] width 374 height 43
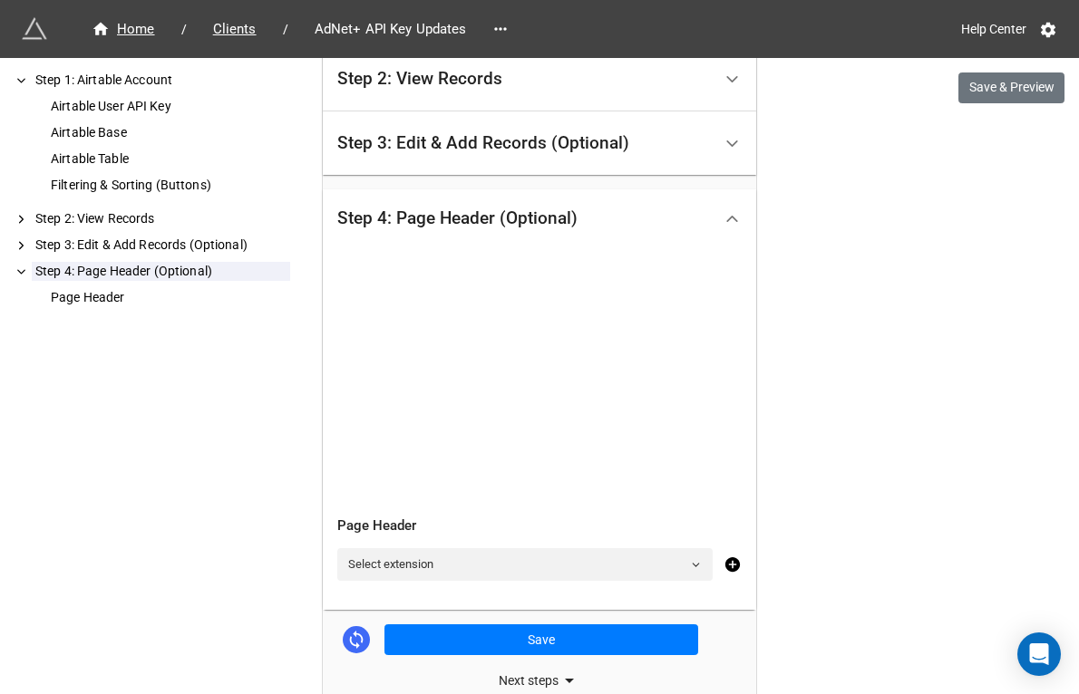
scroll to position [530, 0]
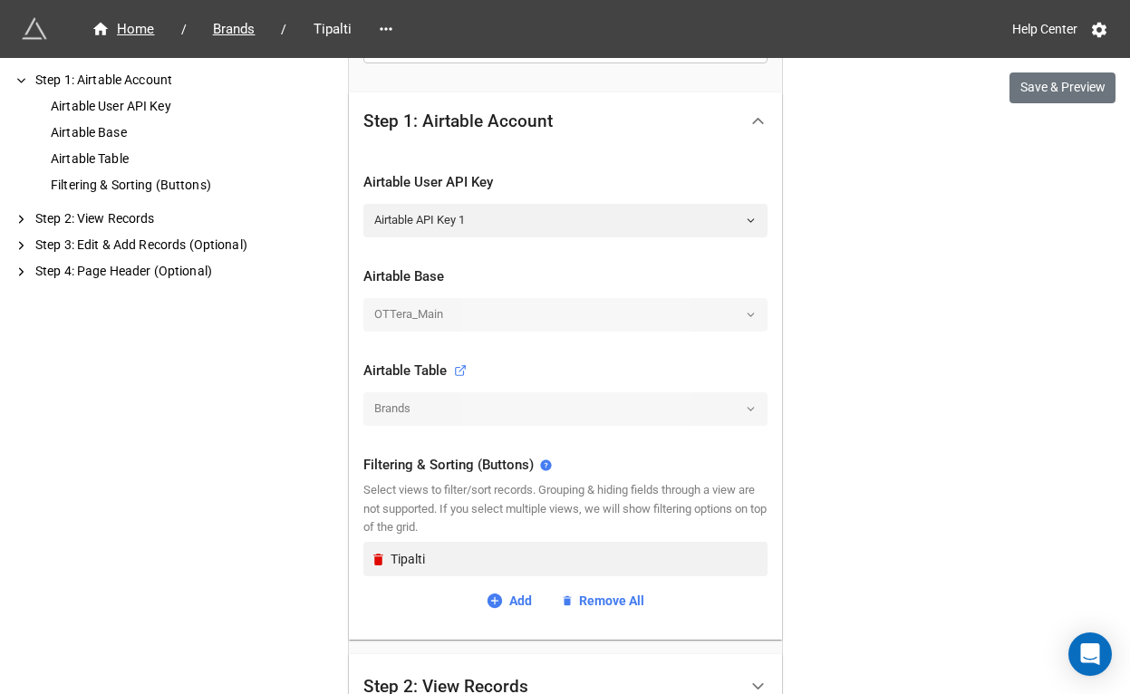
scroll to position [672, 0]
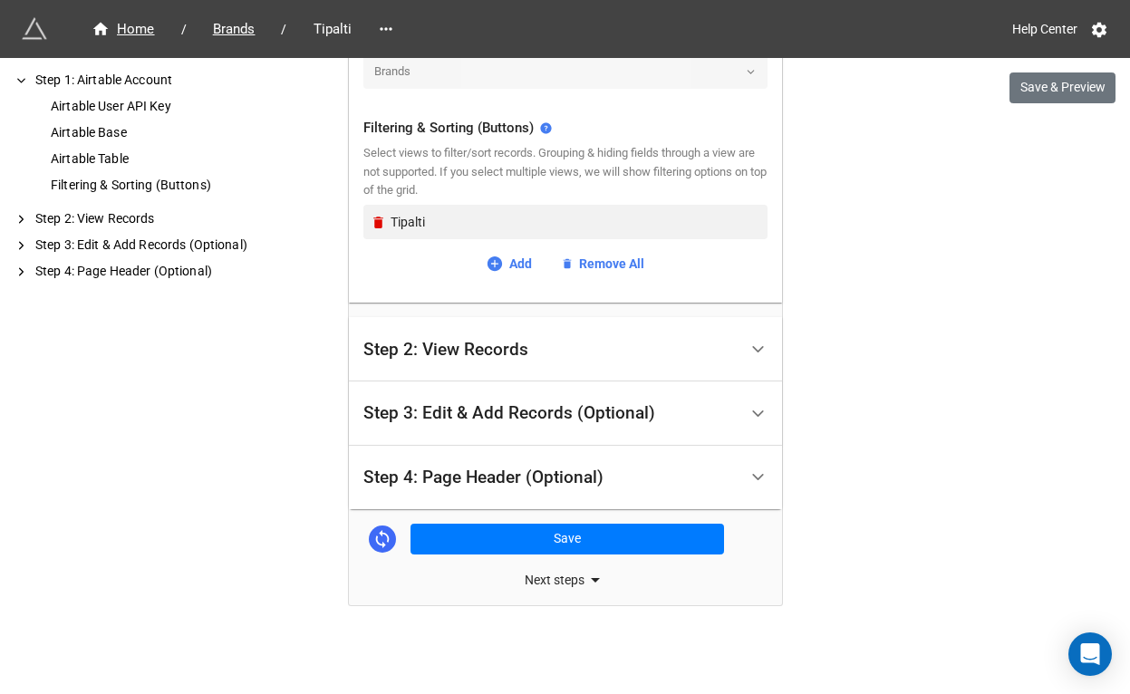
click at [451, 469] on div "Step 4: Page Header (Optional)" at bounding box center [484, 478] width 240 height 18
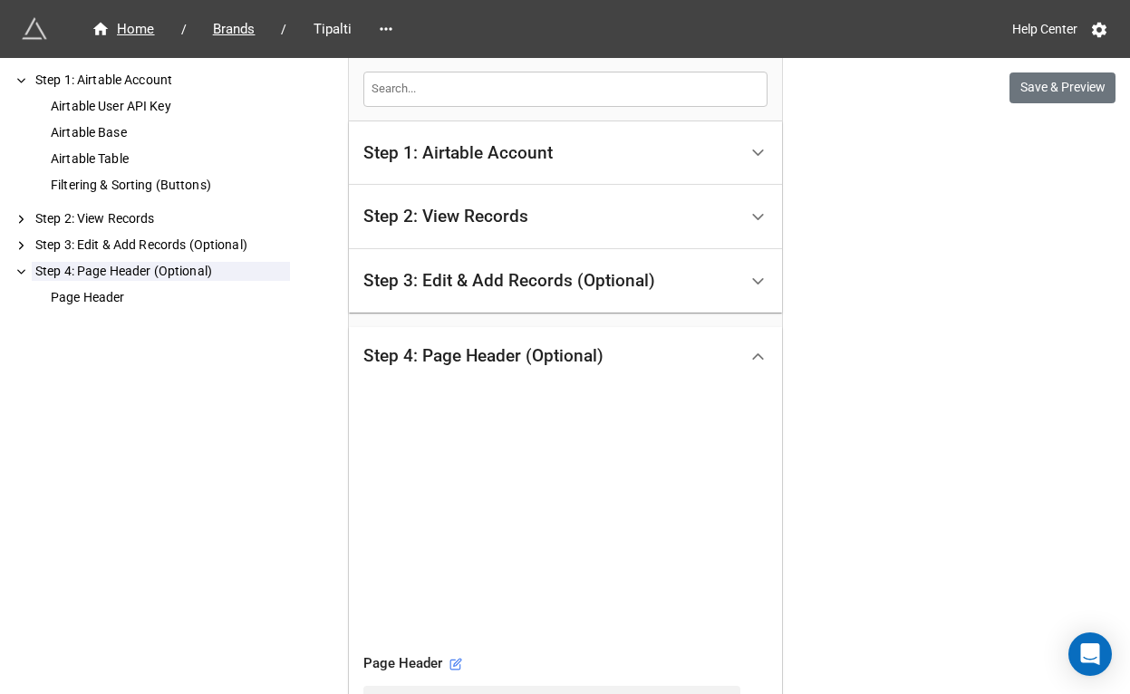
scroll to position [530, 0]
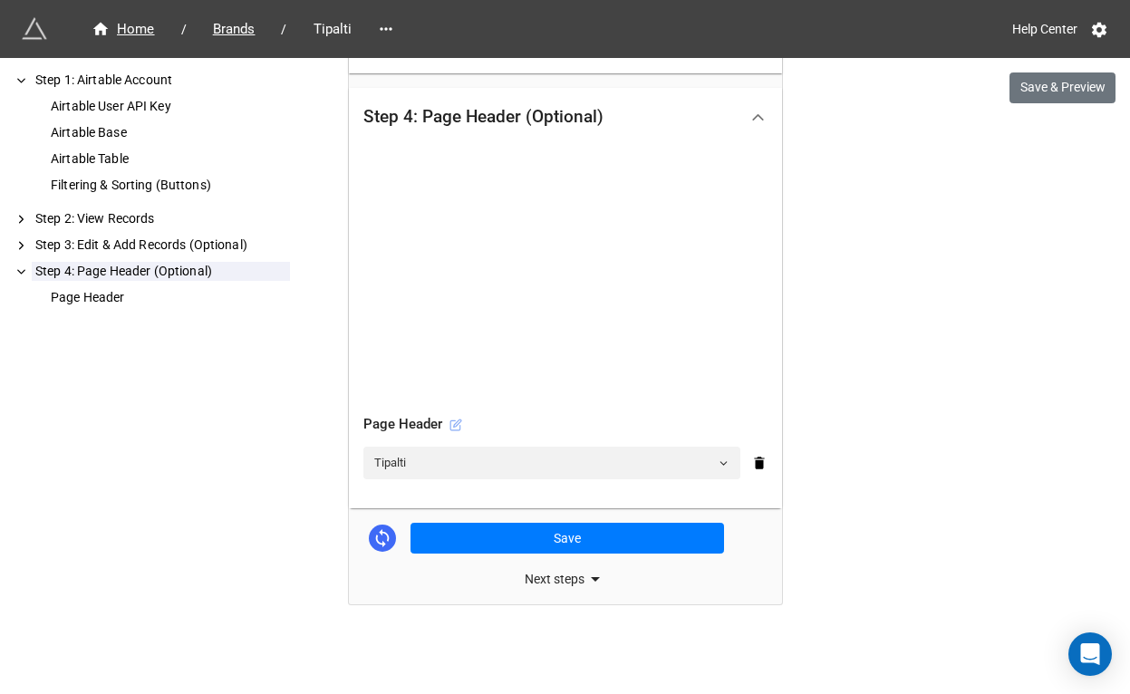
click at [451, 424] on icon at bounding box center [456, 425] width 13 height 13
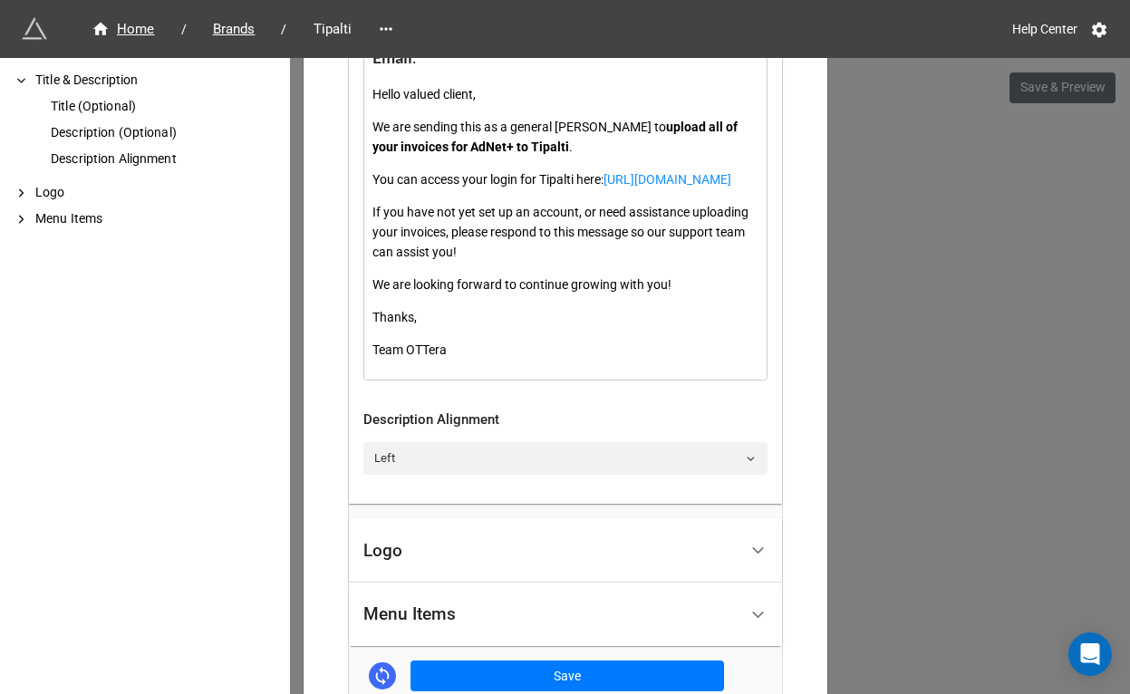
click at [425, 572] on div "Logo" at bounding box center [551, 550] width 374 height 43
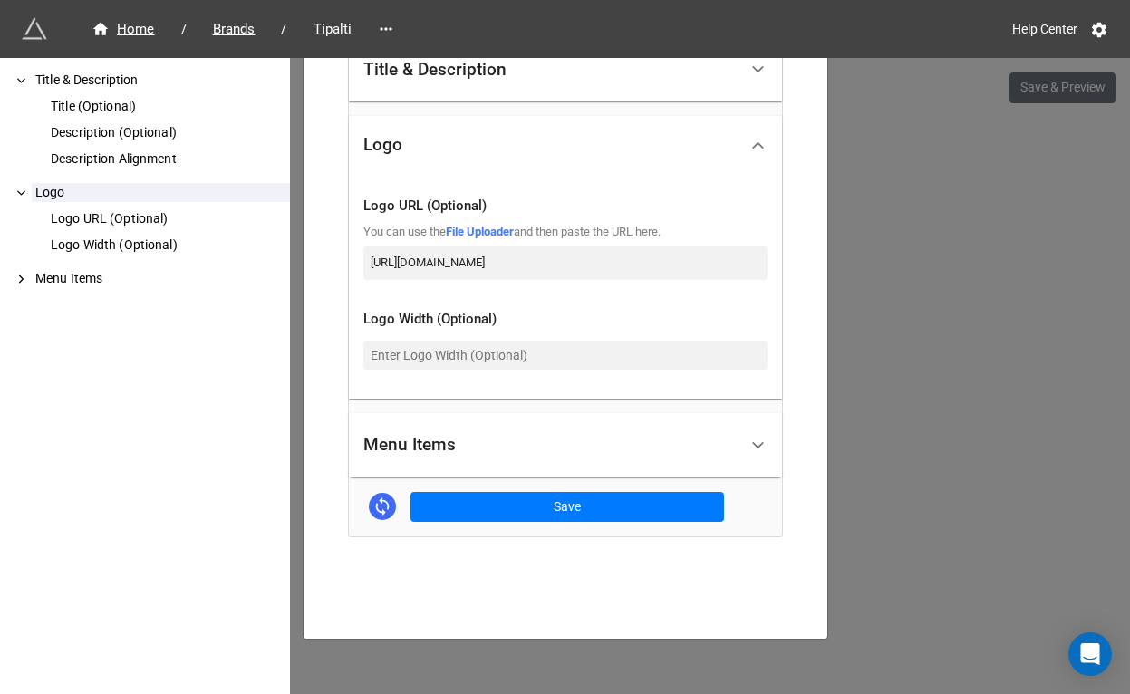
scroll to position [0, 85]
click at [650, 266] on input "https://ottera-assets.s3.us-west-2.amazonaws.com/ottera/image/logo-5878x3307.png" at bounding box center [566, 263] width 404 height 33
paste input "dde6k395qc1nd.cloudfront.net"
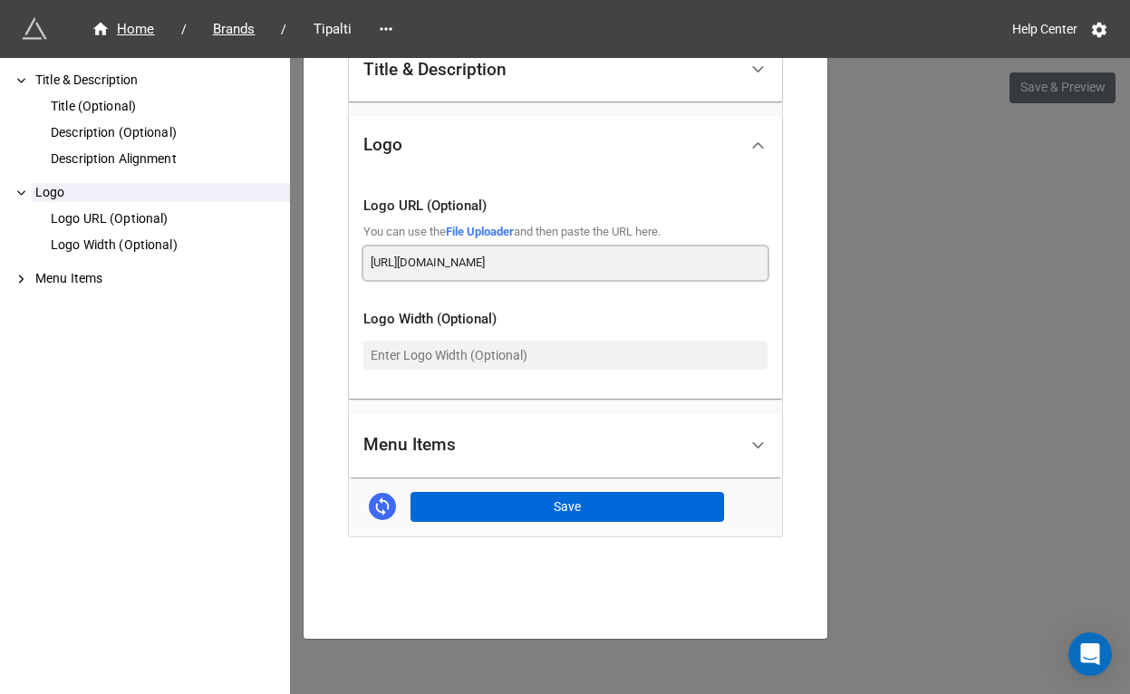
type input "https://dde6k395qc1nd.cloudfront.net/ottera/image/logo-5878x3307.png"
click at [578, 501] on button "Save" at bounding box center [568, 507] width 314 height 31
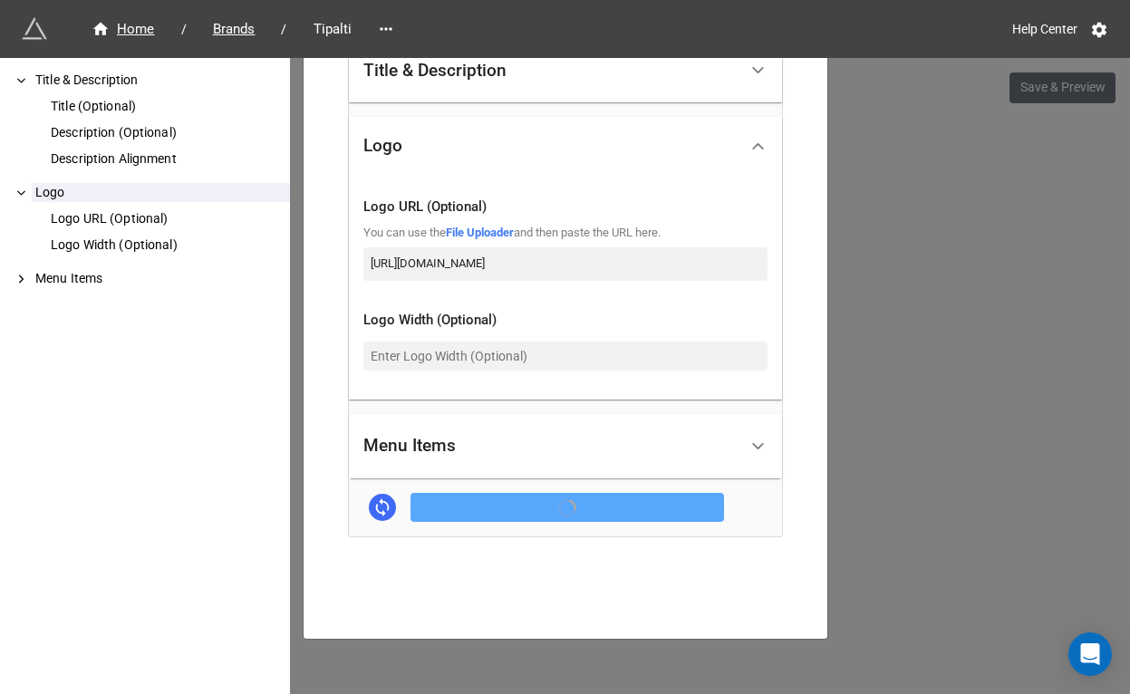
scroll to position [465, 0]
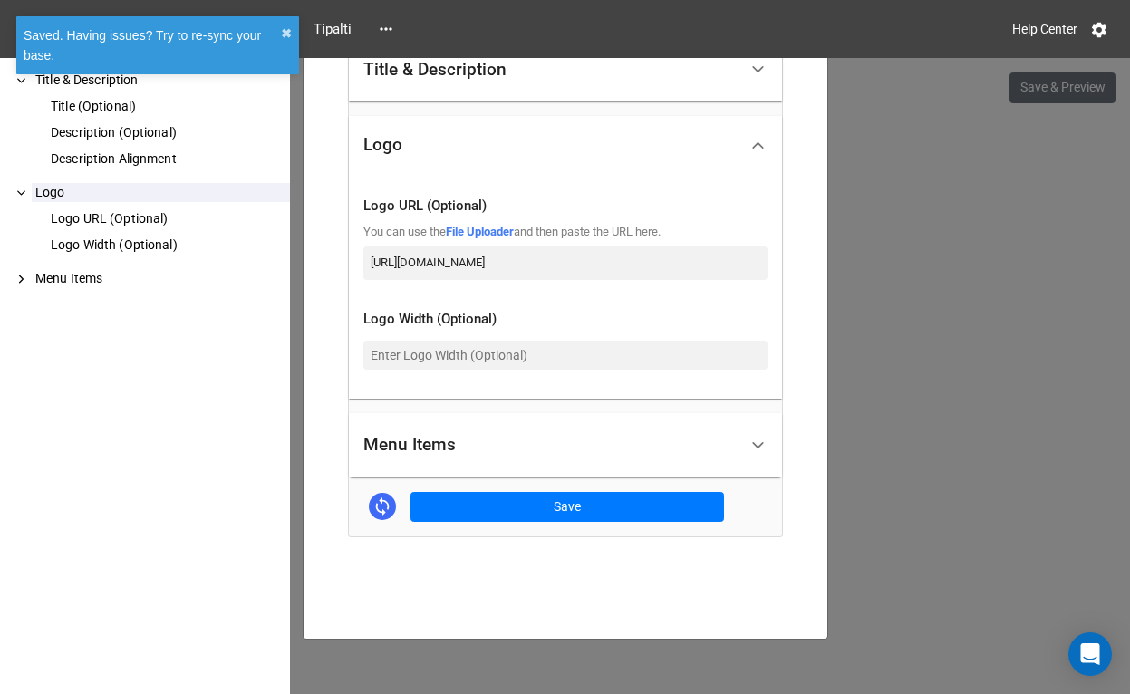
click at [894, 226] on div "Tipalti × Close How to Setup Title & Description Title (Optional) Description (…" at bounding box center [565, 405] width 1130 height 694
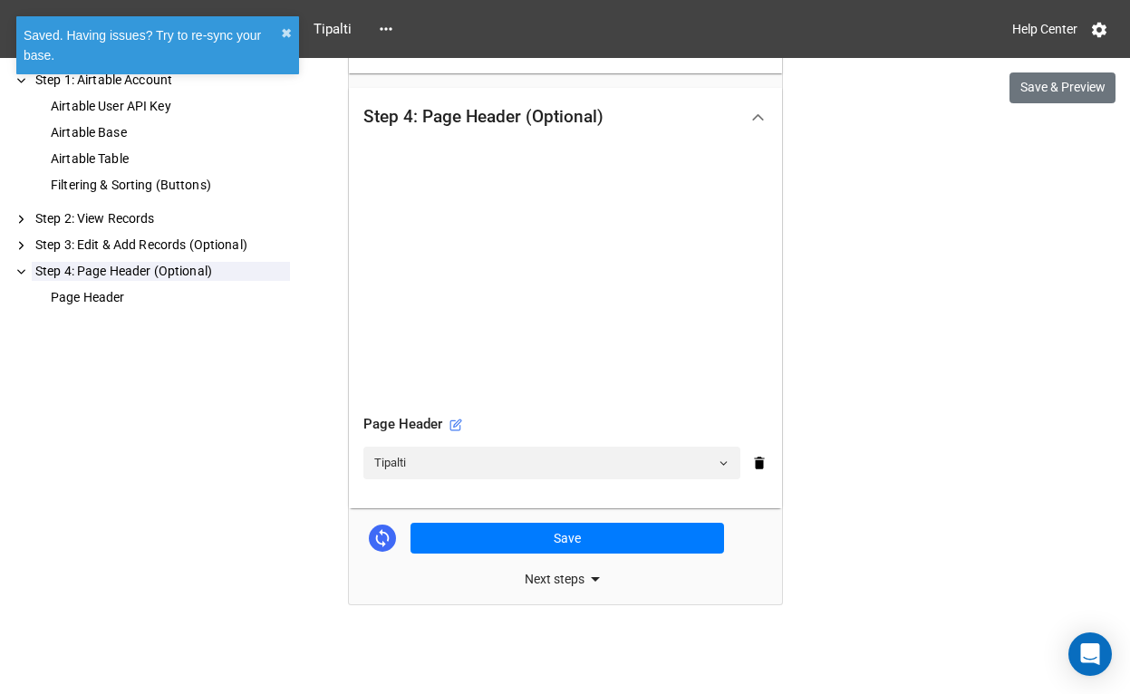
click at [558, 572] on div "Next steps" at bounding box center [565, 579] width 433 height 22
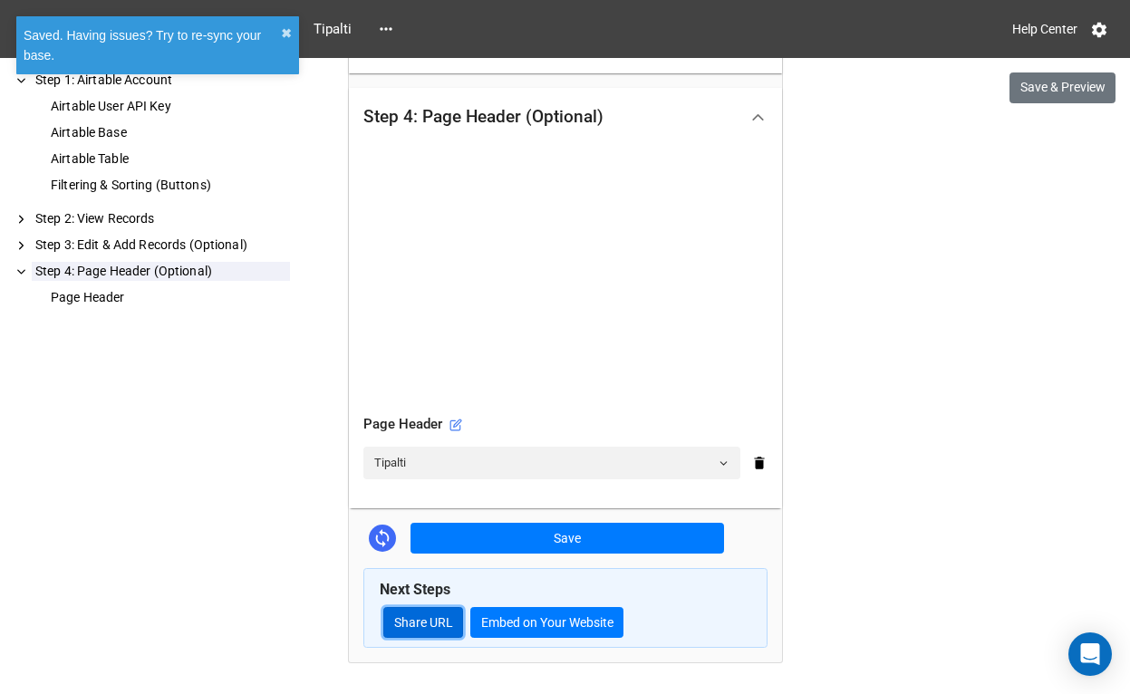
click at [420, 628] on link "Share URL" at bounding box center [423, 622] width 80 height 31
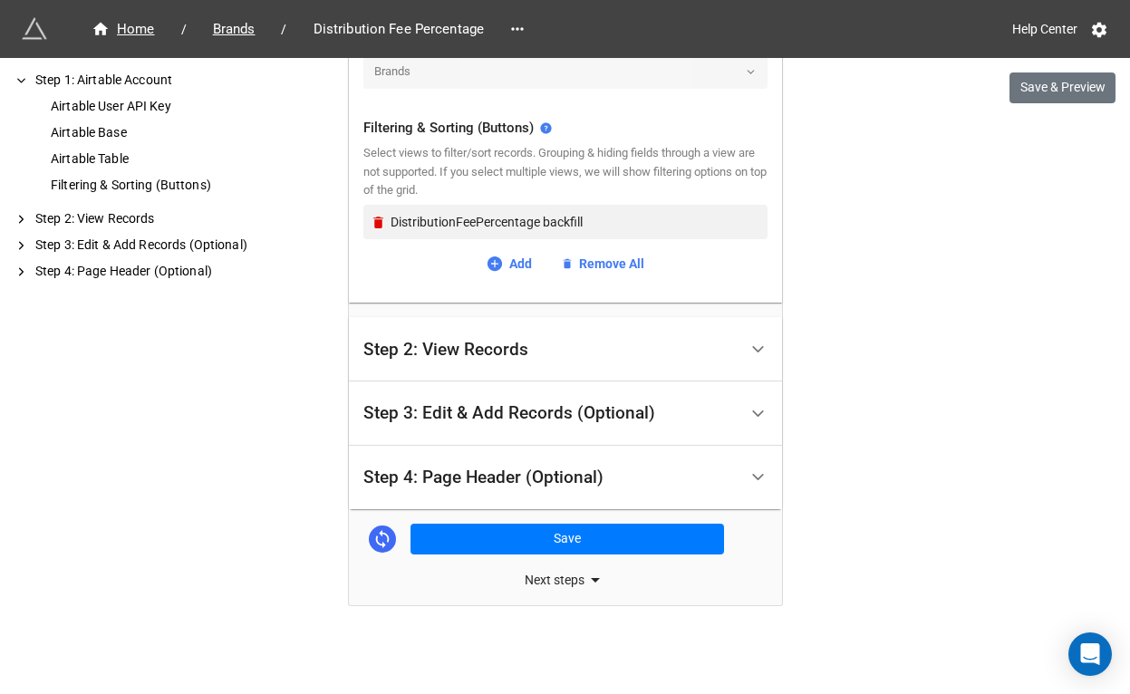
click at [450, 492] on div "Step 4: Page Header (Optional)" at bounding box center [551, 478] width 374 height 43
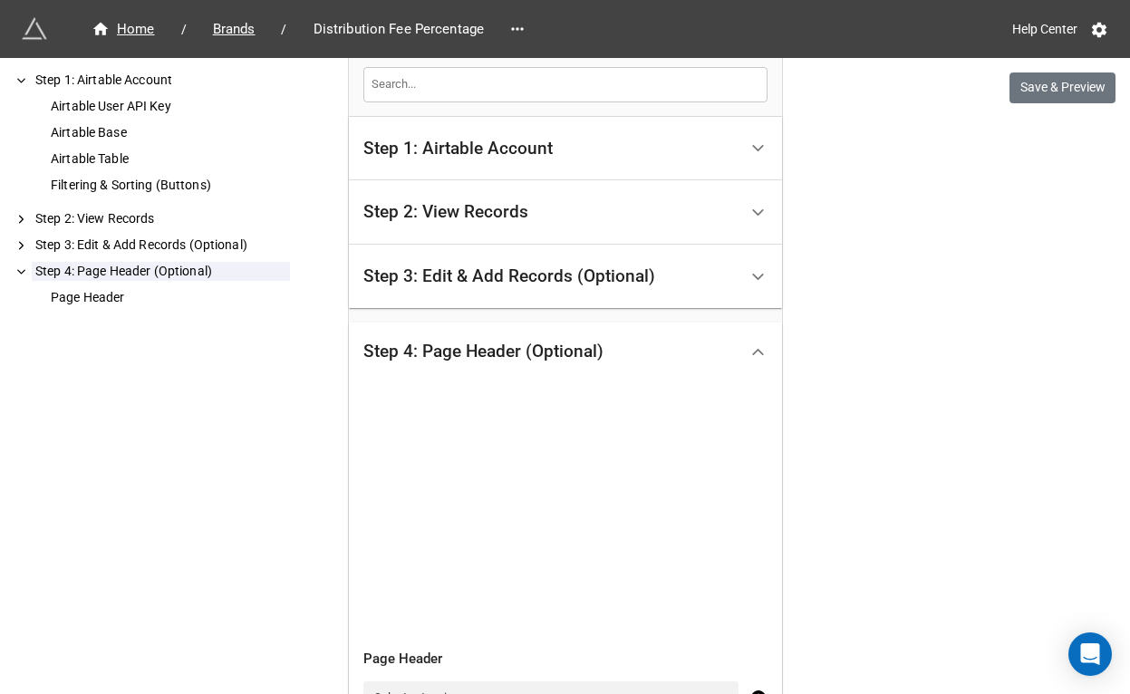
scroll to position [530, 0]
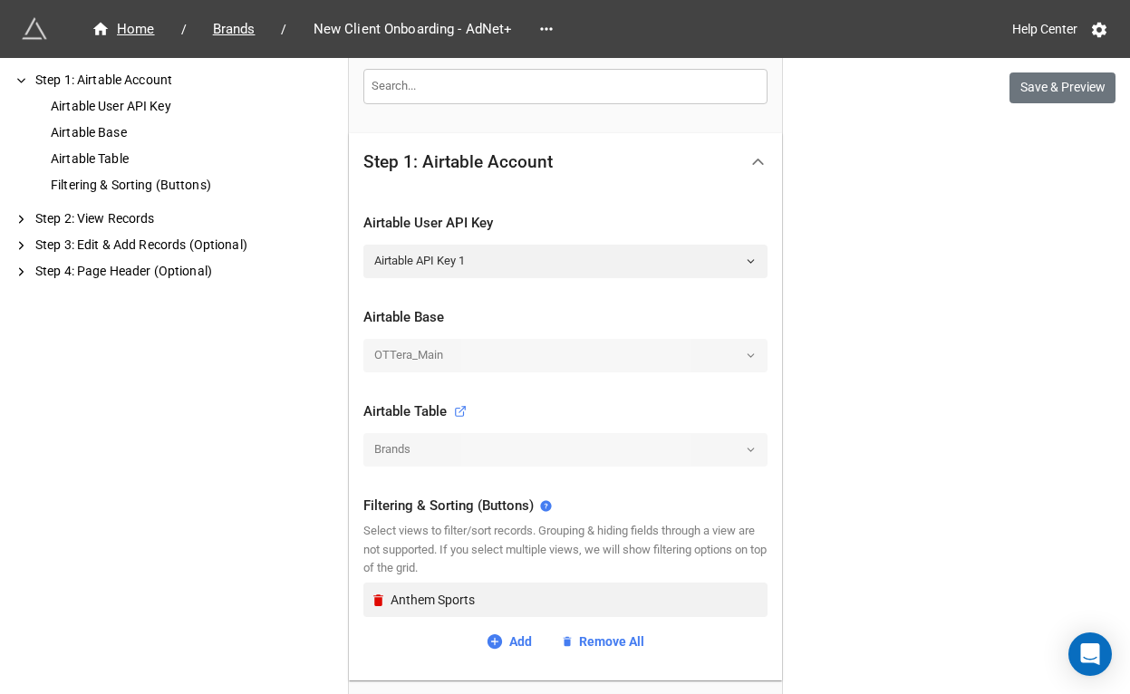
scroll to position [672, 0]
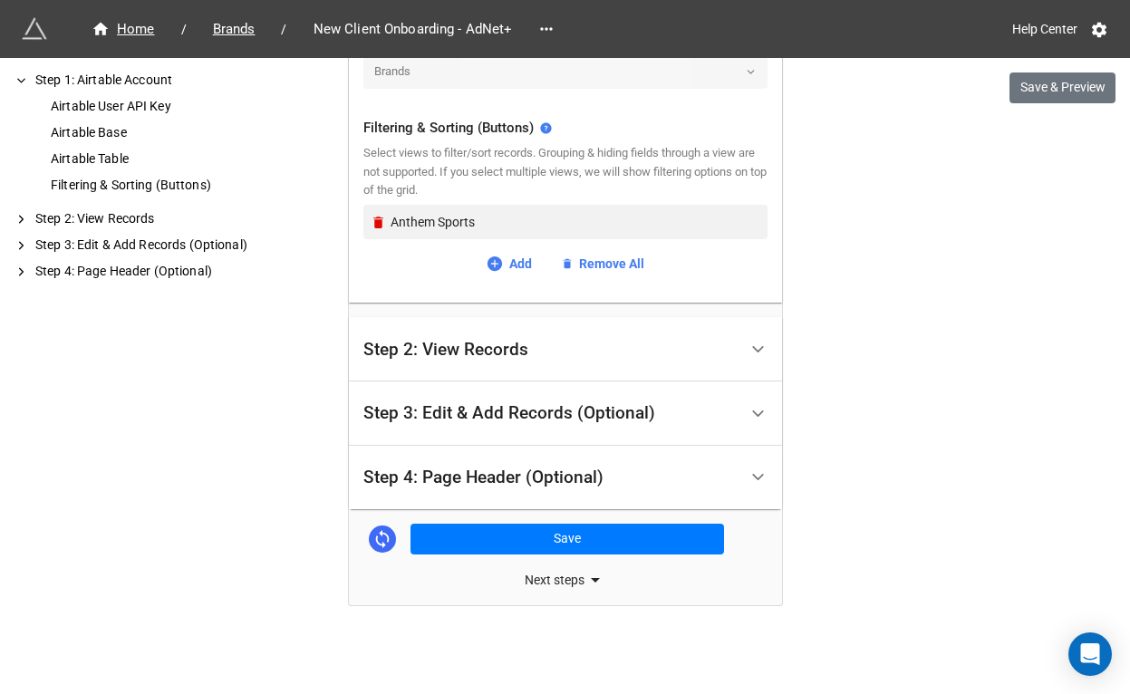
click at [448, 487] on div "Step 4: Page Header (Optional)" at bounding box center [551, 478] width 374 height 43
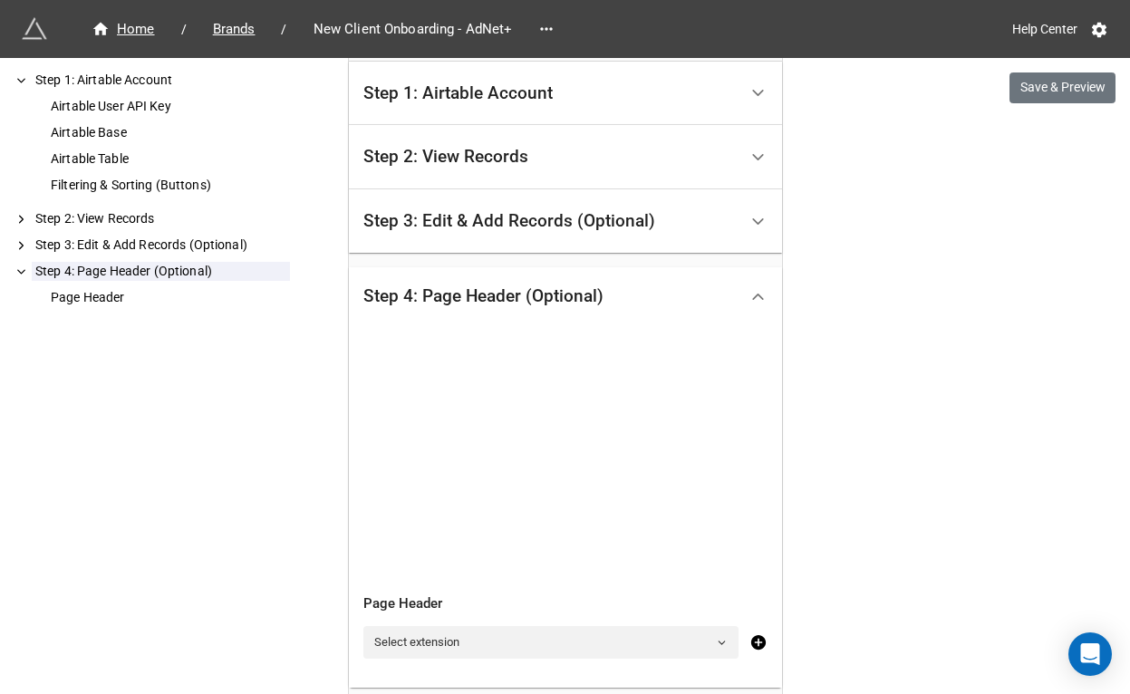
scroll to position [530, 0]
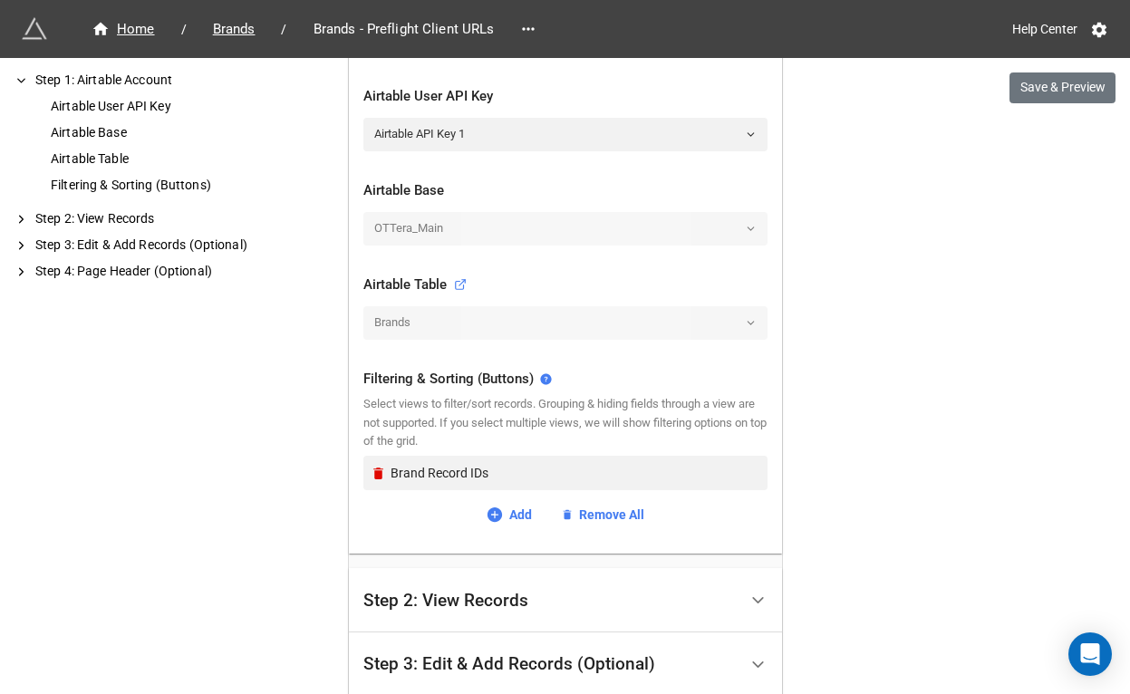
scroll to position [672, 0]
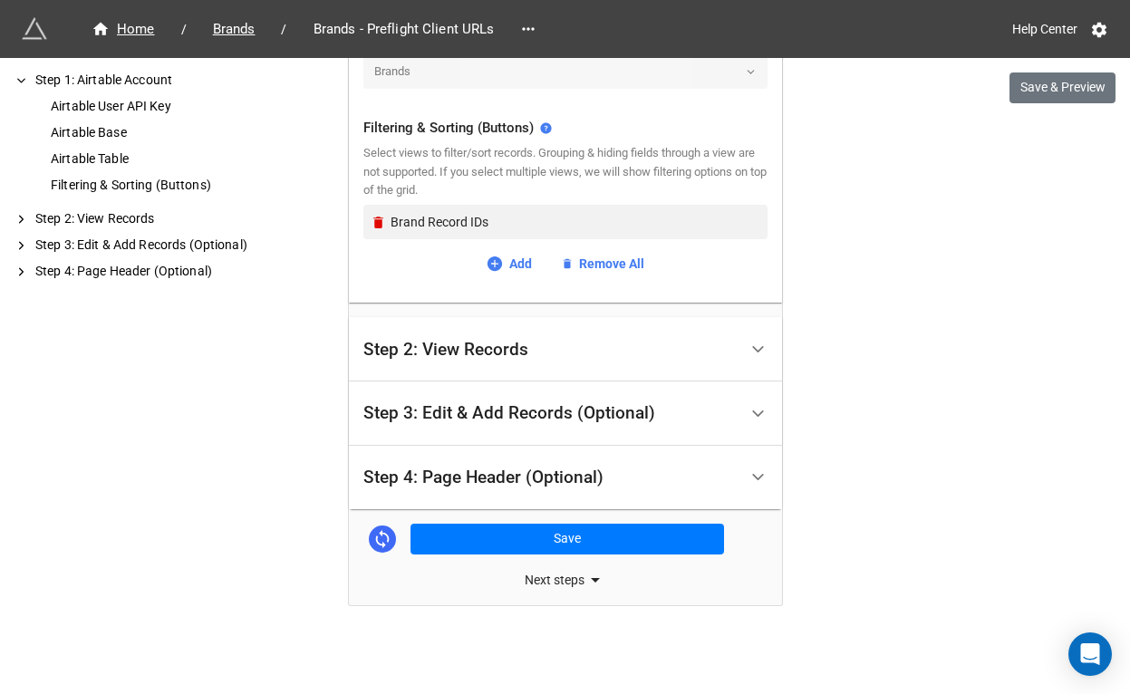
click at [466, 490] on div "Step 4: Page Header (Optional)" at bounding box center [551, 478] width 374 height 43
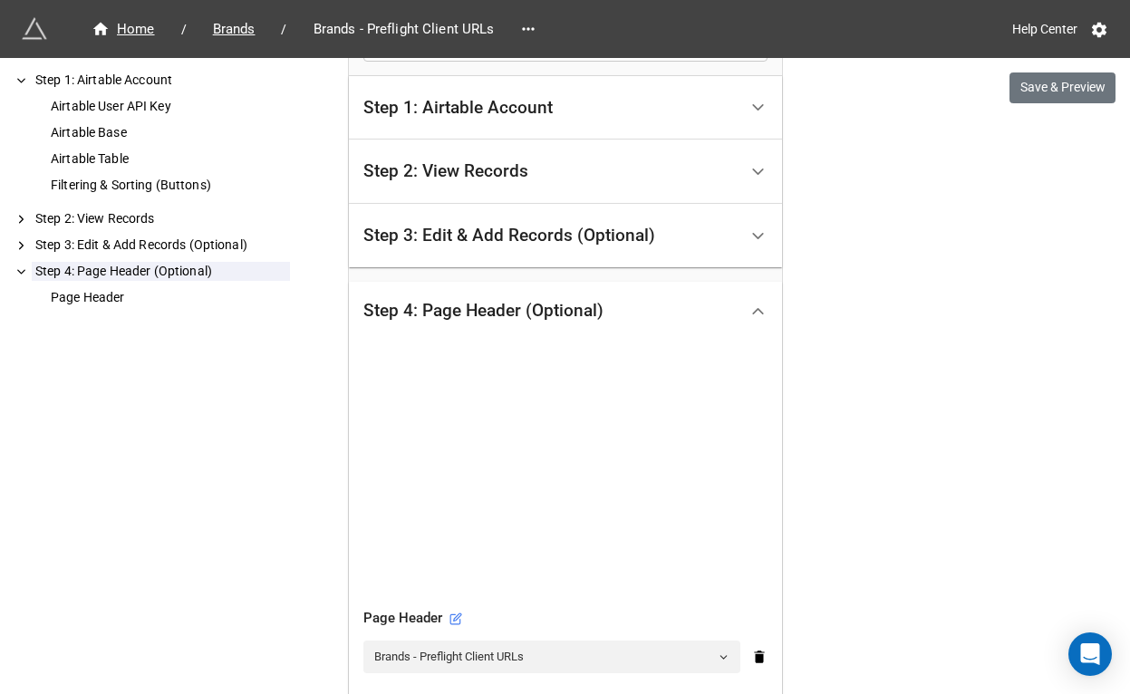
scroll to position [530, 0]
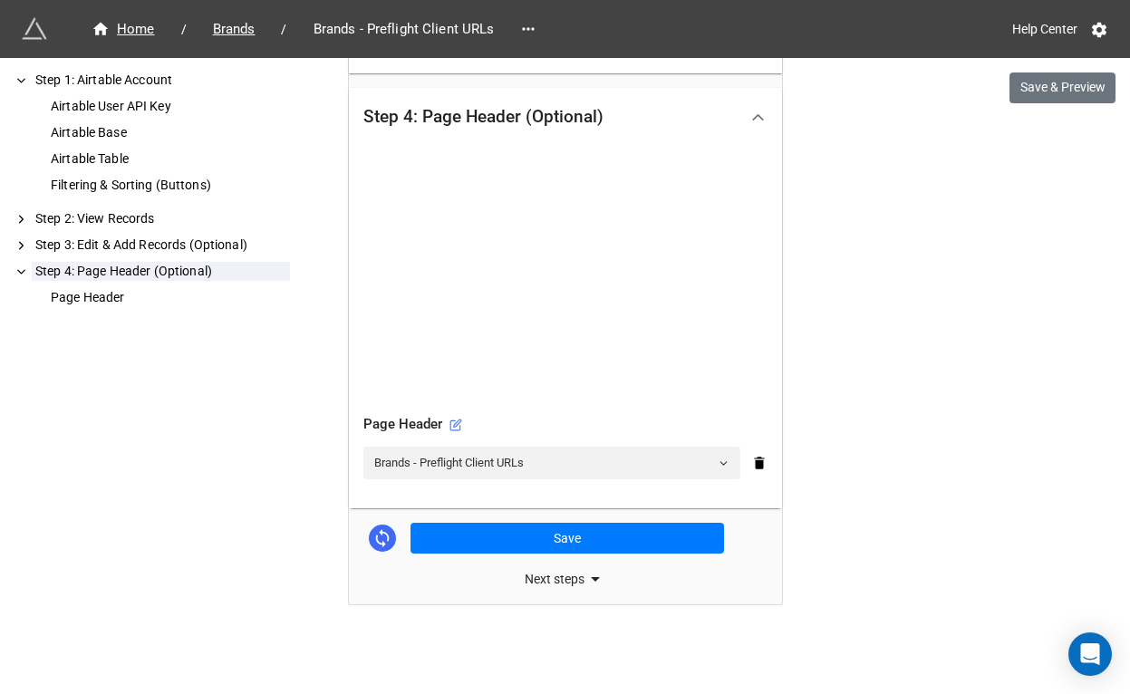
click at [460, 427] on div "Page Header" at bounding box center [566, 425] width 404 height 22
click at [451, 426] on icon at bounding box center [456, 426] width 10 height 10
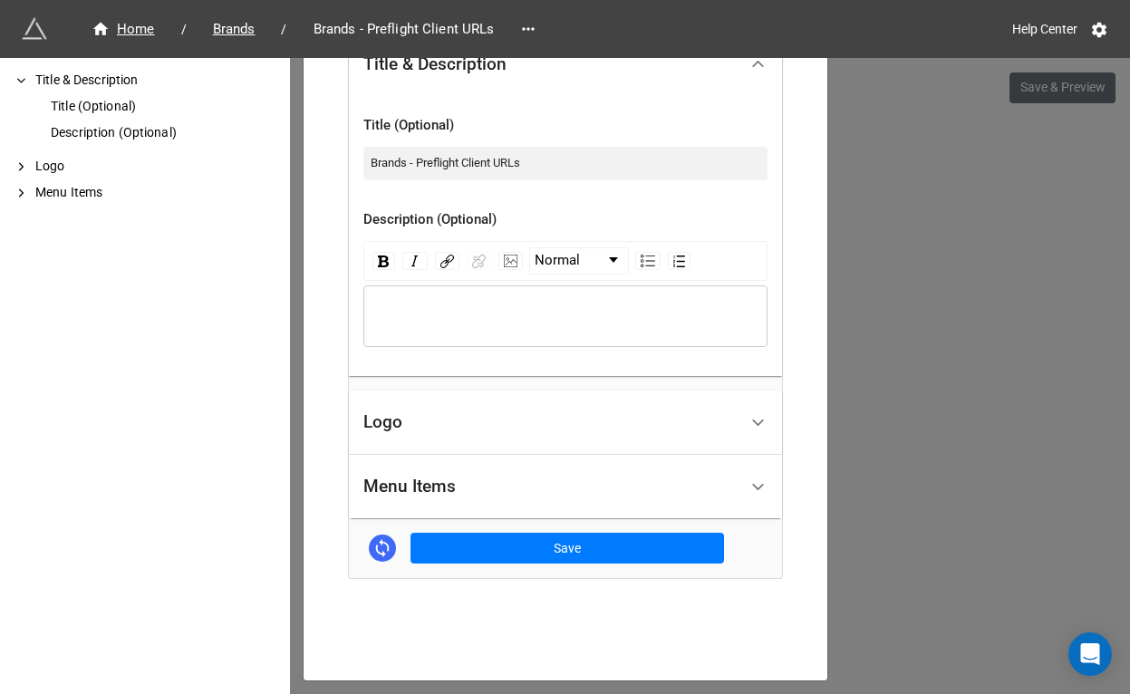
click at [431, 424] on div "Logo" at bounding box center [551, 423] width 374 height 43
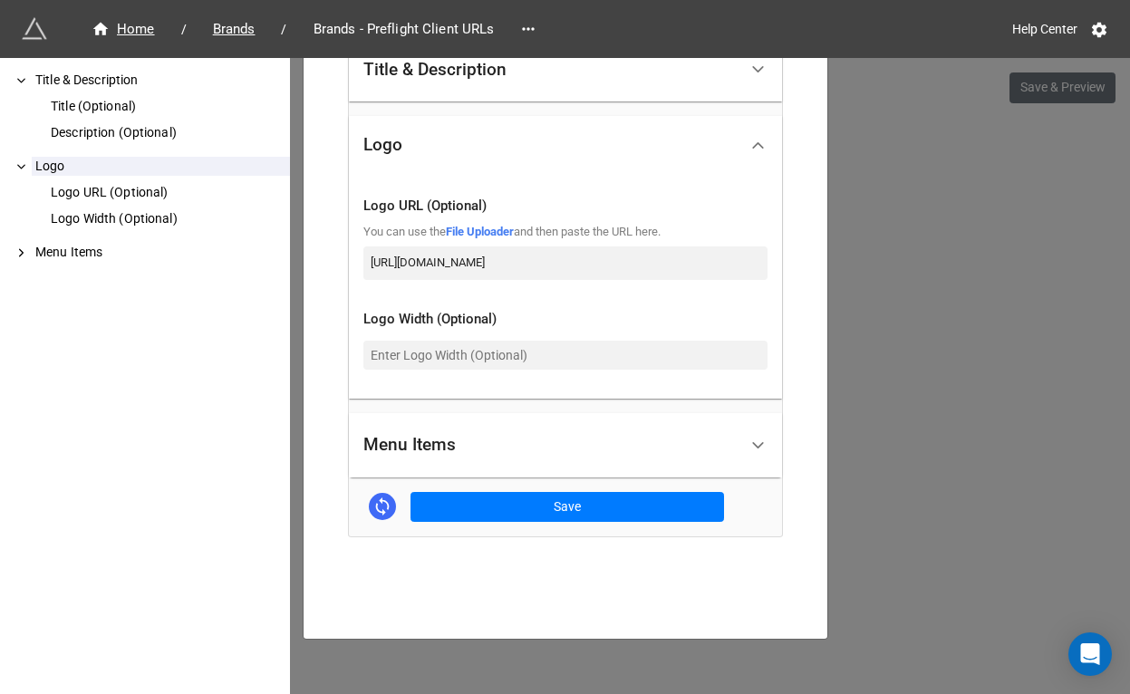
scroll to position [0, 85]
click at [577, 264] on input "[URL][DOMAIN_NAME]" at bounding box center [566, 263] width 404 height 33
paste input "[DOMAIN_NAME]"
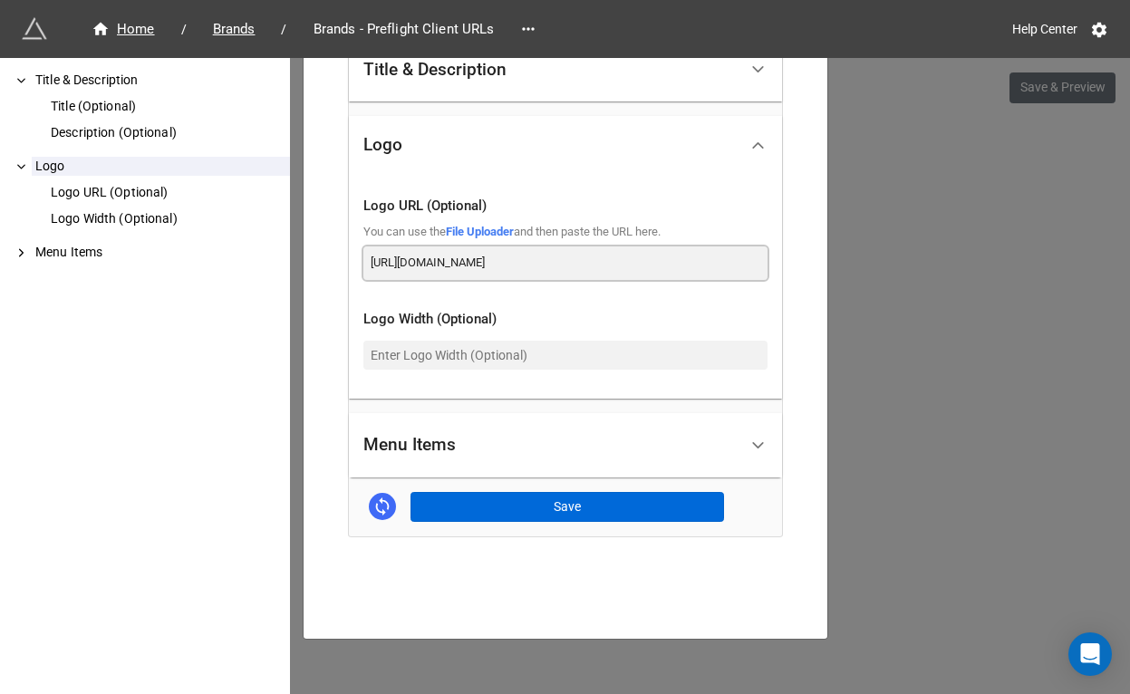
type input "https://dde6k395qc1nd.cloudfront.net/ottera/image/logo-5878x3307.png"
click at [545, 506] on button "Save" at bounding box center [568, 507] width 314 height 31
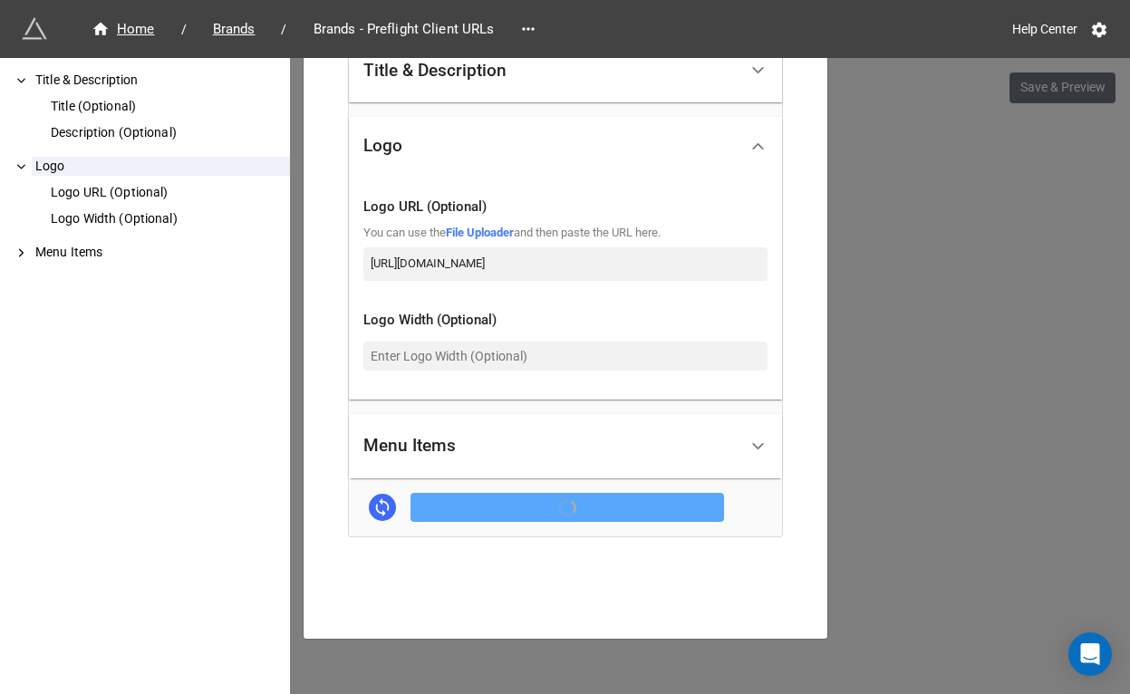
scroll to position [465, 0]
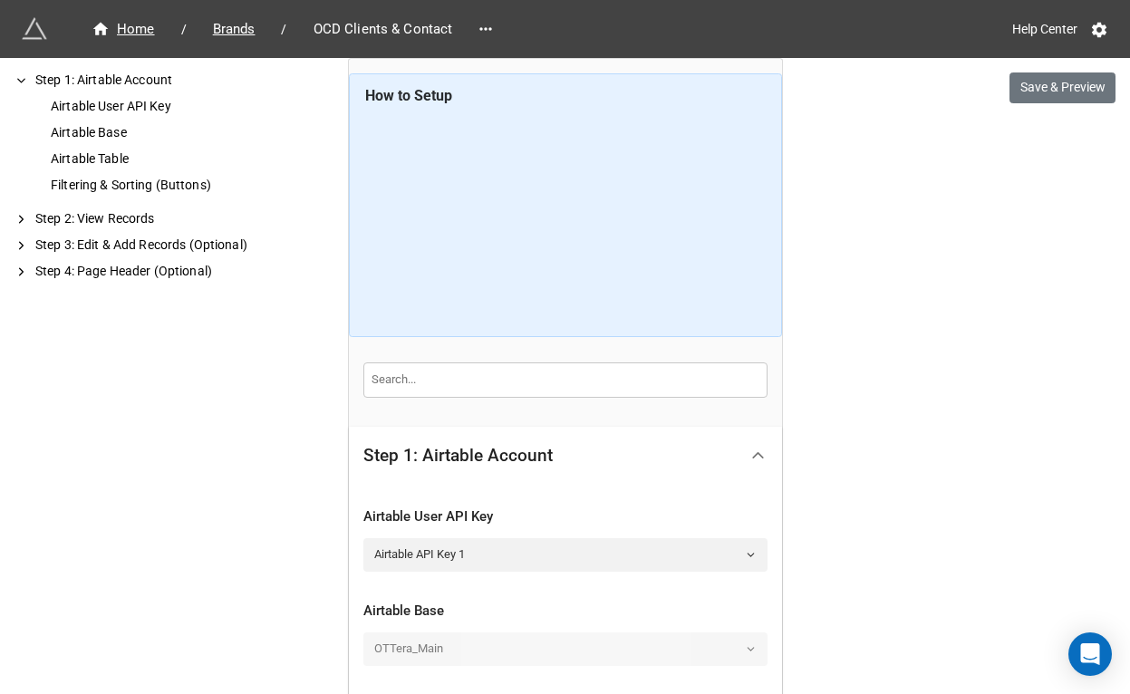
scroll to position [672, 0]
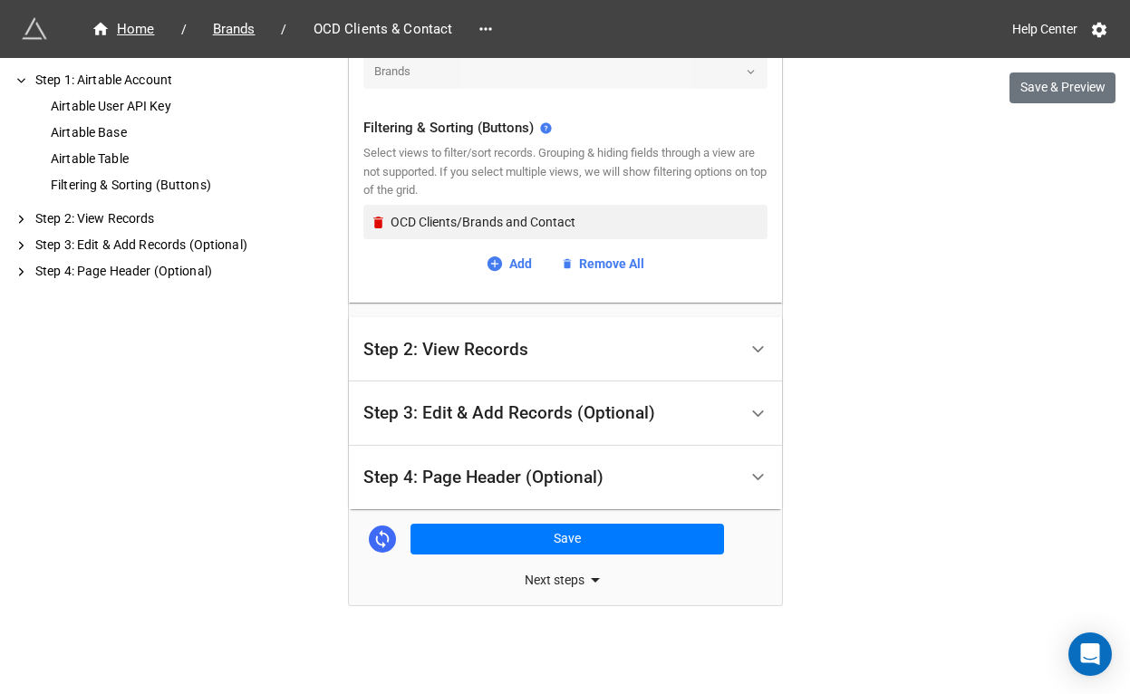
click at [453, 469] on div "Step 4: Page Header (Optional)" at bounding box center [484, 478] width 240 height 18
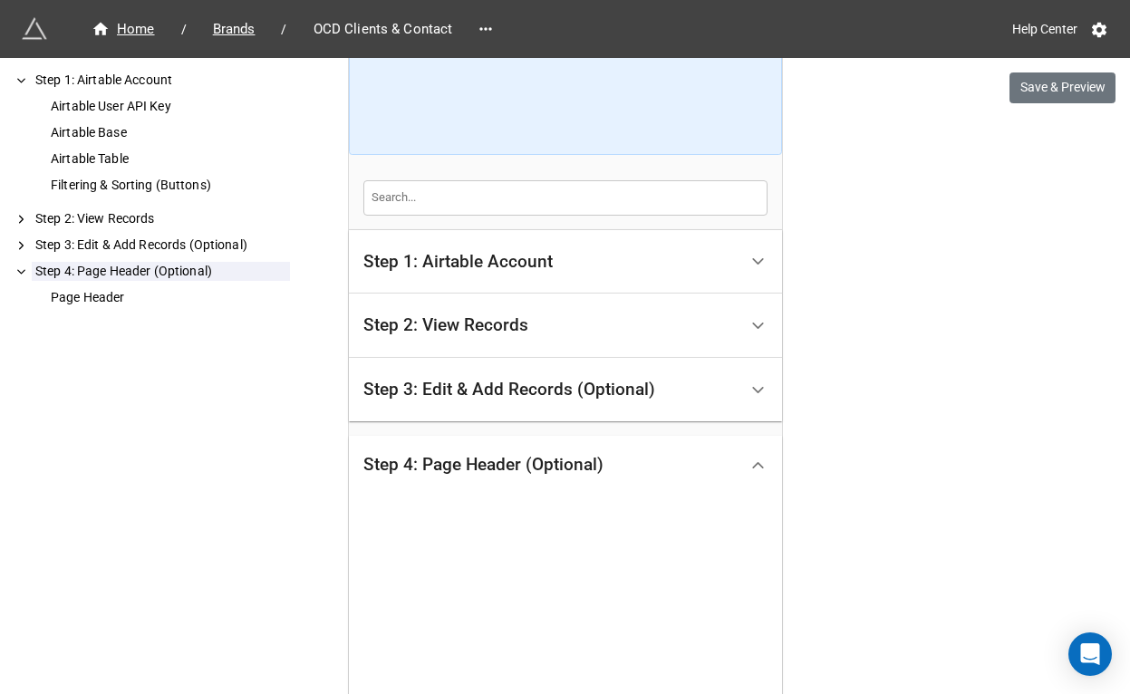
scroll to position [530, 0]
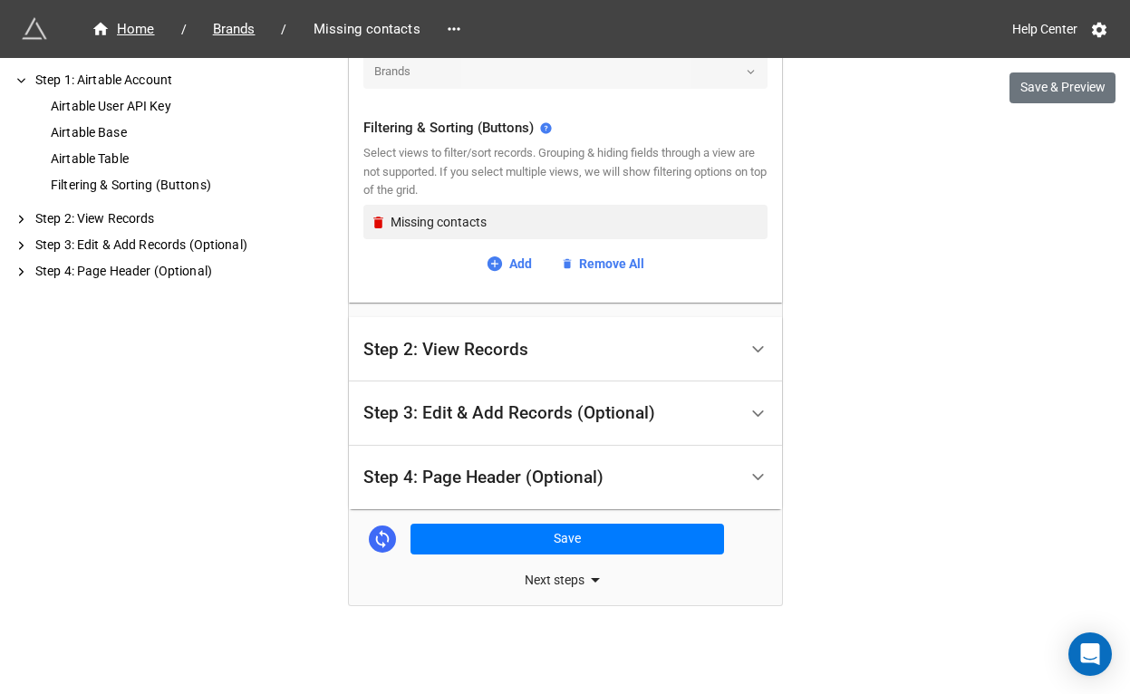
click at [438, 472] on div "Step 4: Page Header (Optional)" at bounding box center [484, 478] width 240 height 18
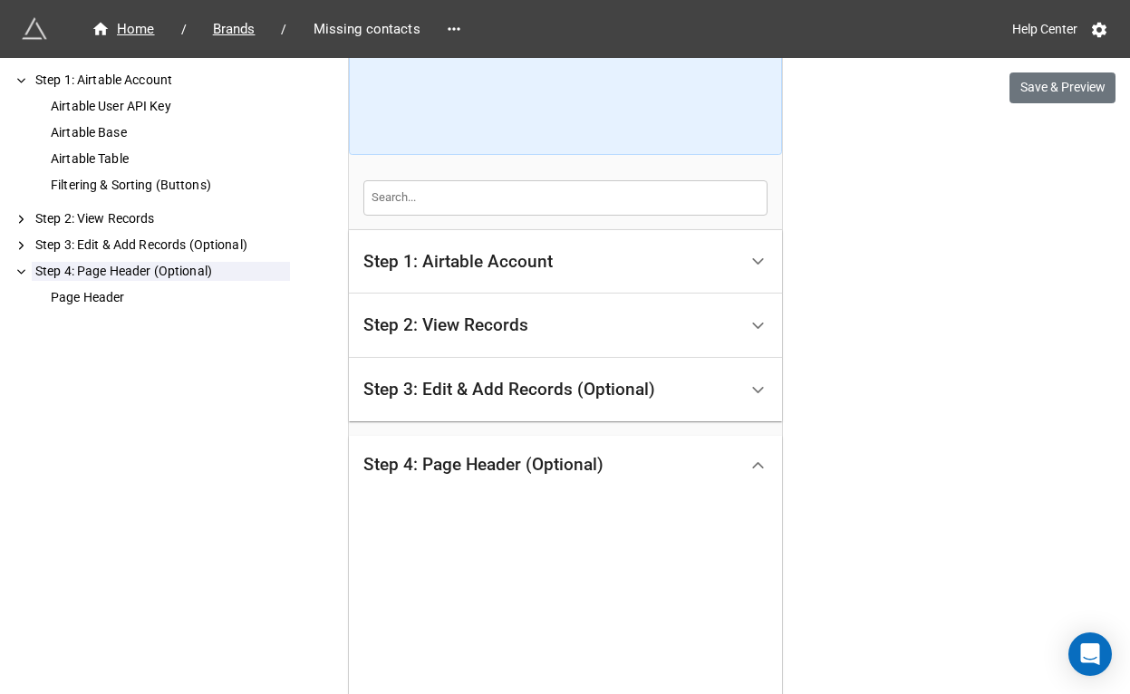
scroll to position [530, 0]
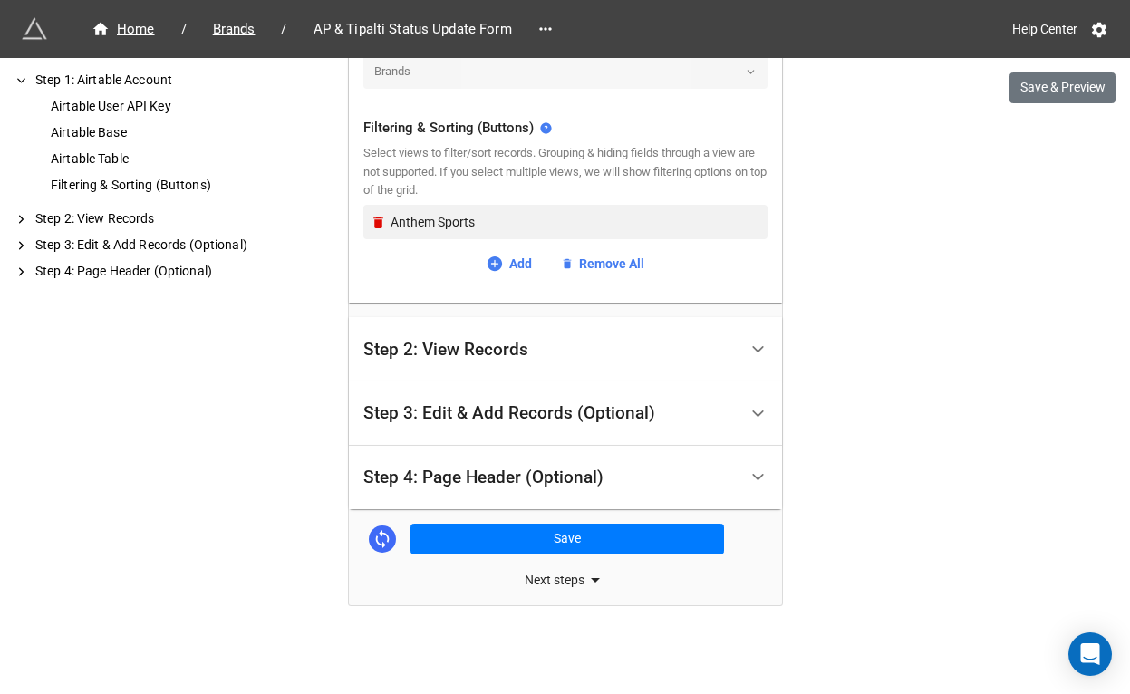
click at [448, 473] on div "Step 4: Page Header (Optional)" at bounding box center [484, 478] width 240 height 18
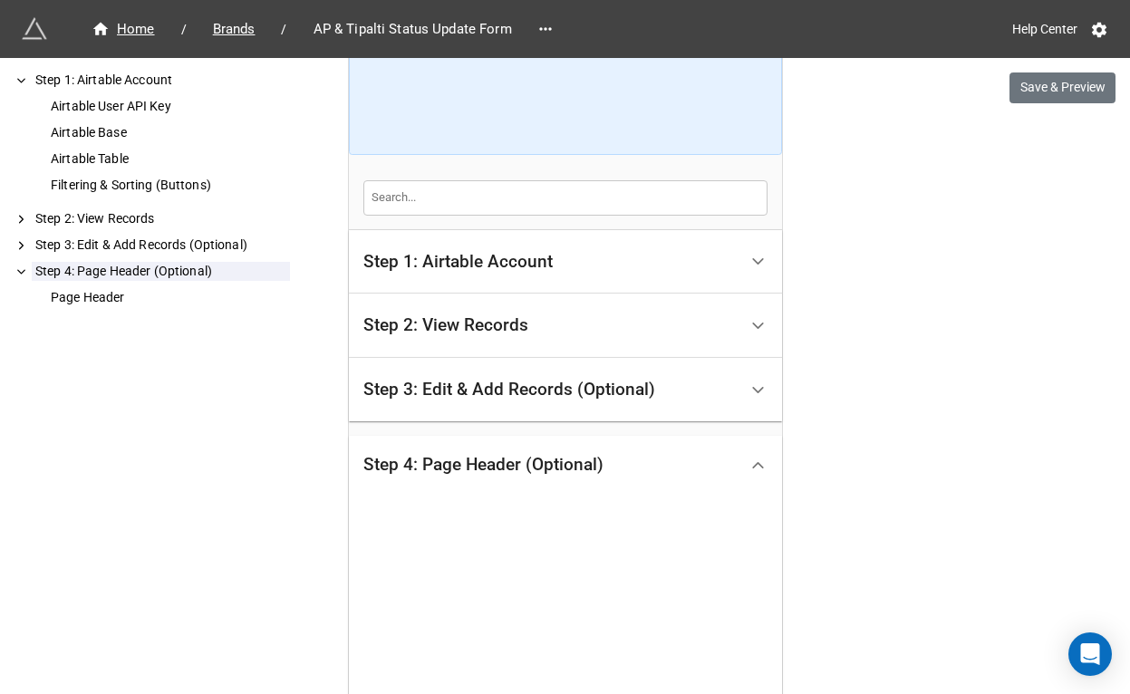
scroll to position [530, 0]
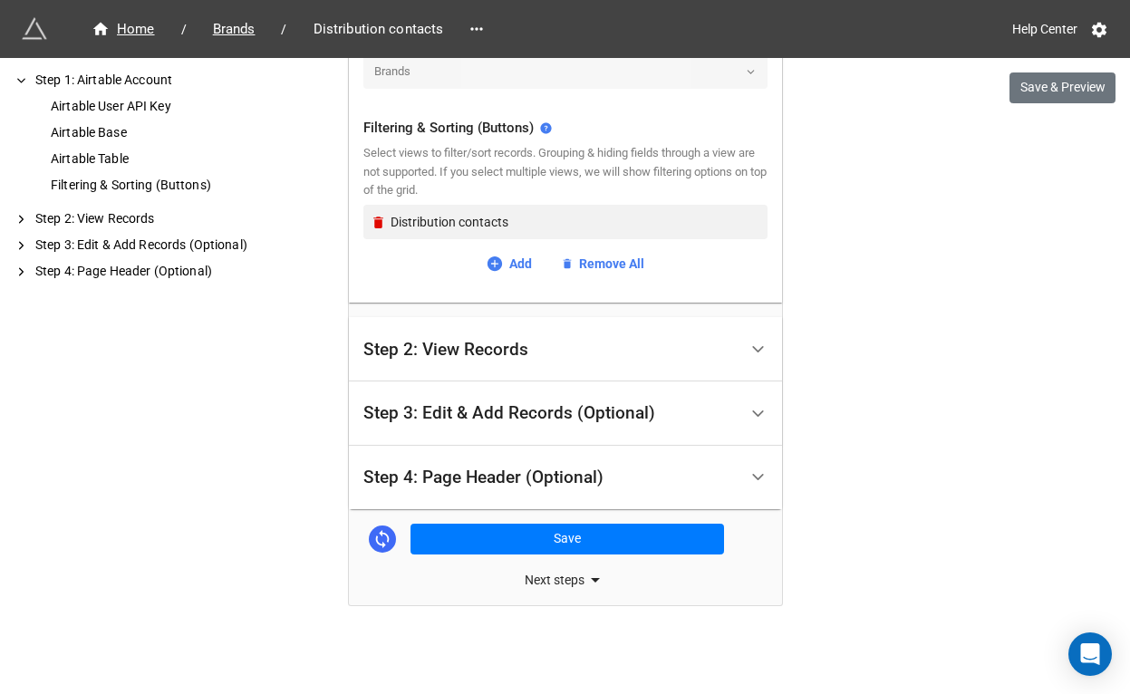
click at [479, 475] on div "Step 4: Page Header (Optional)" at bounding box center [484, 478] width 240 height 18
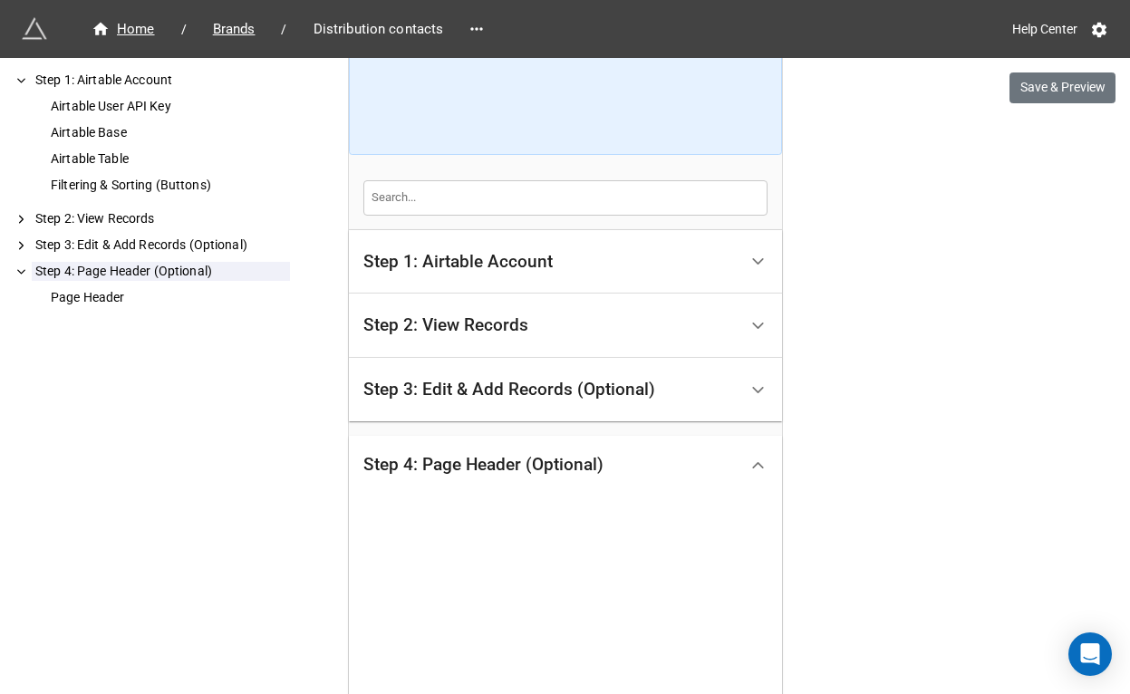
scroll to position [530, 0]
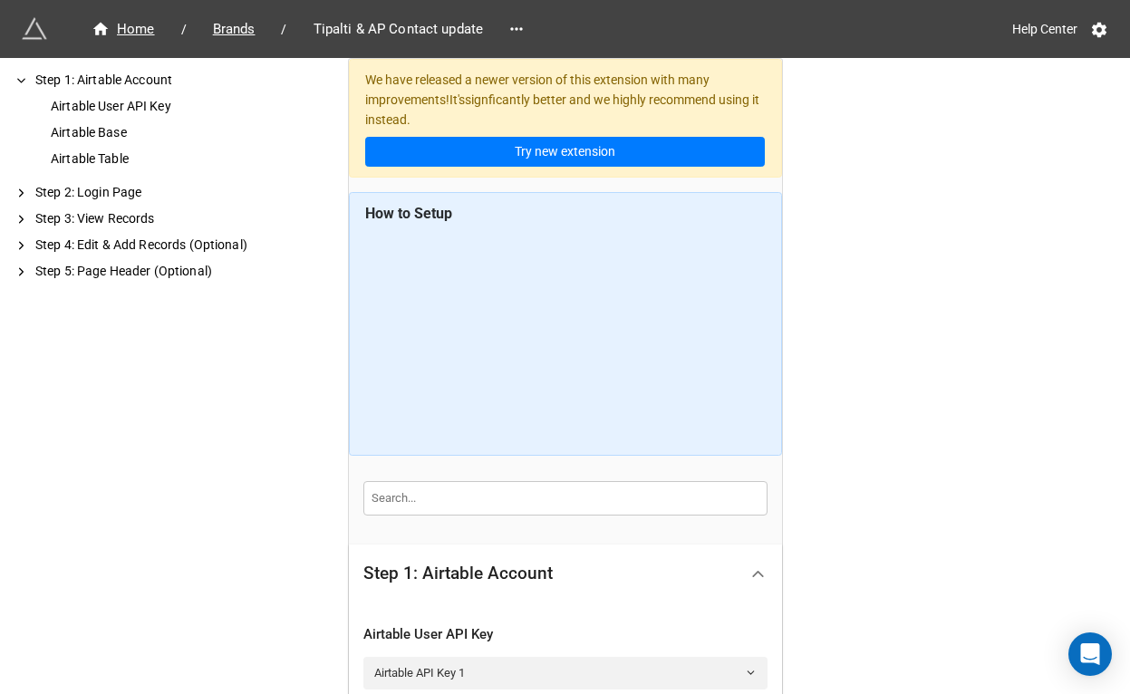
scroll to position [636, 0]
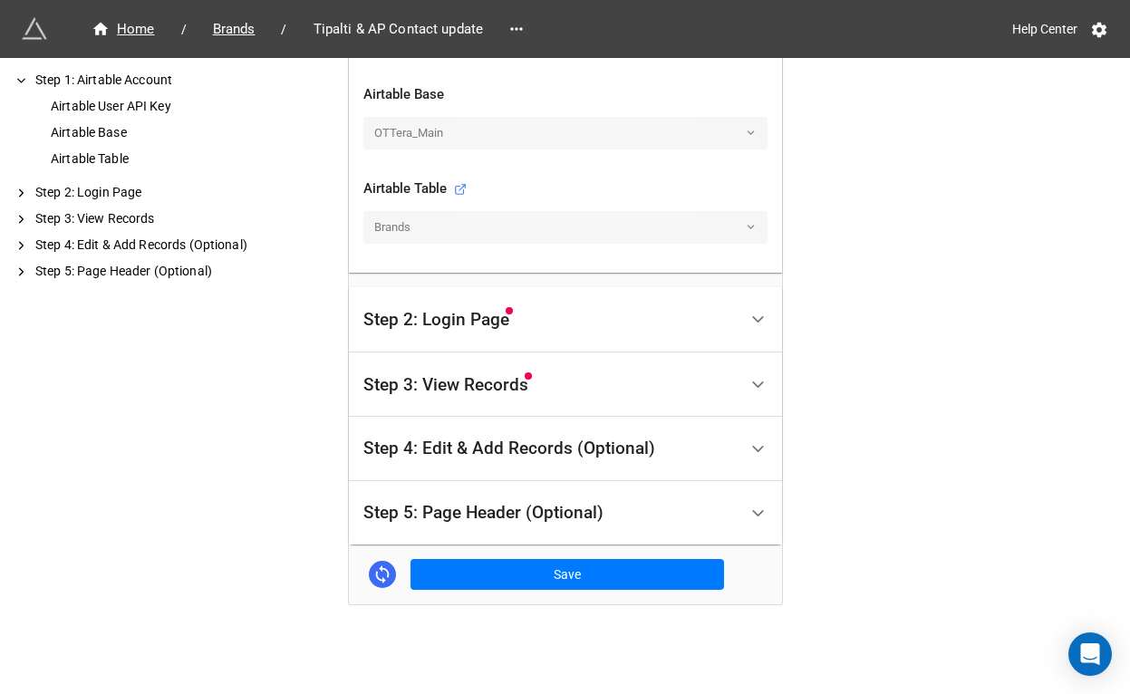
click at [465, 520] on div "Step 5: Page Header (Optional)" at bounding box center [484, 513] width 240 height 18
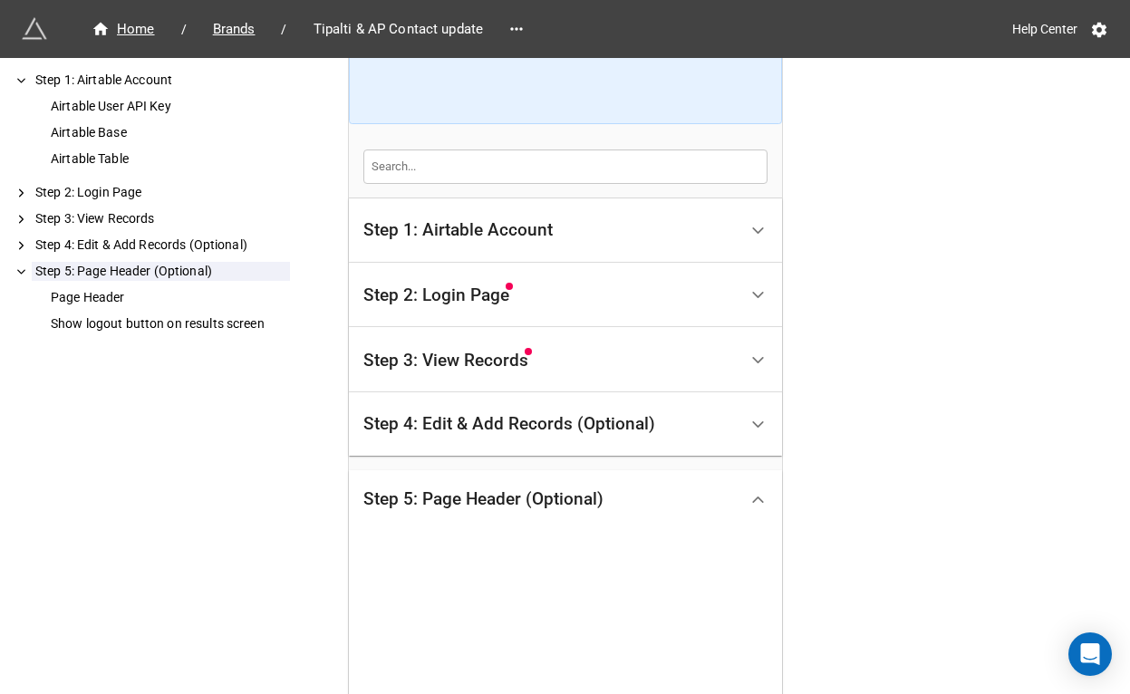
scroll to position [760, 0]
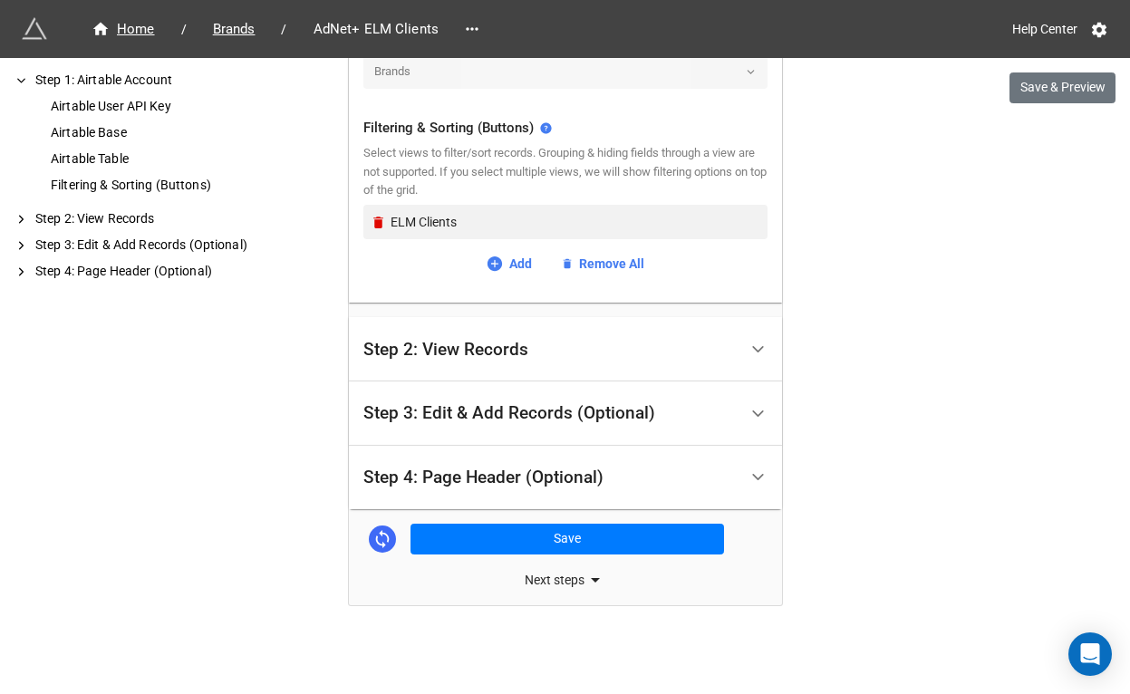
click at [466, 469] on div "Step 4: Page Header (Optional)" at bounding box center [484, 478] width 240 height 18
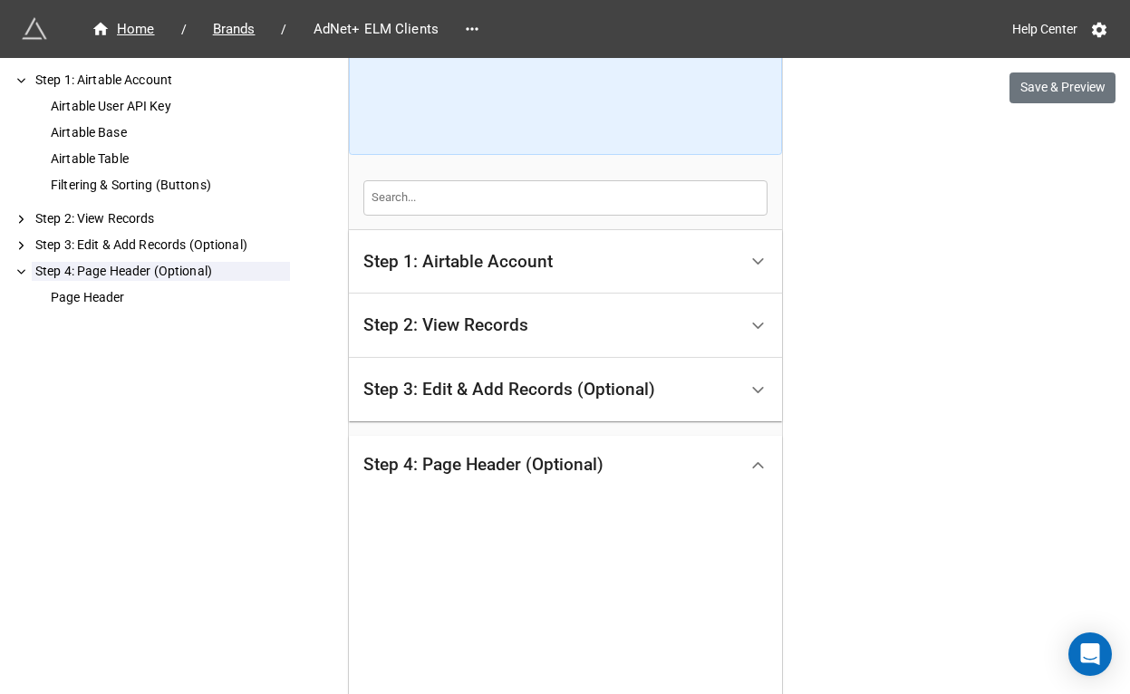
scroll to position [530, 0]
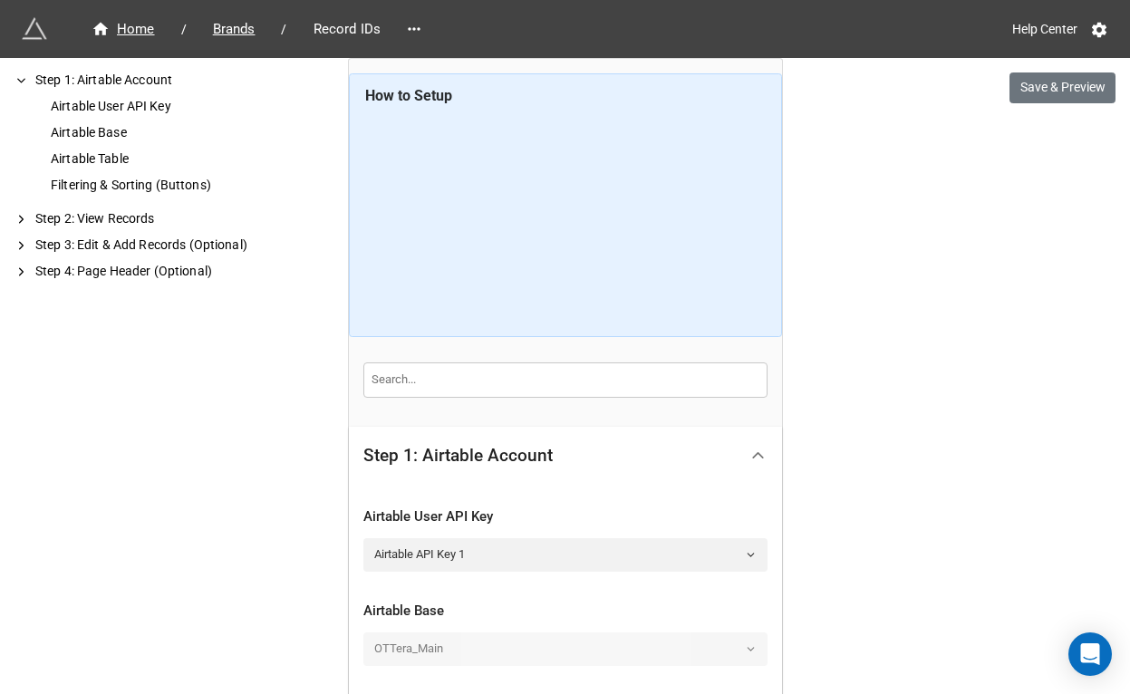
scroll to position [672, 0]
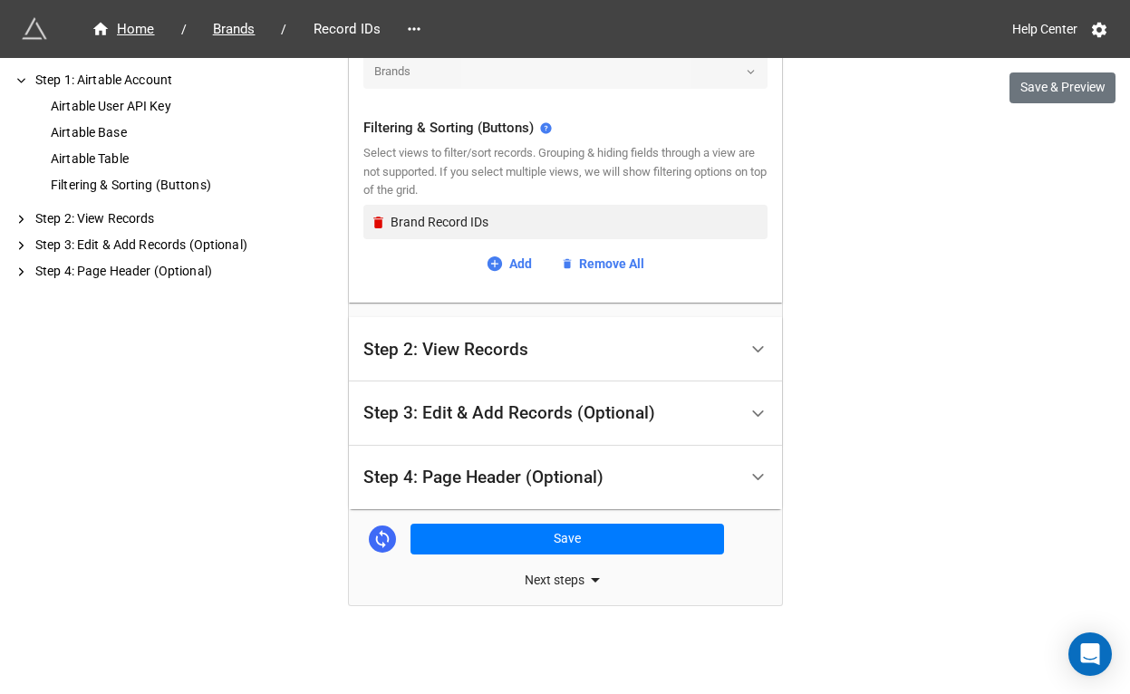
click at [415, 409] on div "Step 3: Edit & Add Records (Optional)" at bounding box center [510, 413] width 292 height 18
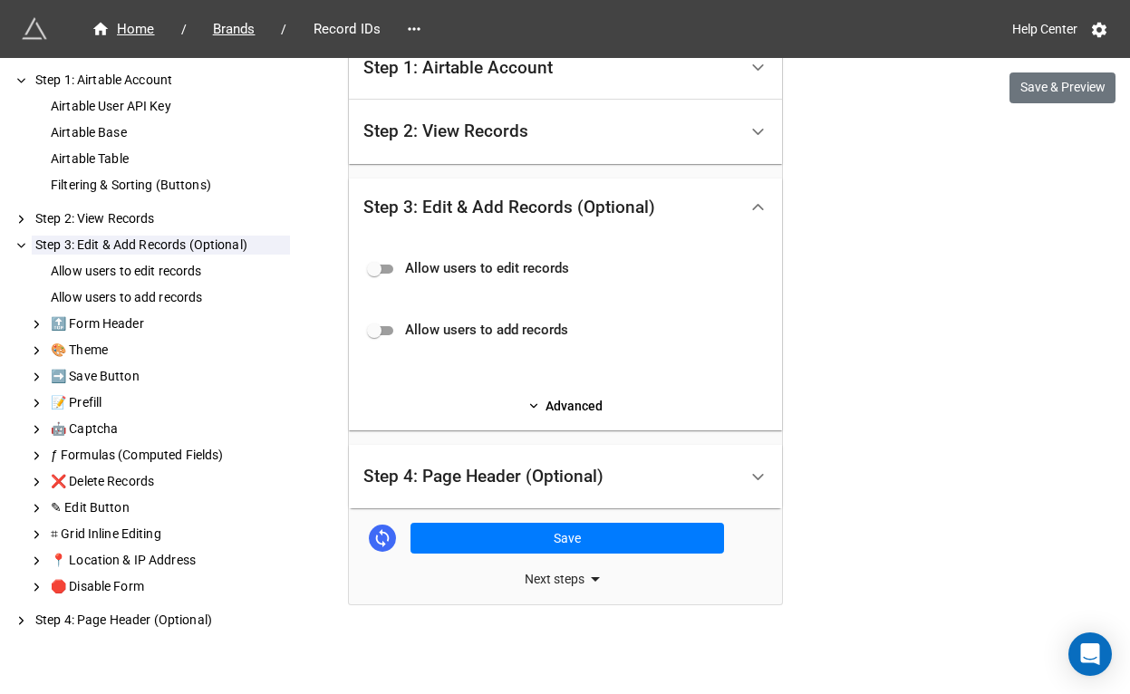
scroll to position [182, 0]
click at [441, 465] on div "Step 4: Page Header (Optional)" at bounding box center [551, 477] width 374 height 43
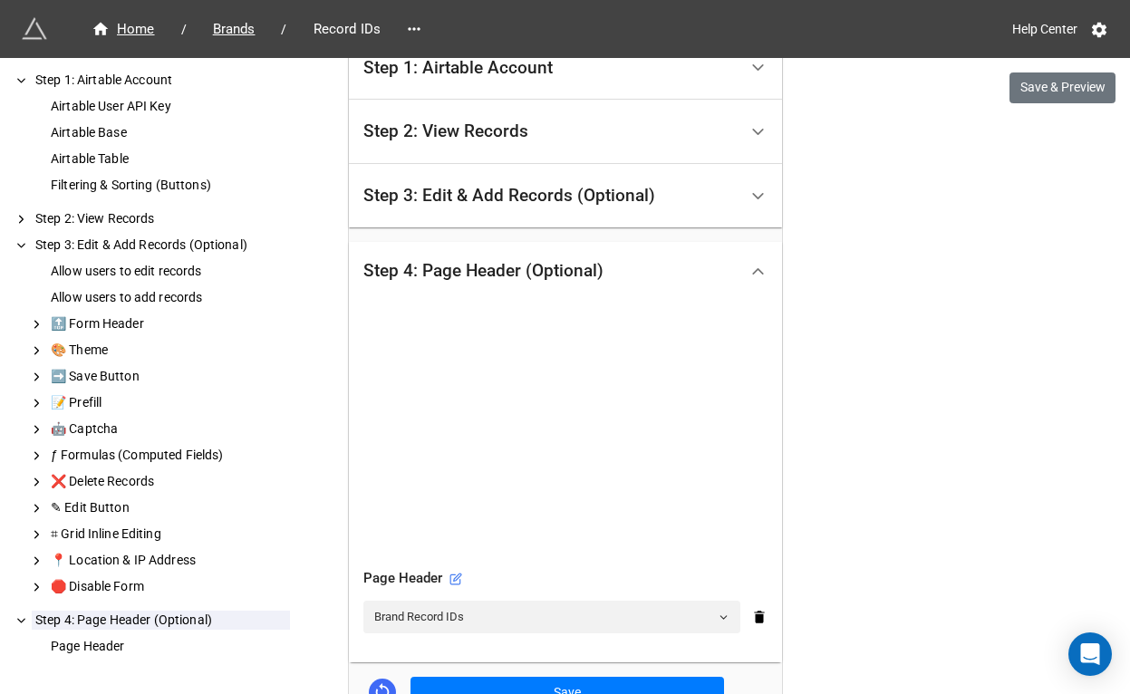
scroll to position [530, 0]
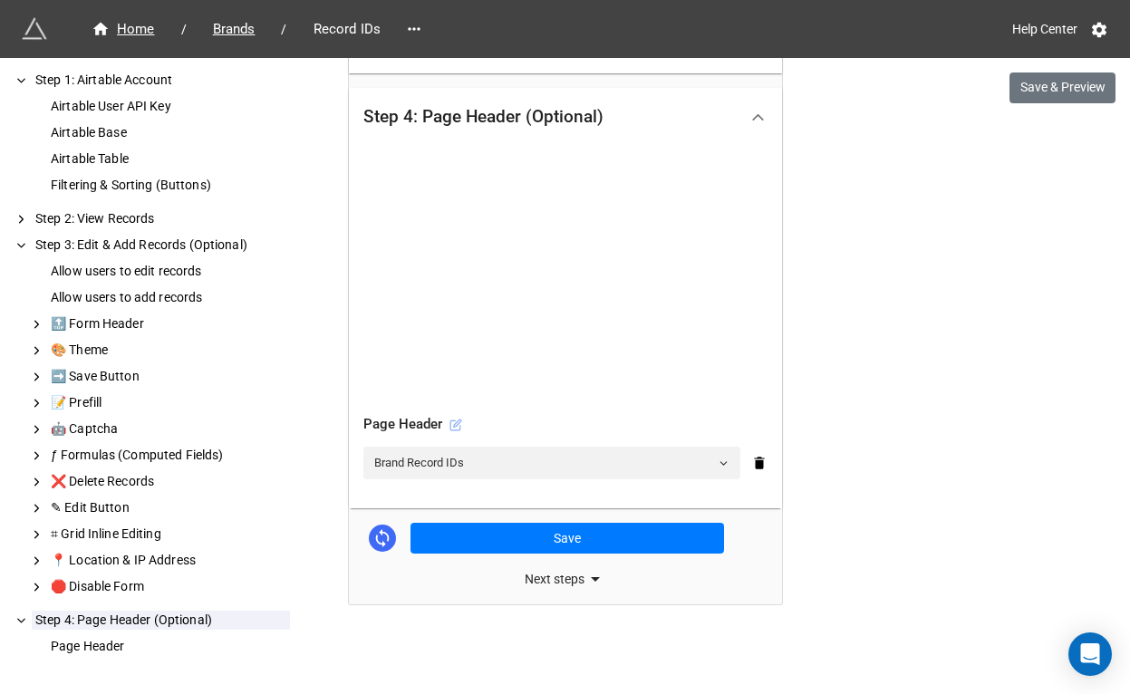
click at [451, 422] on icon at bounding box center [456, 426] width 10 height 10
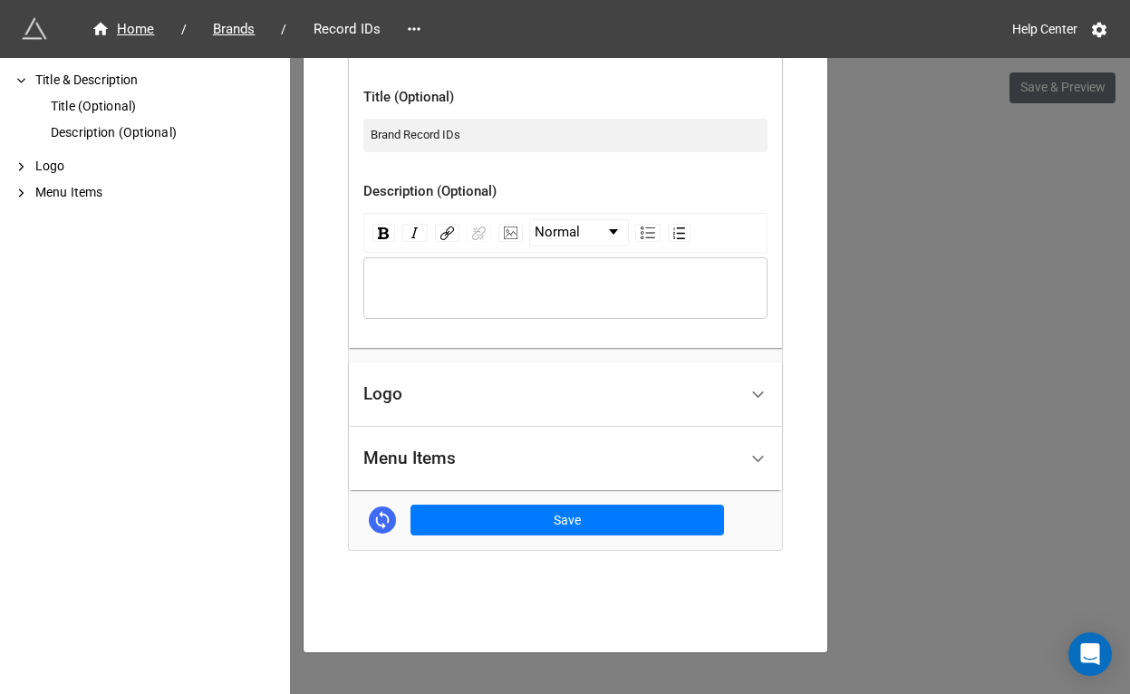
click at [457, 412] on div "Logo" at bounding box center [551, 394] width 374 height 43
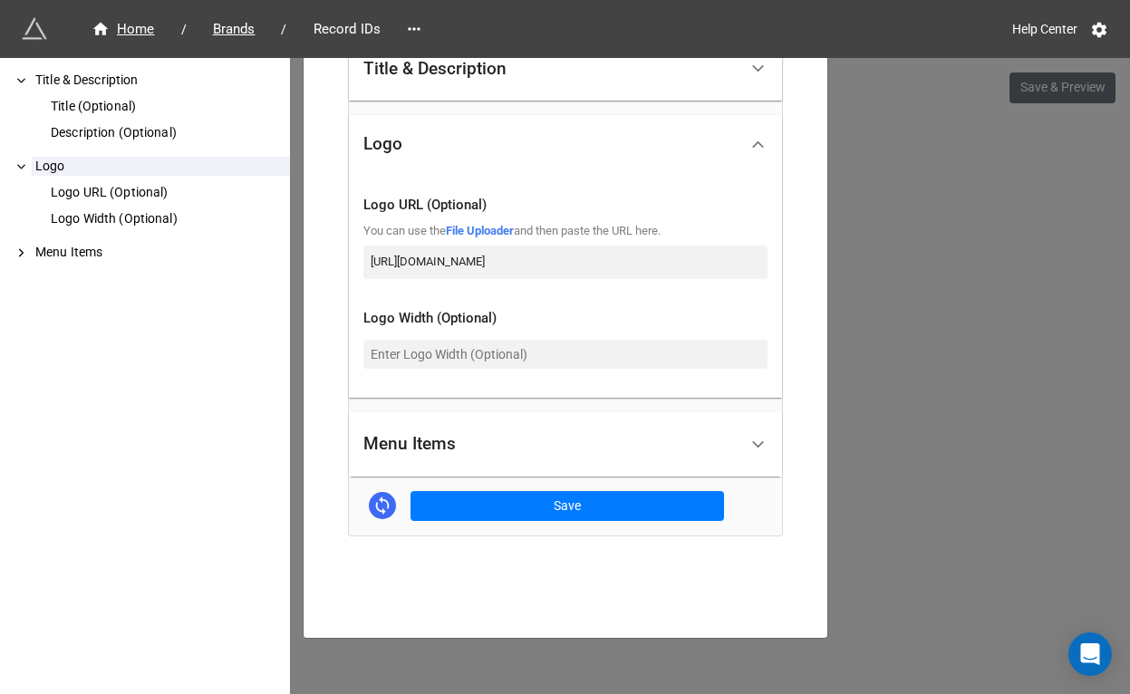
scroll to position [443, 0]
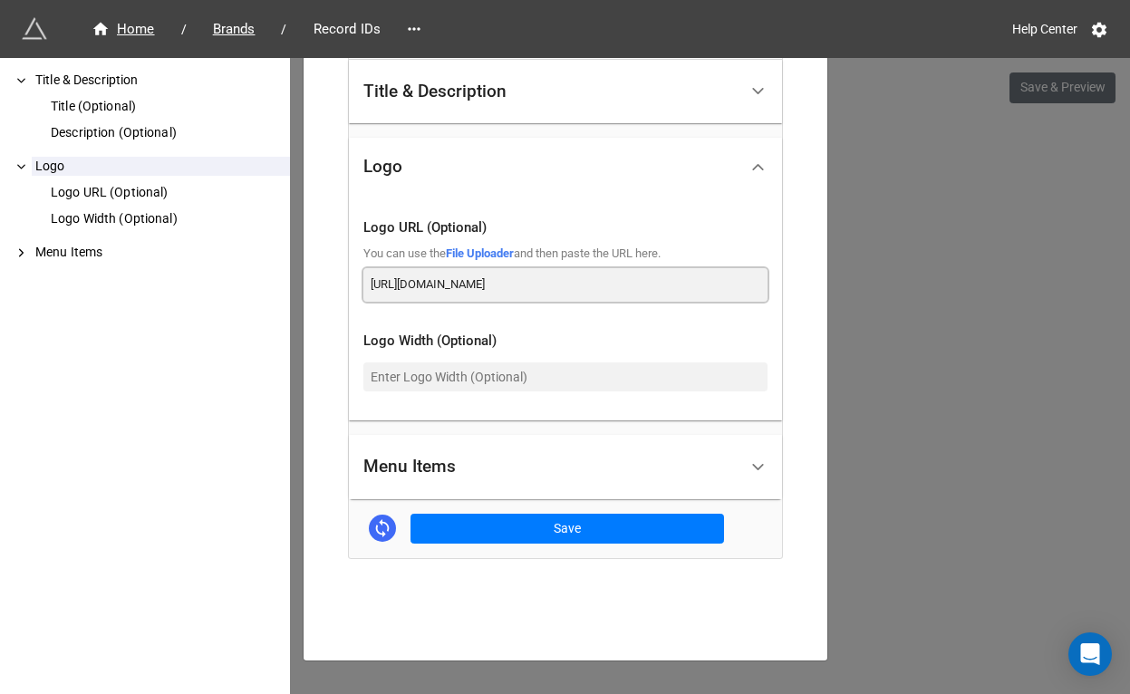
click at [568, 279] on input "[URL][DOMAIN_NAME]" at bounding box center [566, 284] width 404 height 33
paste input "[DOMAIN_NAME]"
type input "[URL][DOMAIN_NAME]"
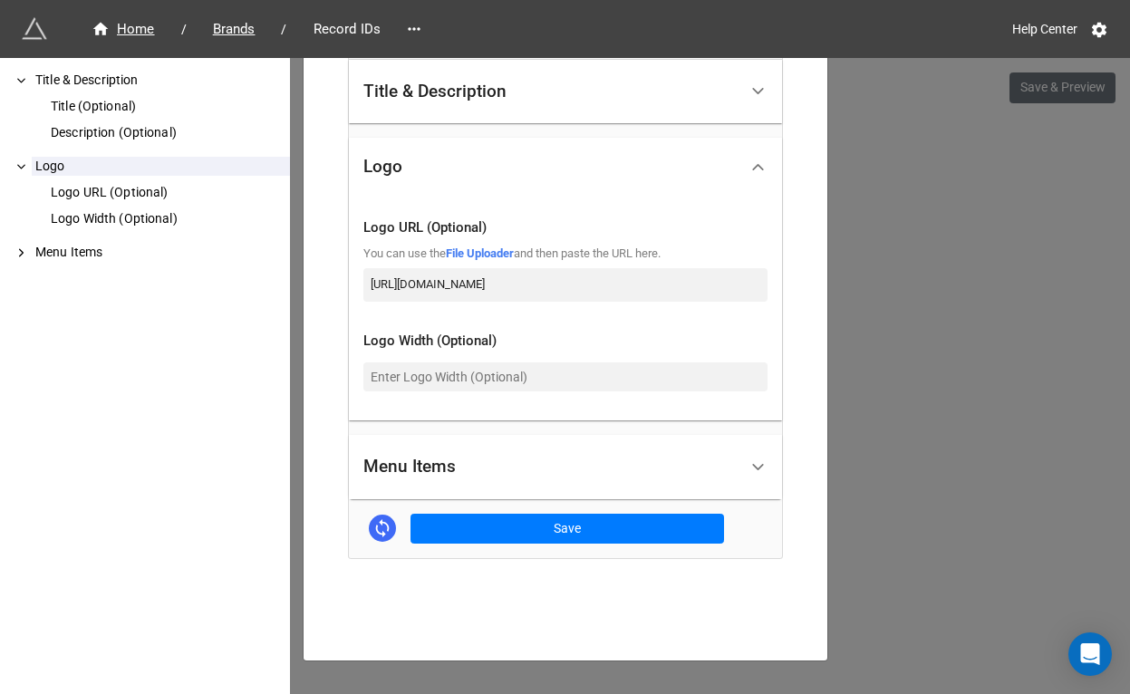
click at [562, 544] on div "How to Setup Title & Description Title (Optional) Description (Optional) Logo L…" at bounding box center [565, 132] width 433 height 852
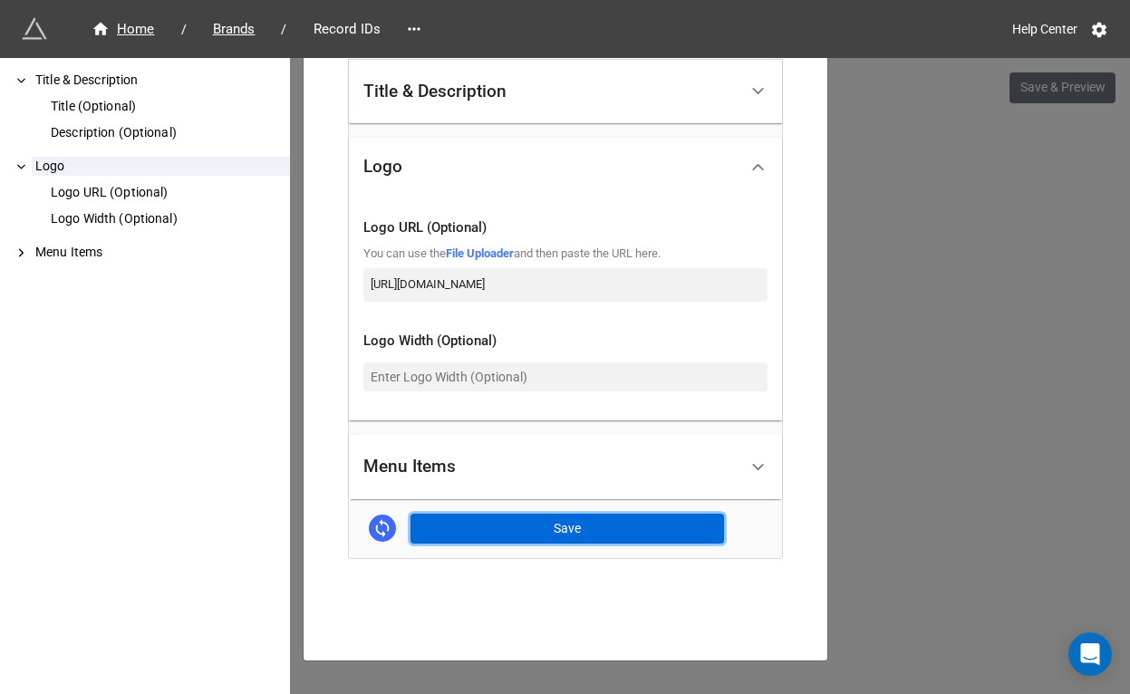
click at [563, 526] on button "Save" at bounding box center [568, 529] width 314 height 31
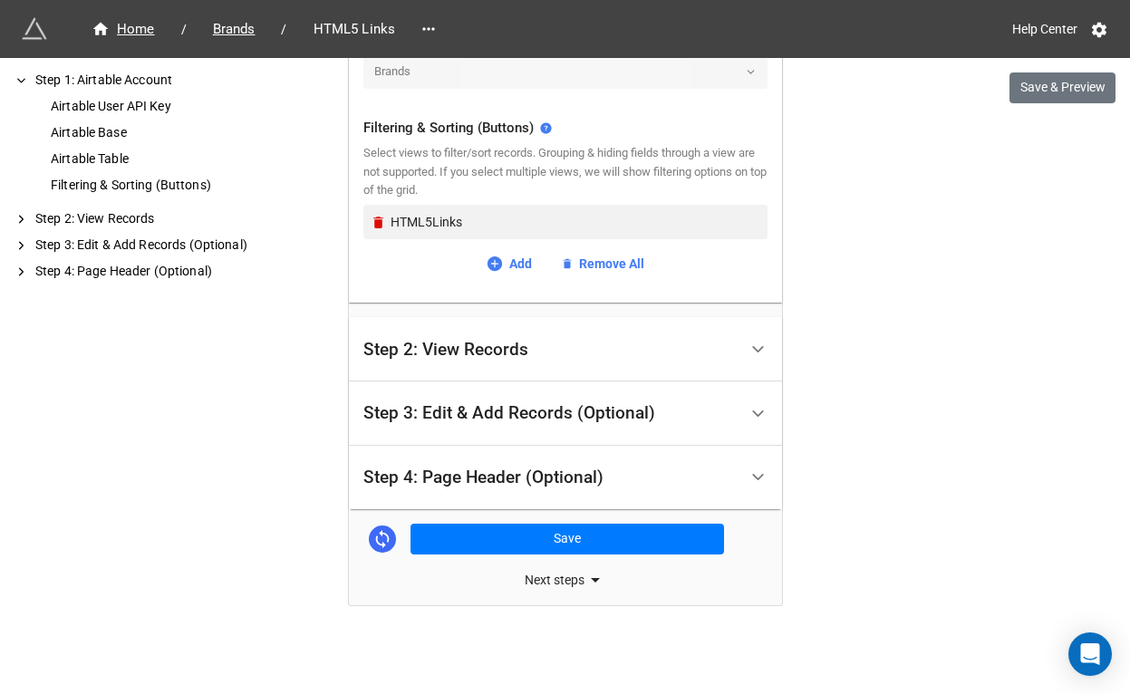
click at [445, 492] on div "Step 4: Page Header (Optional)" at bounding box center [551, 478] width 374 height 43
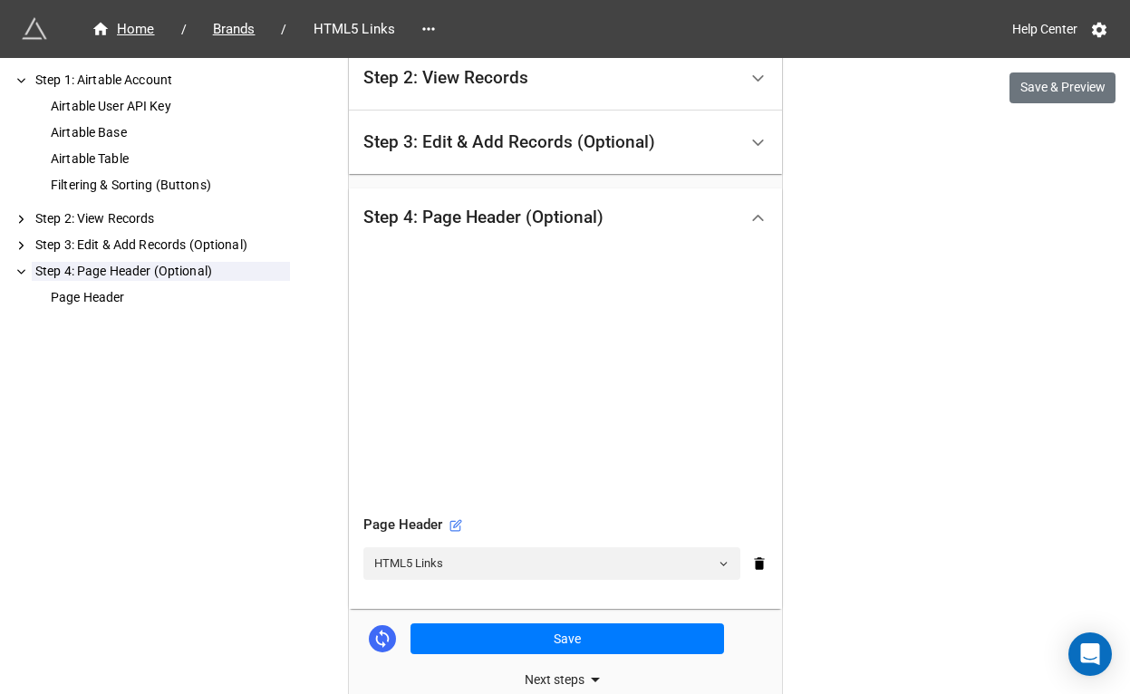
scroll to position [530, 0]
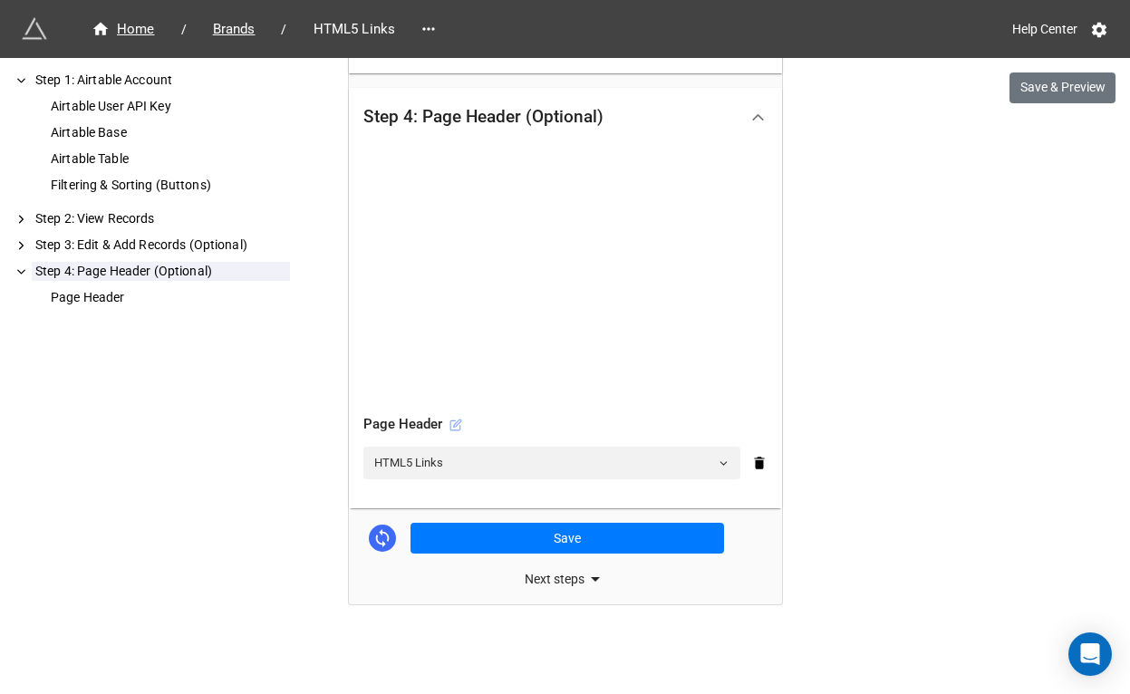
click at [453, 424] on icon at bounding box center [456, 423] width 7 height 7
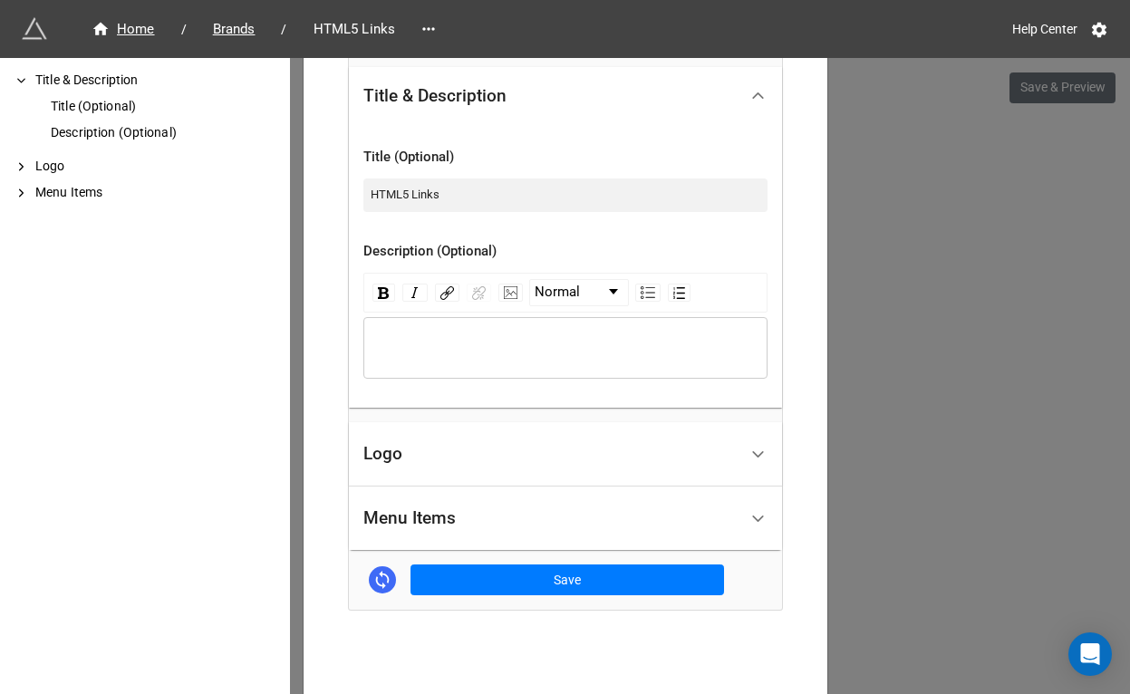
click at [439, 448] on div "Logo" at bounding box center [551, 454] width 374 height 43
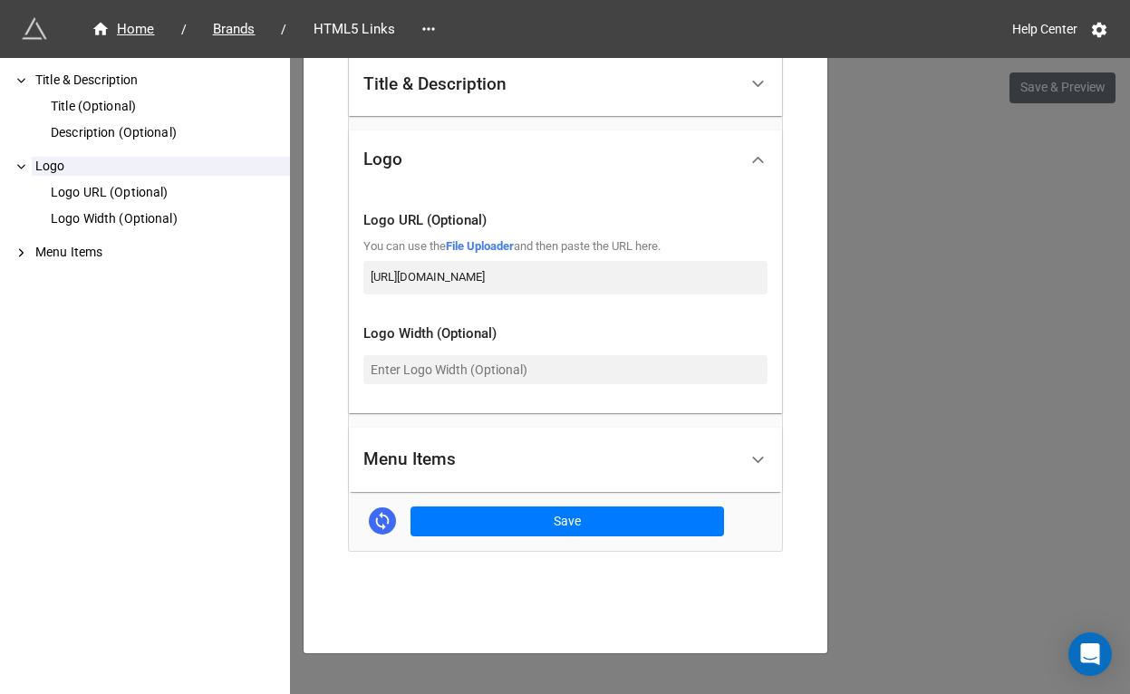
scroll to position [443, 0]
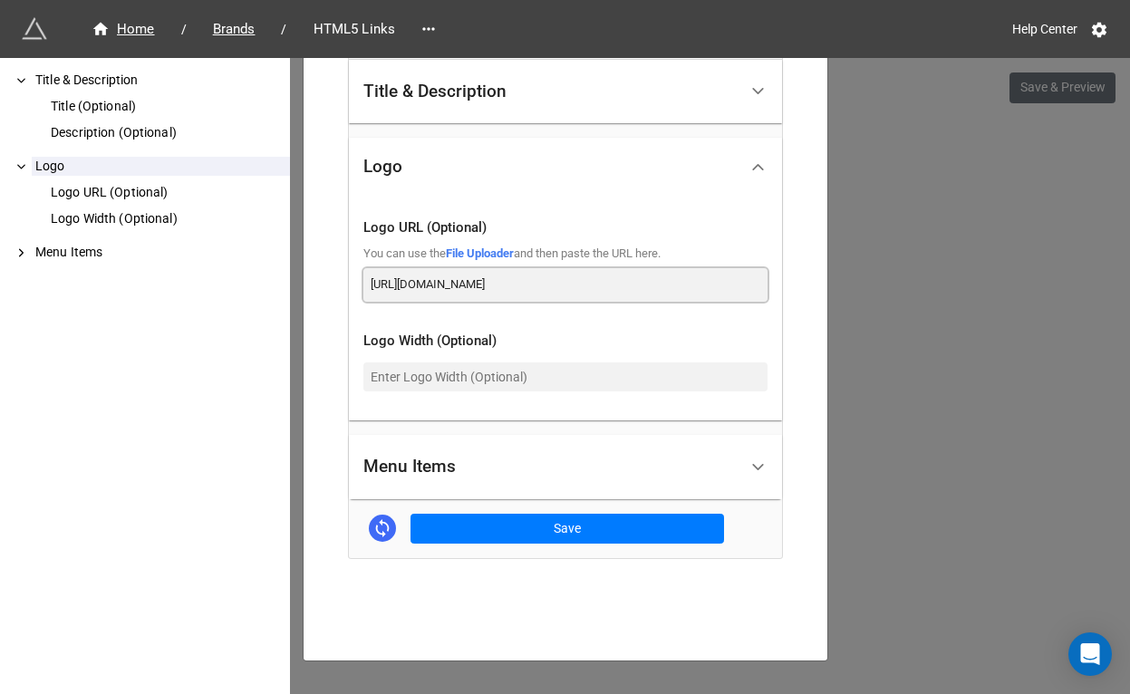
click at [514, 278] on input "[URL][DOMAIN_NAME]" at bounding box center [566, 284] width 404 height 33
paste input "[DOMAIN_NAME]"
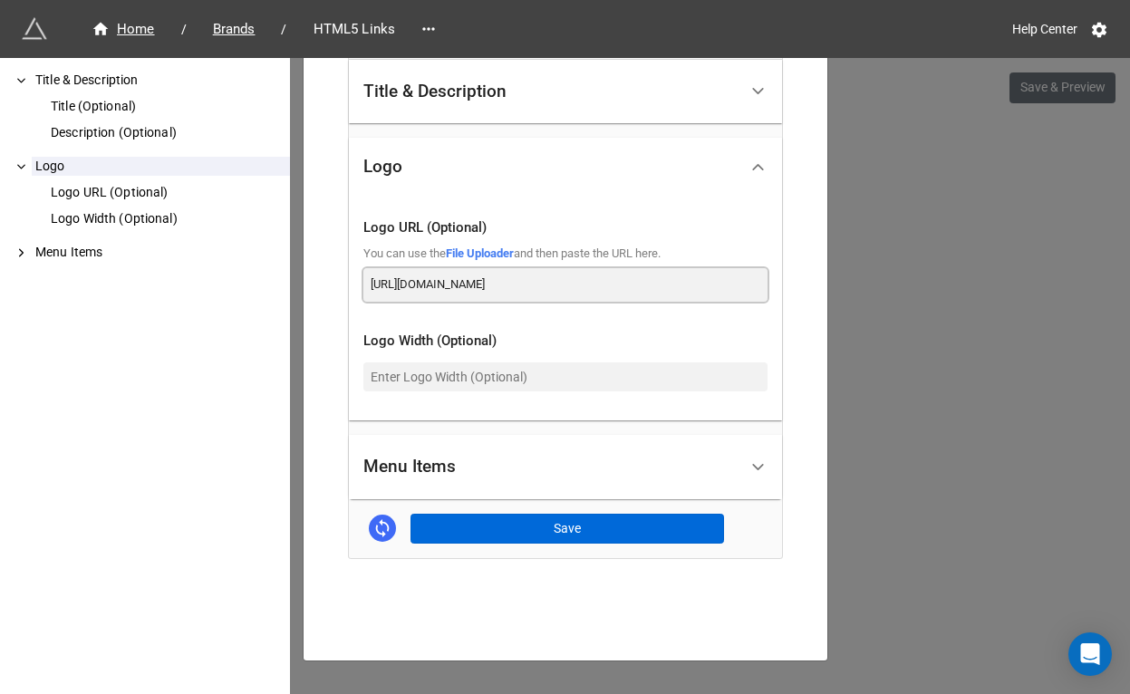
type input "https://dde6k395qc1nd.cloudfront.net/ottera/image/logo-5878x3307.png"
click at [553, 516] on button "Save" at bounding box center [568, 529] width 314 height 31
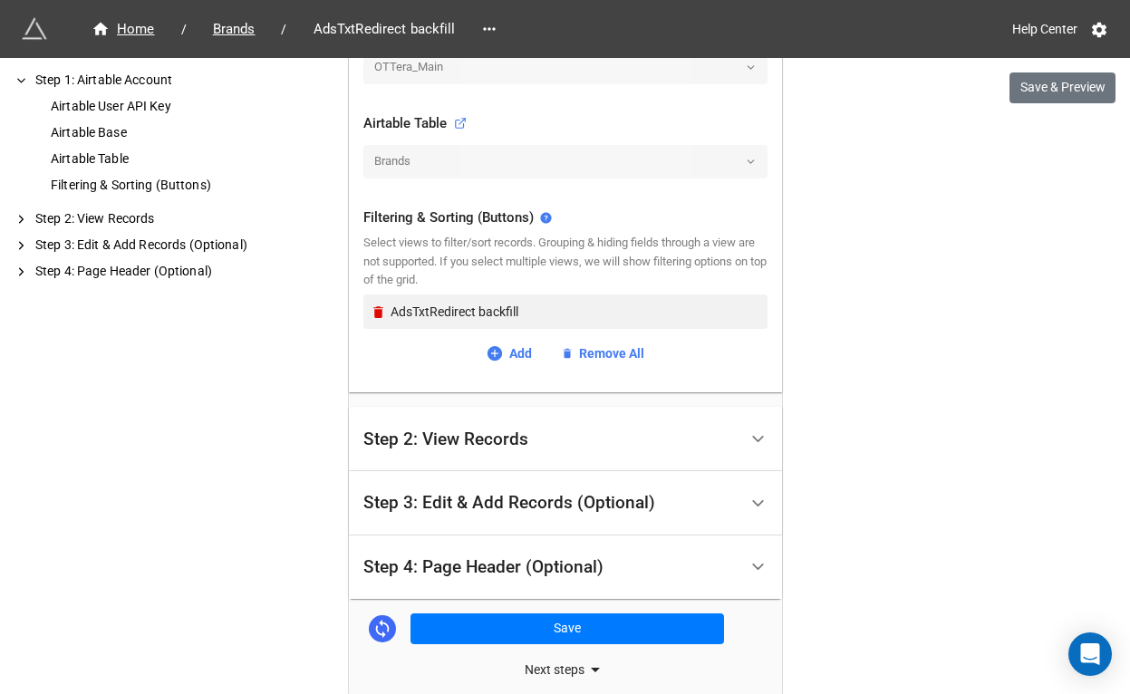
scroll to position [672, 0]
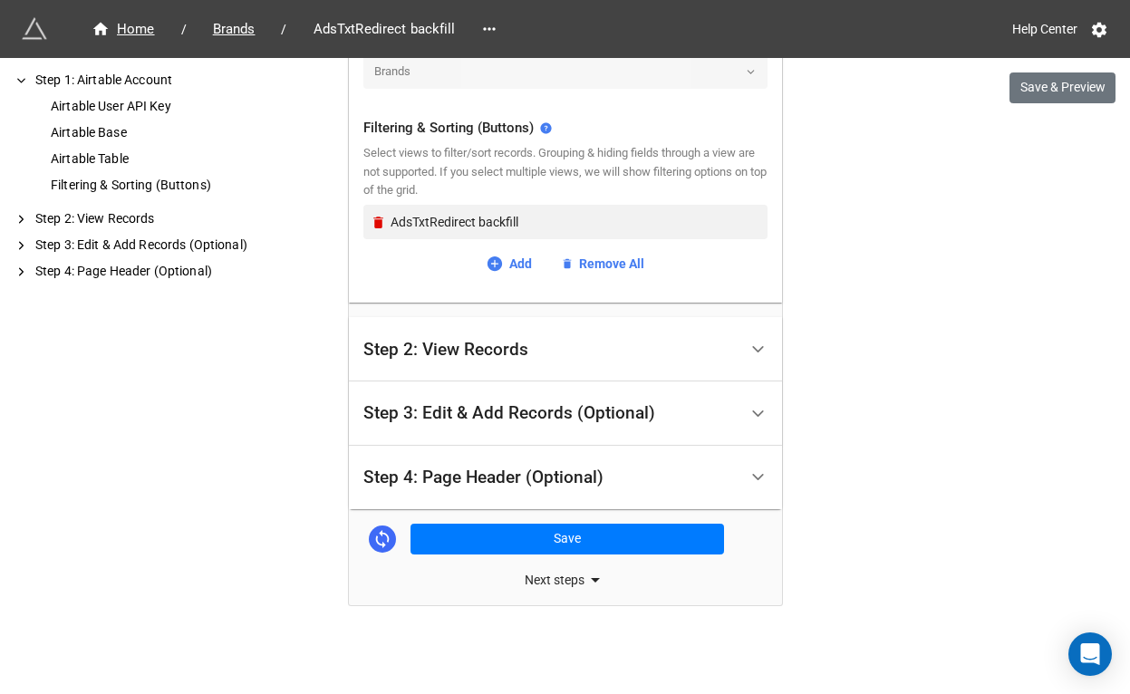
click at [471, 471] on div "Step 4: Page Header (Optional)" at bounding box center [484, 478] width 240 height 18
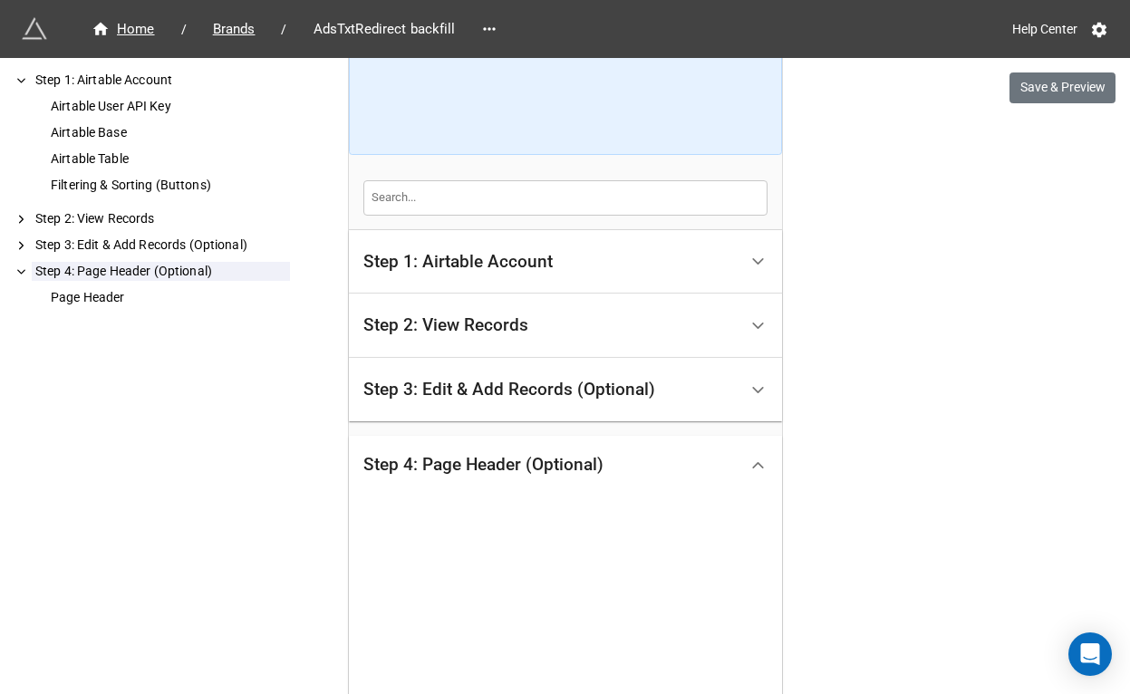
scroll to position [530, 0]
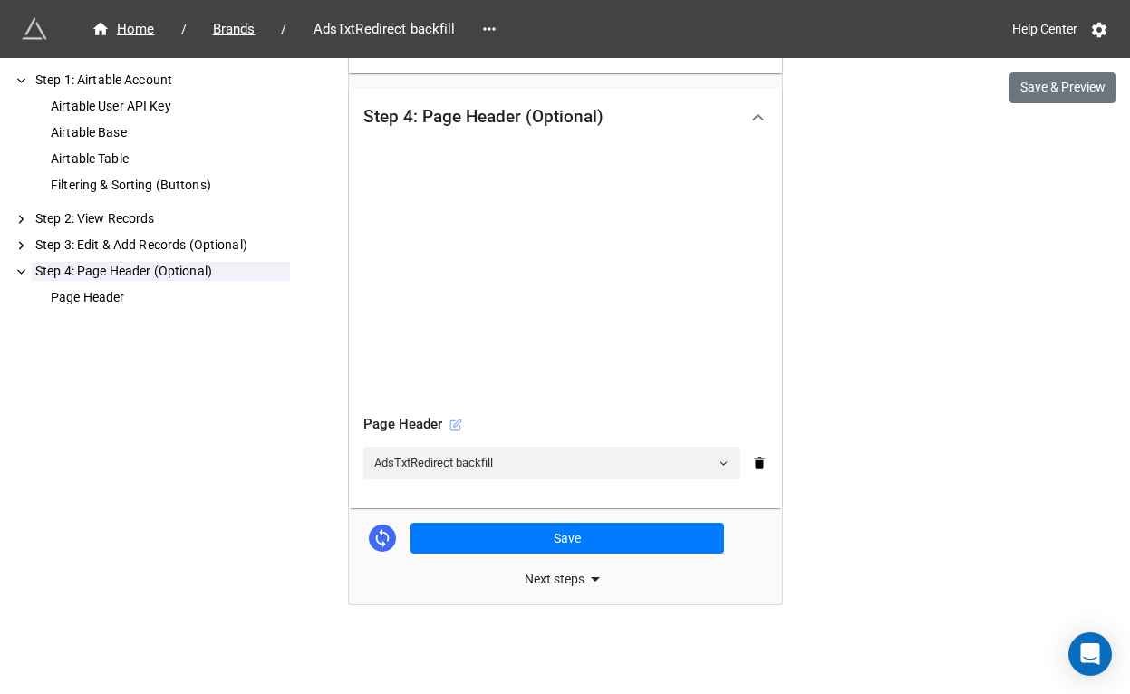
click at [455, 422] on icon at bounding box center [456, 425] width 13 height 13
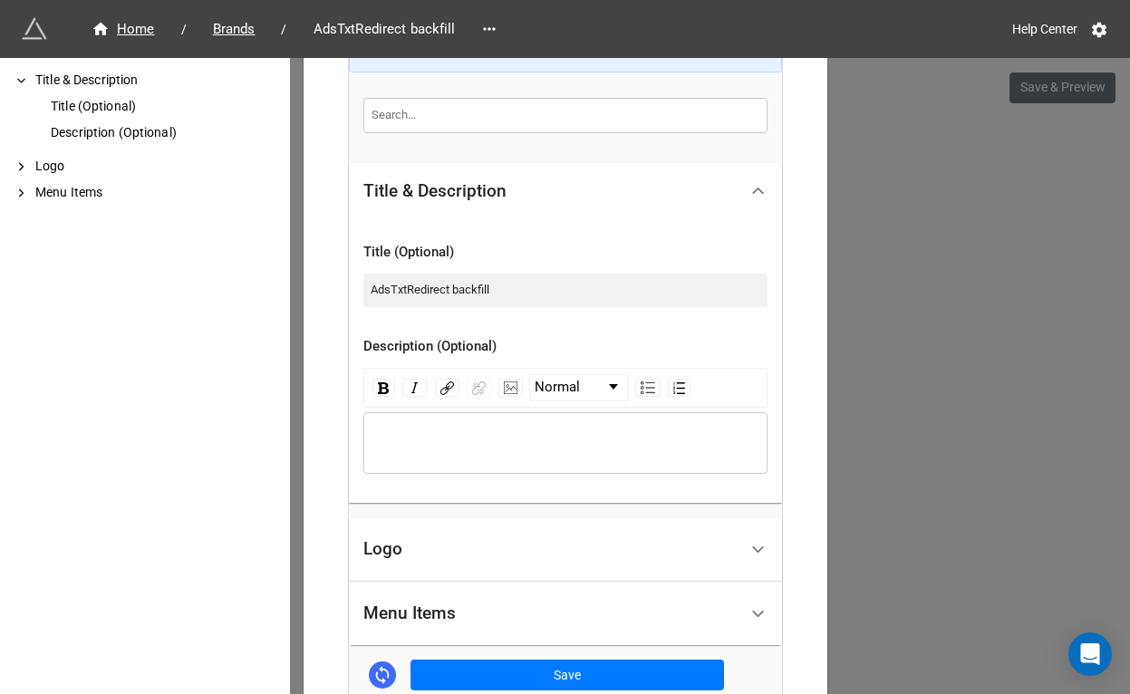
scroll to position [457, 0]
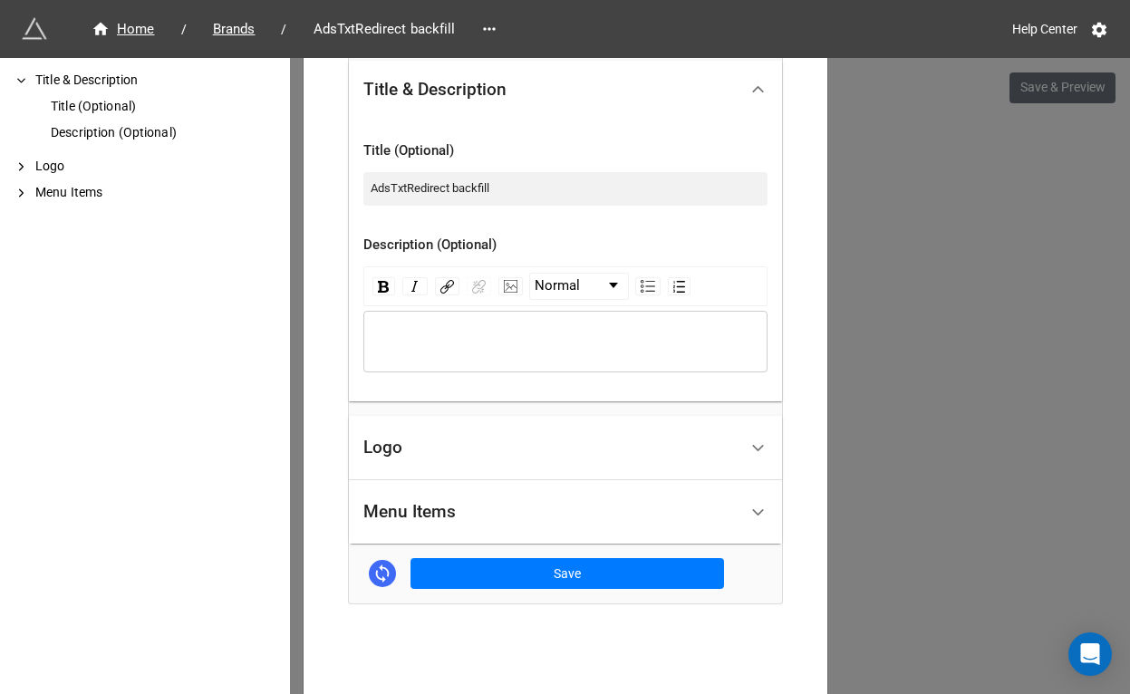
click at [450, 450] on div "Logo" at bounding box center [551, 448] width 374 height 43
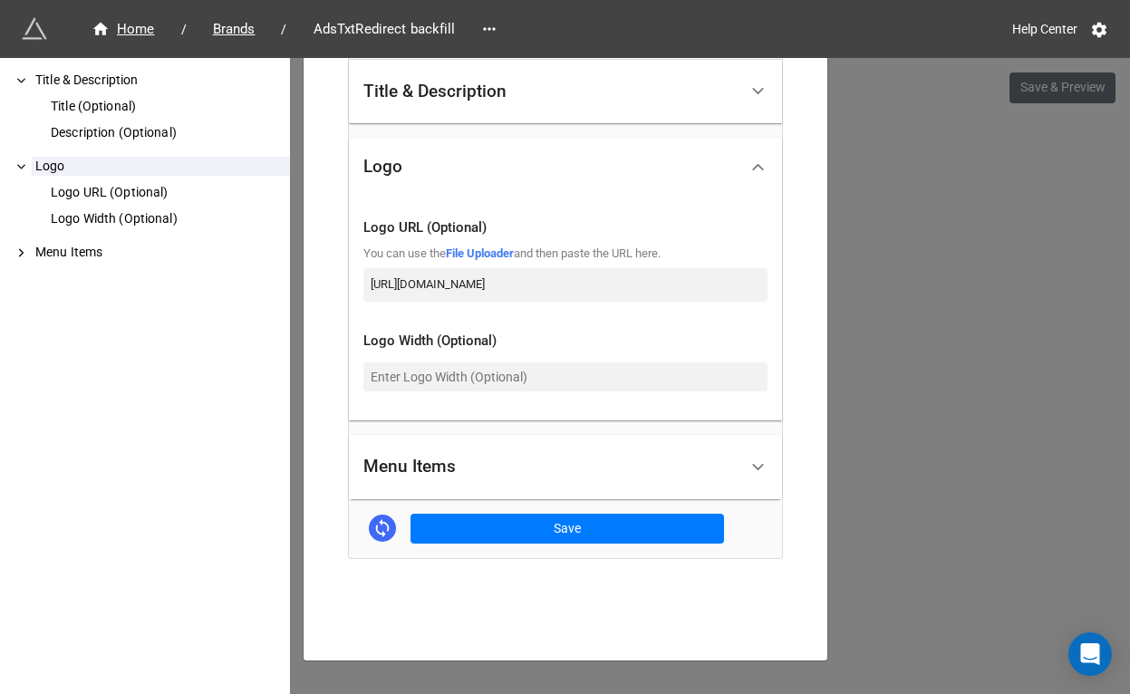
scroll to position [465, 0]
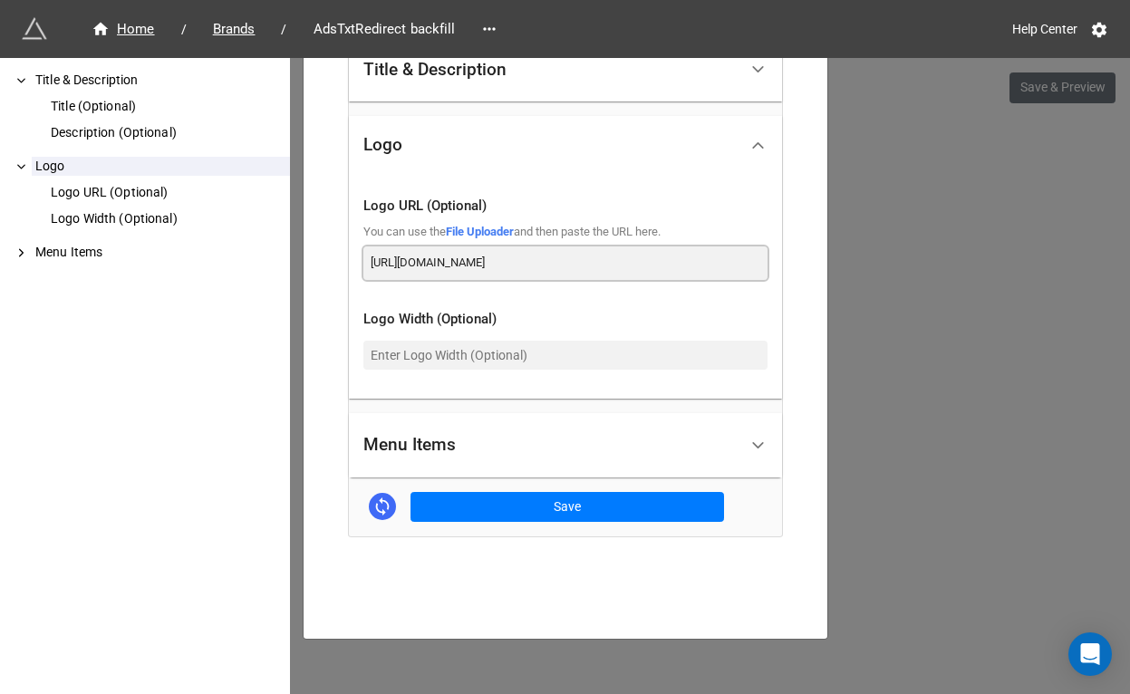
click at [552, 258] on input "https://ottera-assets.s3.us-west-2.amazonaws.com/ottera/image/logo-5878x3307.png" at bounding box center [566, 263] width 404 height 33
paste input "dde6k395qc1nd.cloudfront.net"
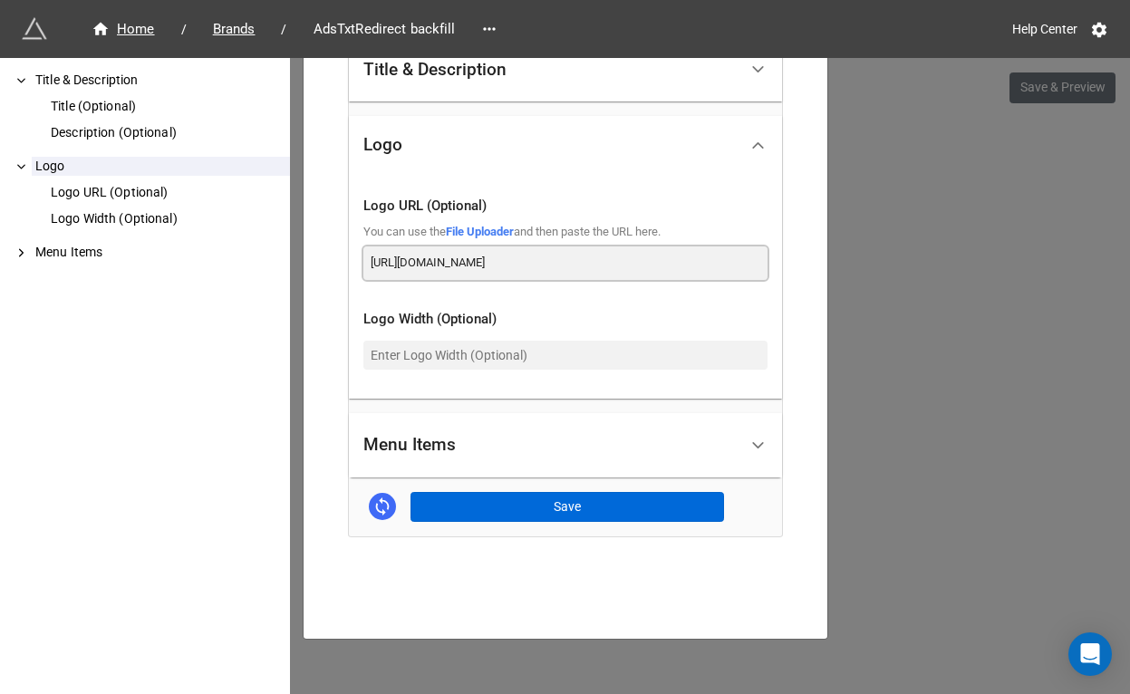
type input "https://dde6k395qc1nd.cloudfront.net/ottera/image/logo-5878x3307.png"
click at [553, 504] on button "Save" at bounding box center [568, 507] width 314 height 31
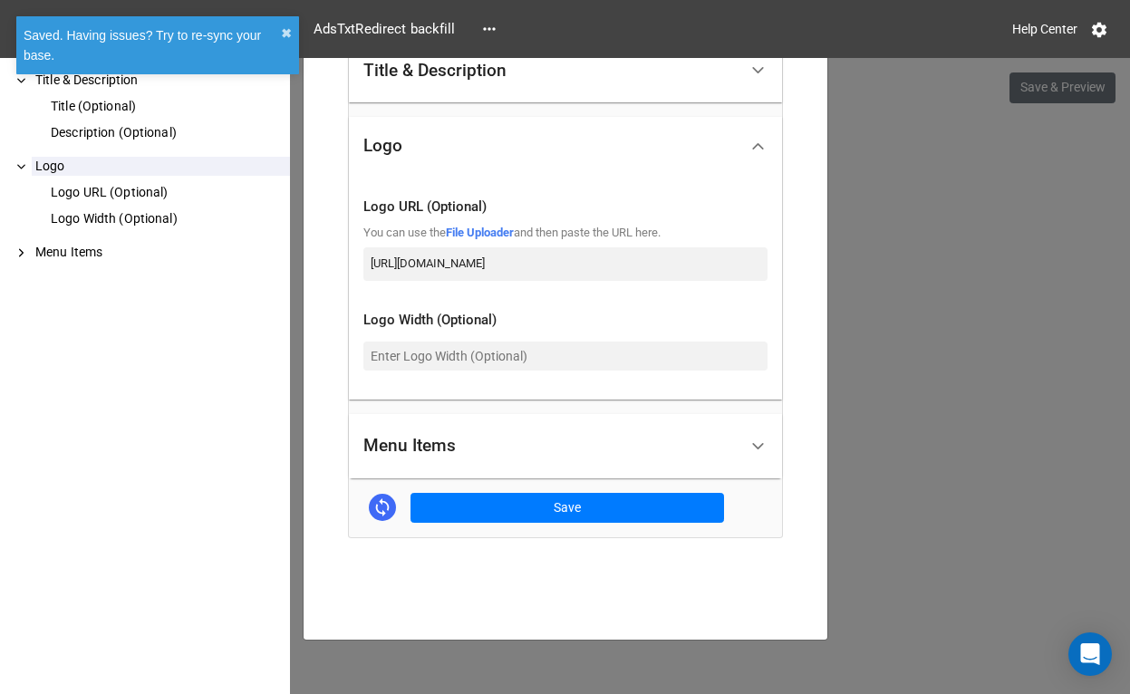
scroll to position [465, 0]
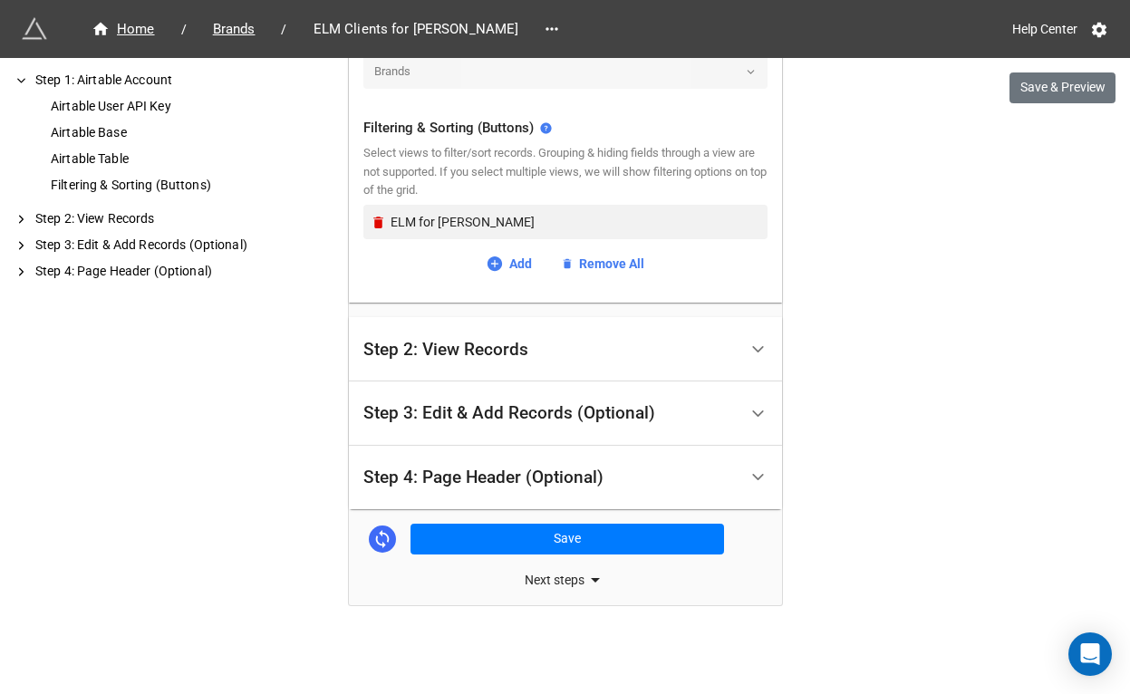
click at [541, 457] on div "Step 4: Page Header (Optional)" at bounding box center [551, 478] width 374 height 43
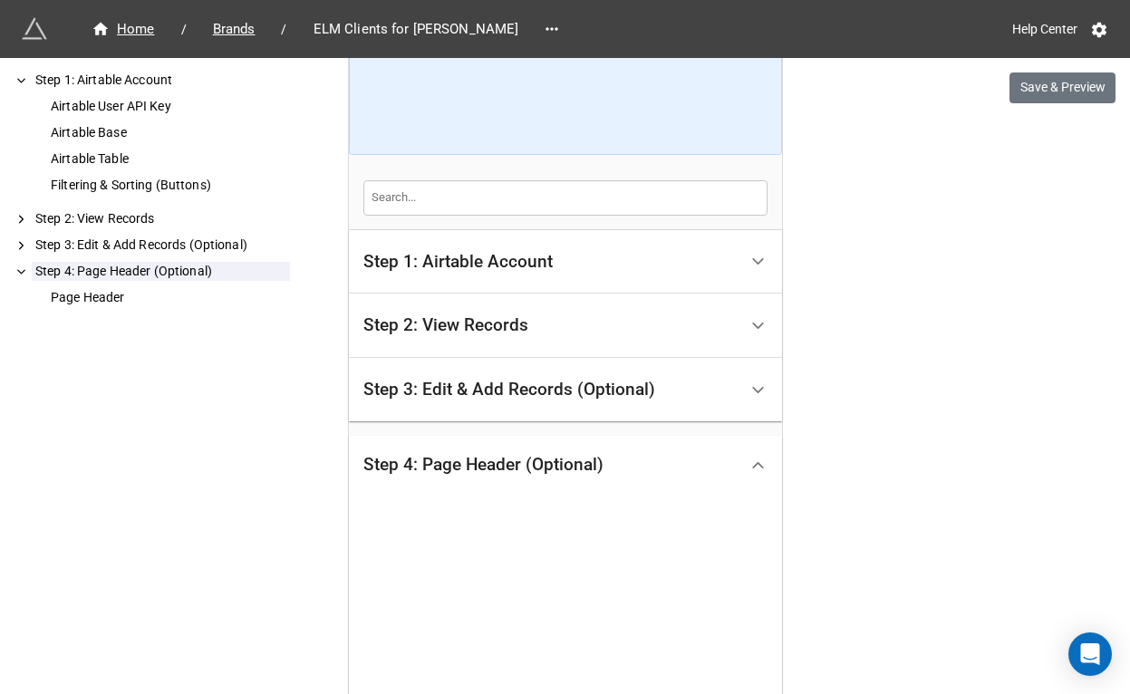
scroll to position [530, 0]
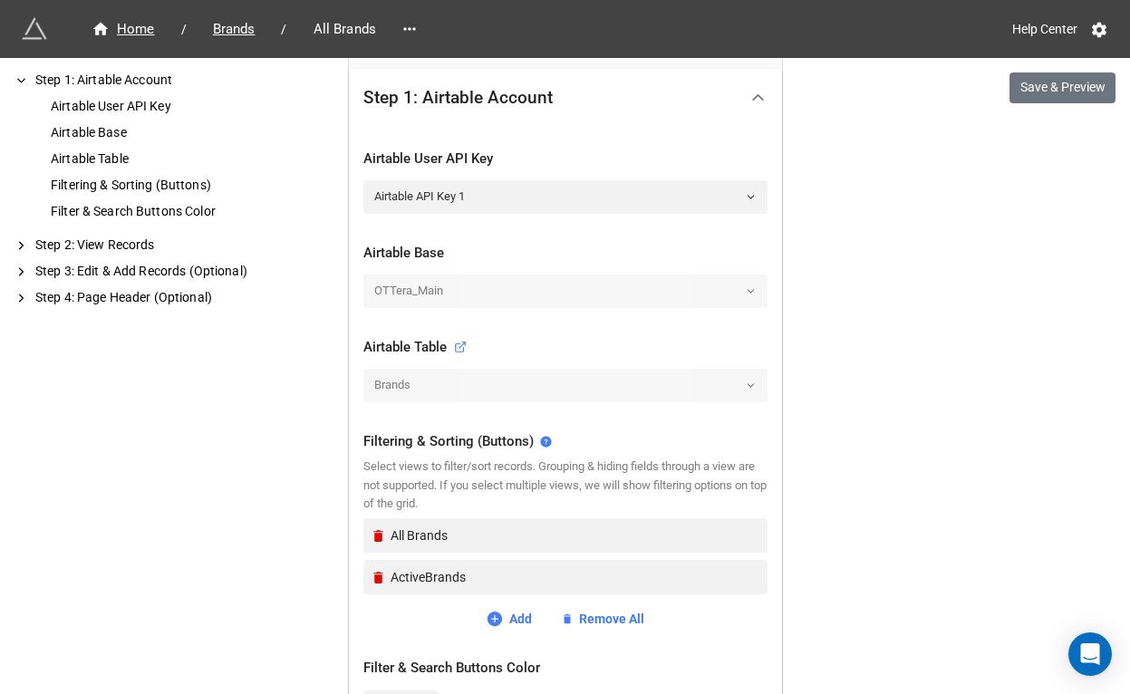
scroll to position [808, 0]
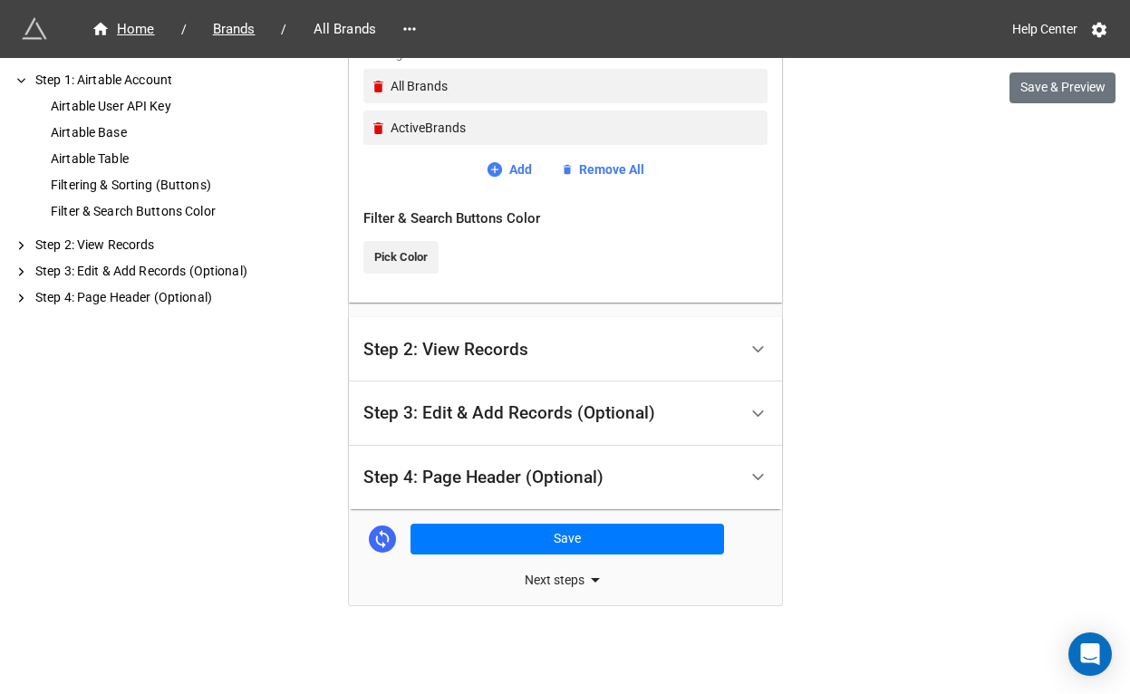
click at [601, 482] on div "Step 4: Page Header (Optional)" at bounding box center [484, 478] width 240 height 18
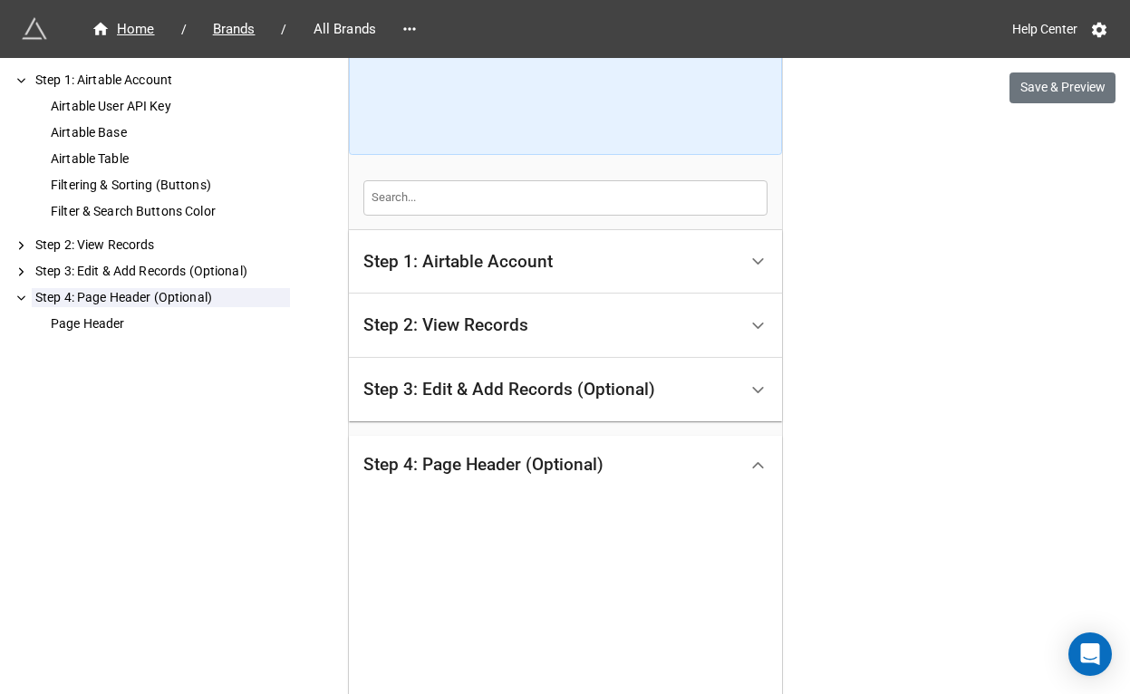
scroll to position [530, 0]
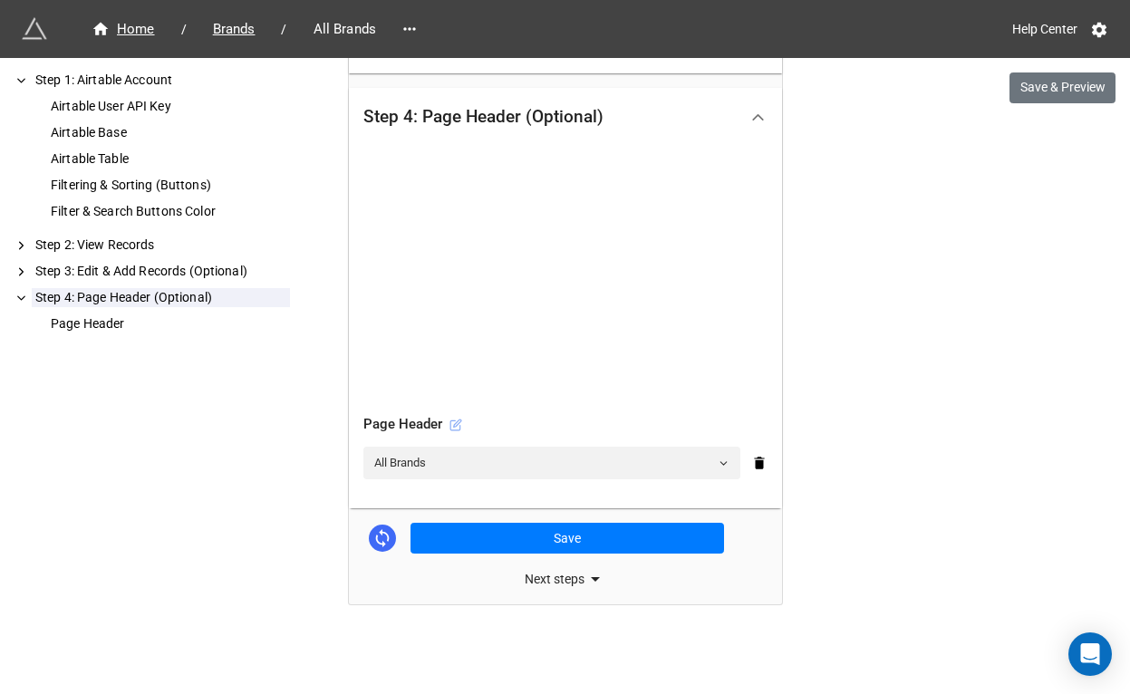
click at [454, 427] on icon at bounding box center [456, 425] width 13 height 13
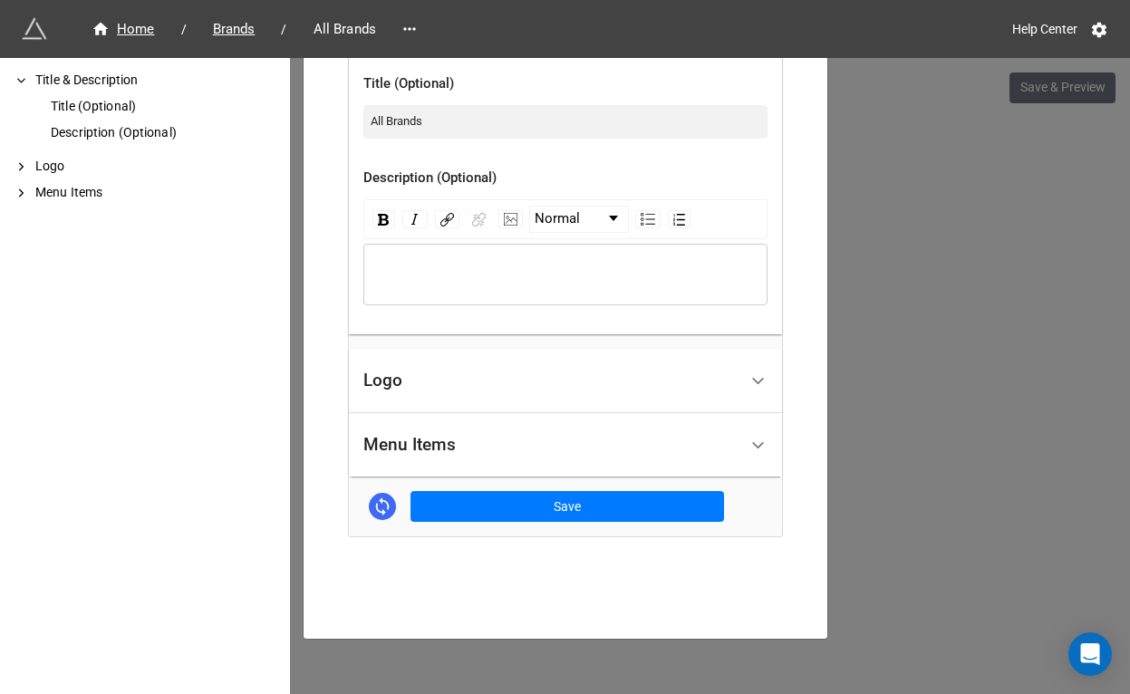
click at [606, 377] on div "Logo" at bounding box center [551, 381] width 374 height 43
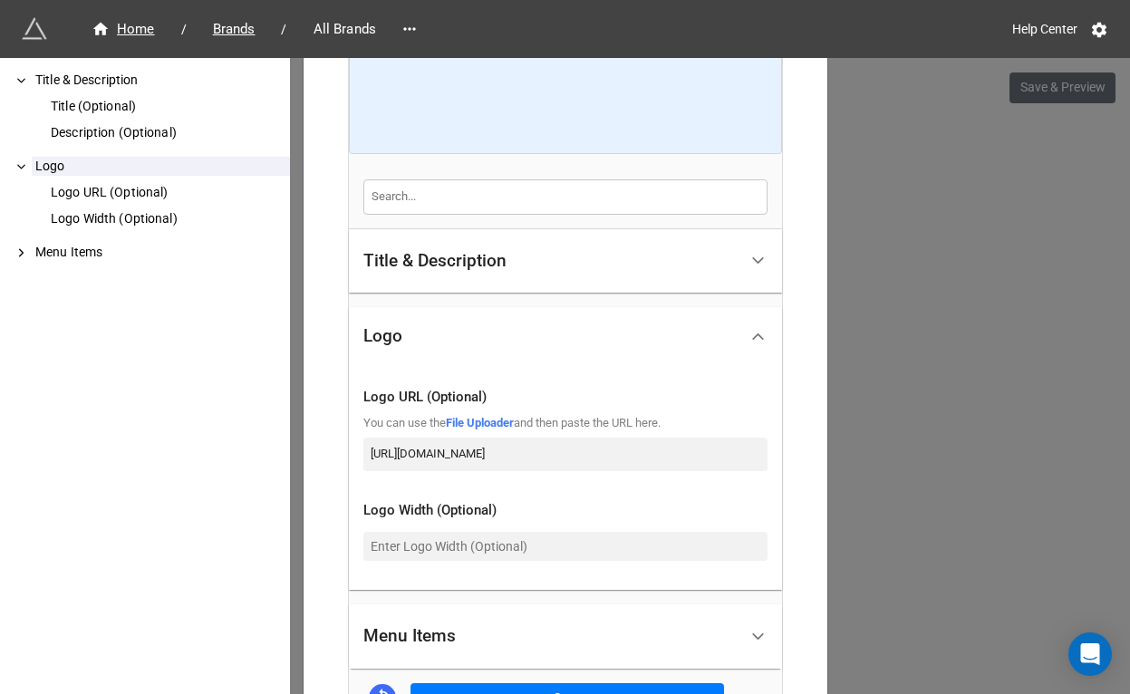
scroll to position [311, 0]
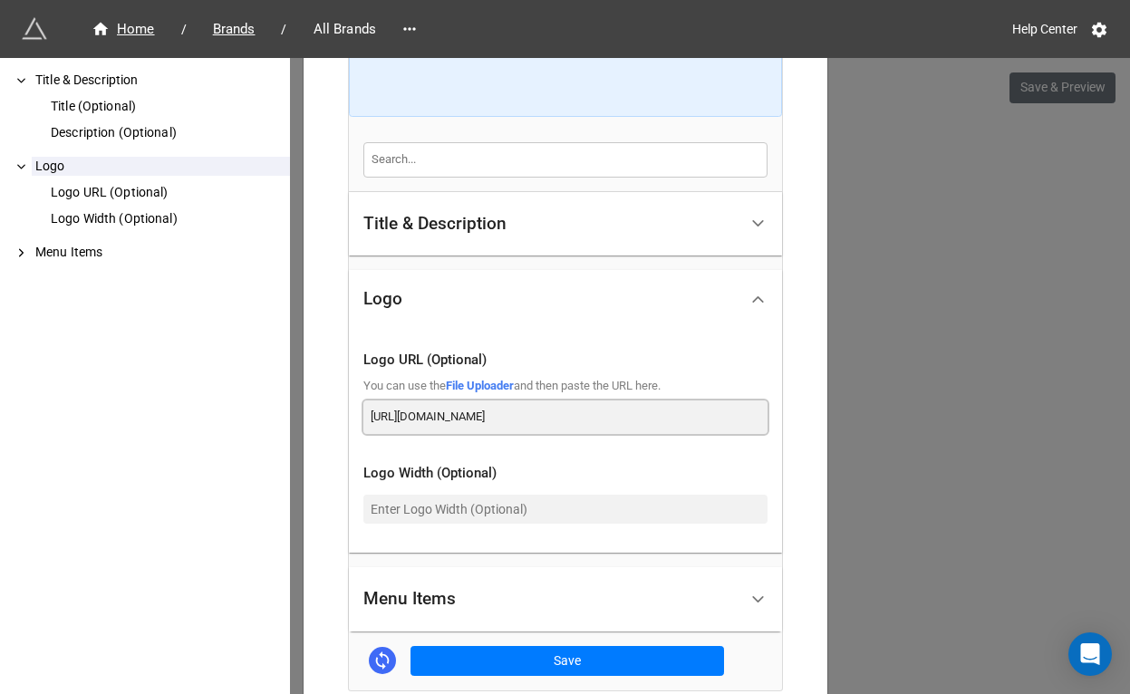
click at [568, 421] on input "https://ottera-assets.s3.us-west-2.amazonaws.com/ottera/image/logo-5878x3307.png" at bounding box center [566, 417] width 404 height 33
paste input "dde6k395qc1nd.cloudfront.net"
type input "https://dde6k395qc1nd.cloudfront.net/ottera/image/logo-5878x3307.png"
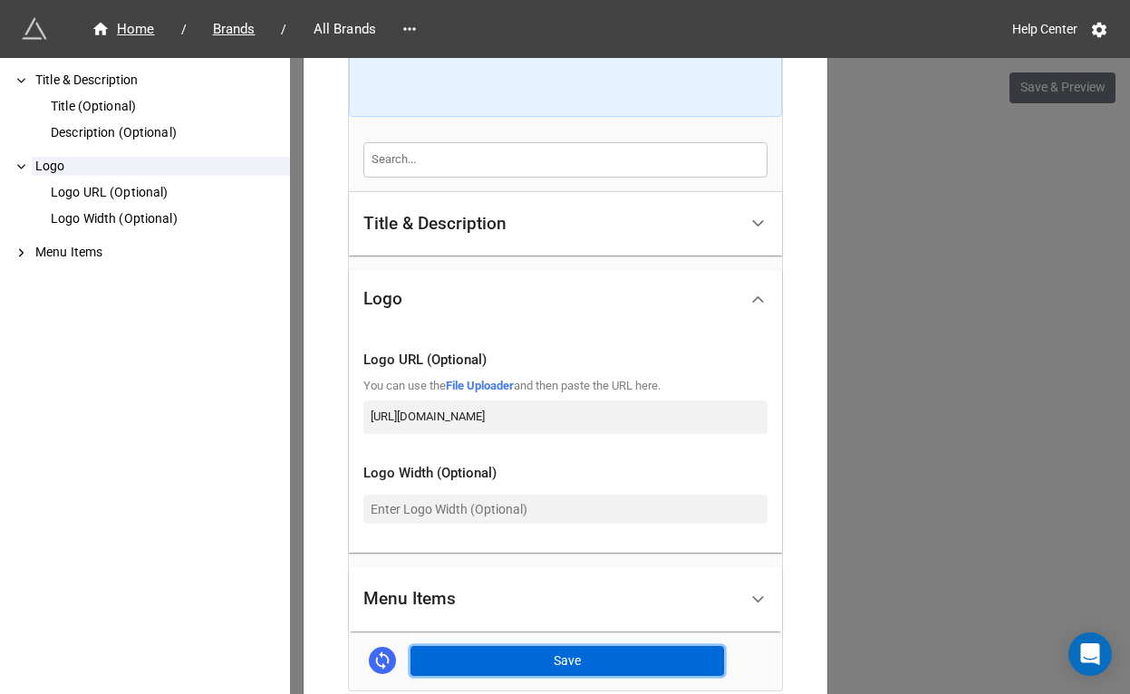
scroll to position [0, 0]
click at [579, 655] on button "Save" at bounding box center [568, 661] width 314 height 31
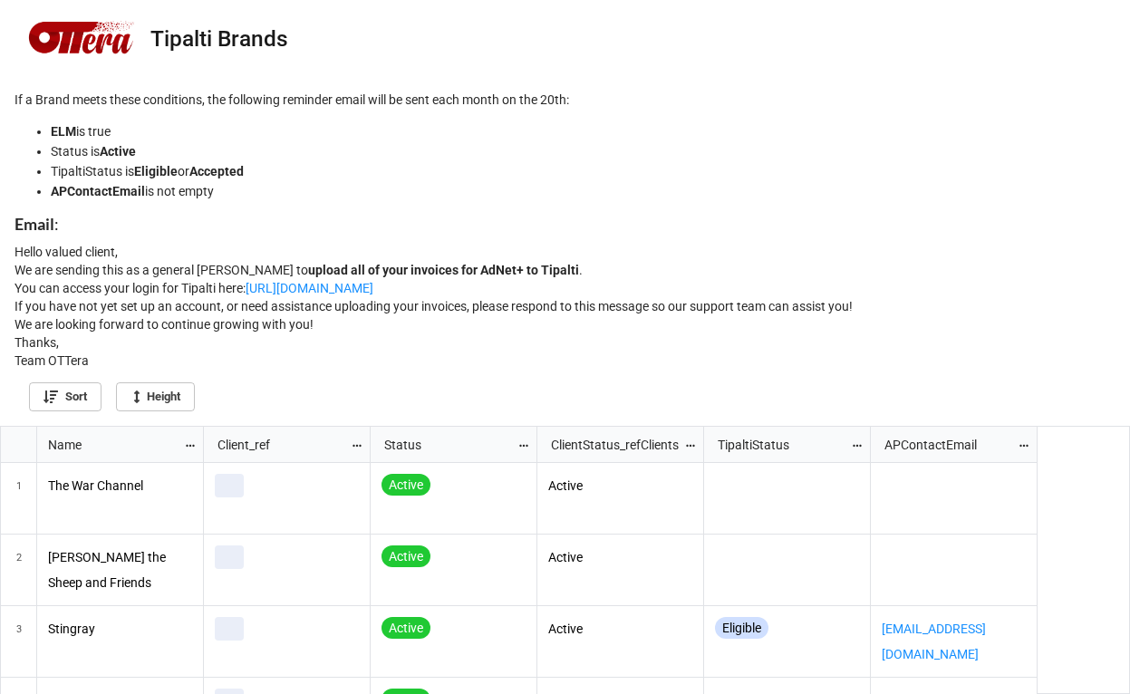
scroll to position [257, 1120]
